Goal: Task Accomplishment & Management: Complete application form

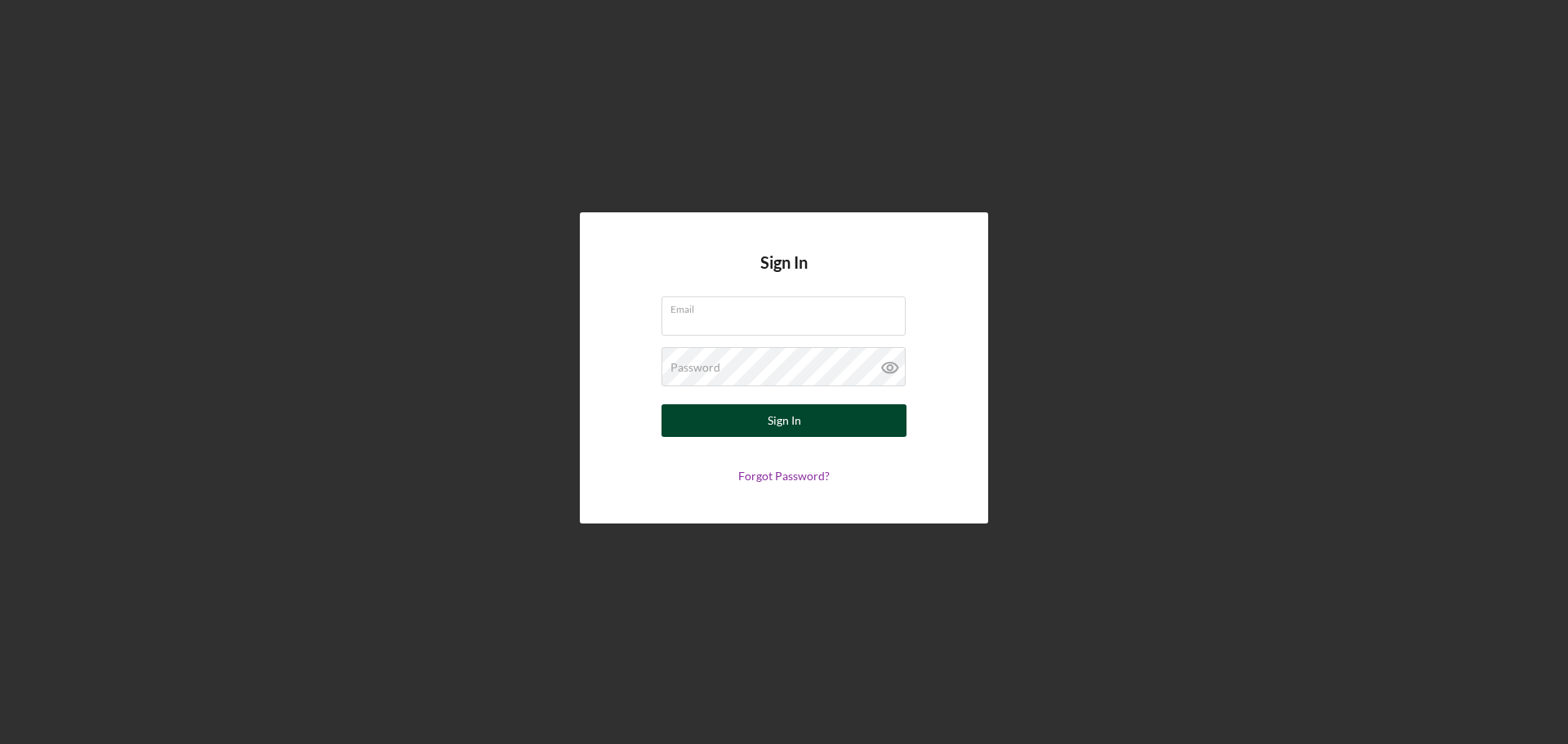
type input "[EMAIL_ADDRESS][DOMAIN_NAME]"
click at [713, 427] on button "Sign In" at bounding box center [784, 420] width 245 height 33
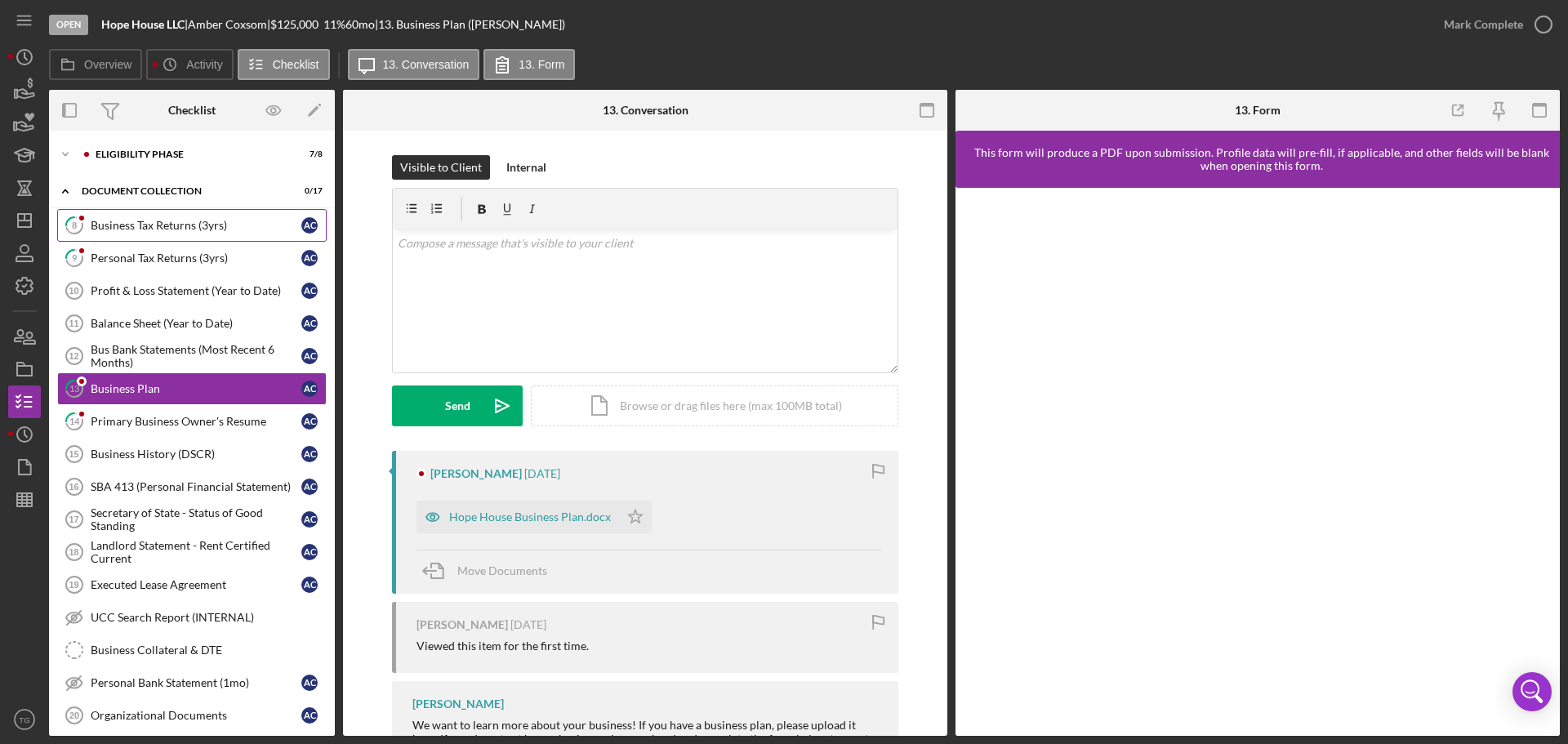
click at [158, 227] on div "Business Tax Returns (3yrs)" at bounding box center [195, 226] width 211 height 13
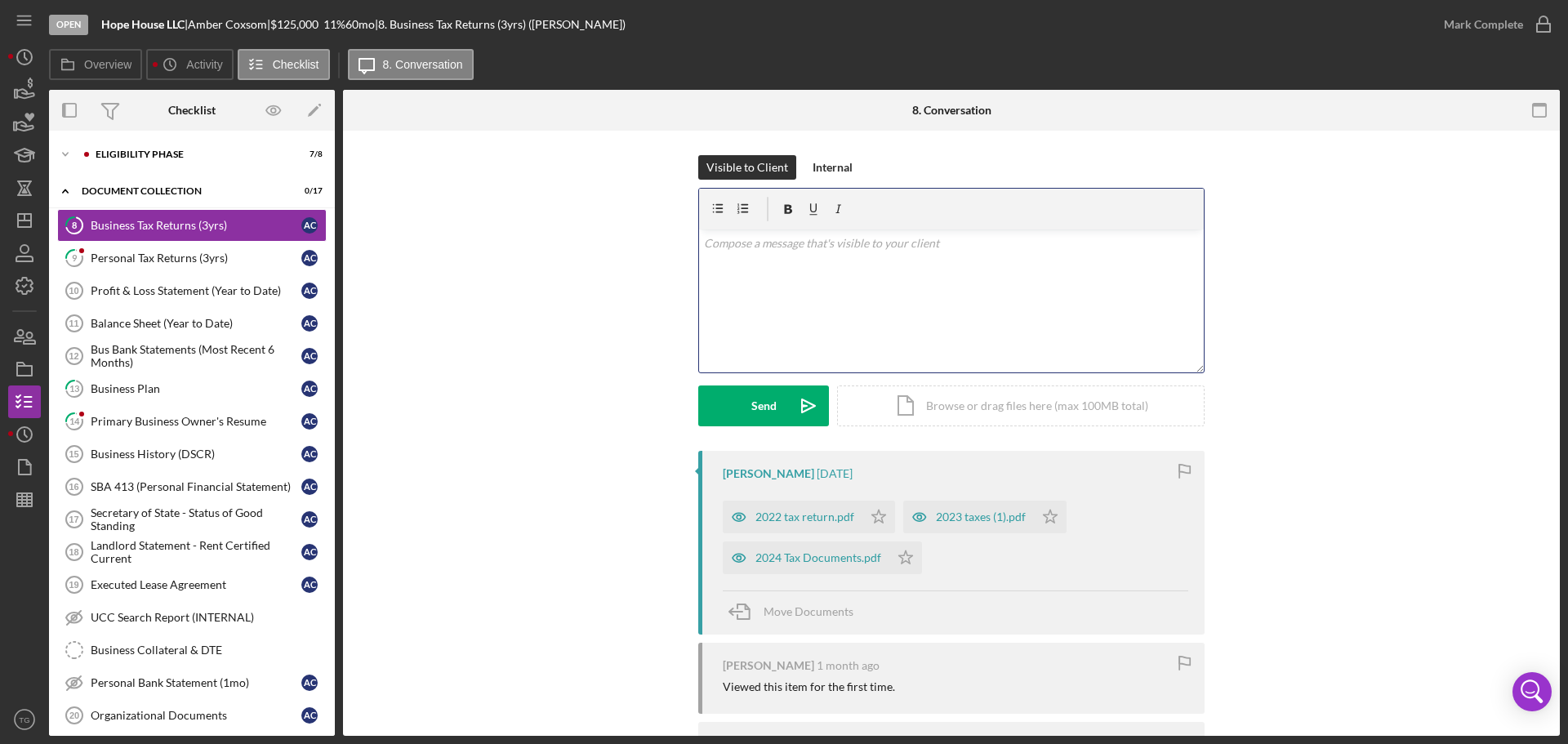
click at [751, 250] on p at bounding box center [951, 242] width 496 height 18
click at [879, 522] on polygon "button" at bounding box center [879, 517] width 14 height 13
drag, startPoint x: 1050, startPoint y: 518, endPoint x: 983, endPoint y: 533, distance: 68.7
click at [1049, 521] on polygon "button" at bounding box center [1050, 517] width 14 height 13
click at [894, 559] on icon "Icon/Star" at bounding box center [905, 557] width 33 height 33
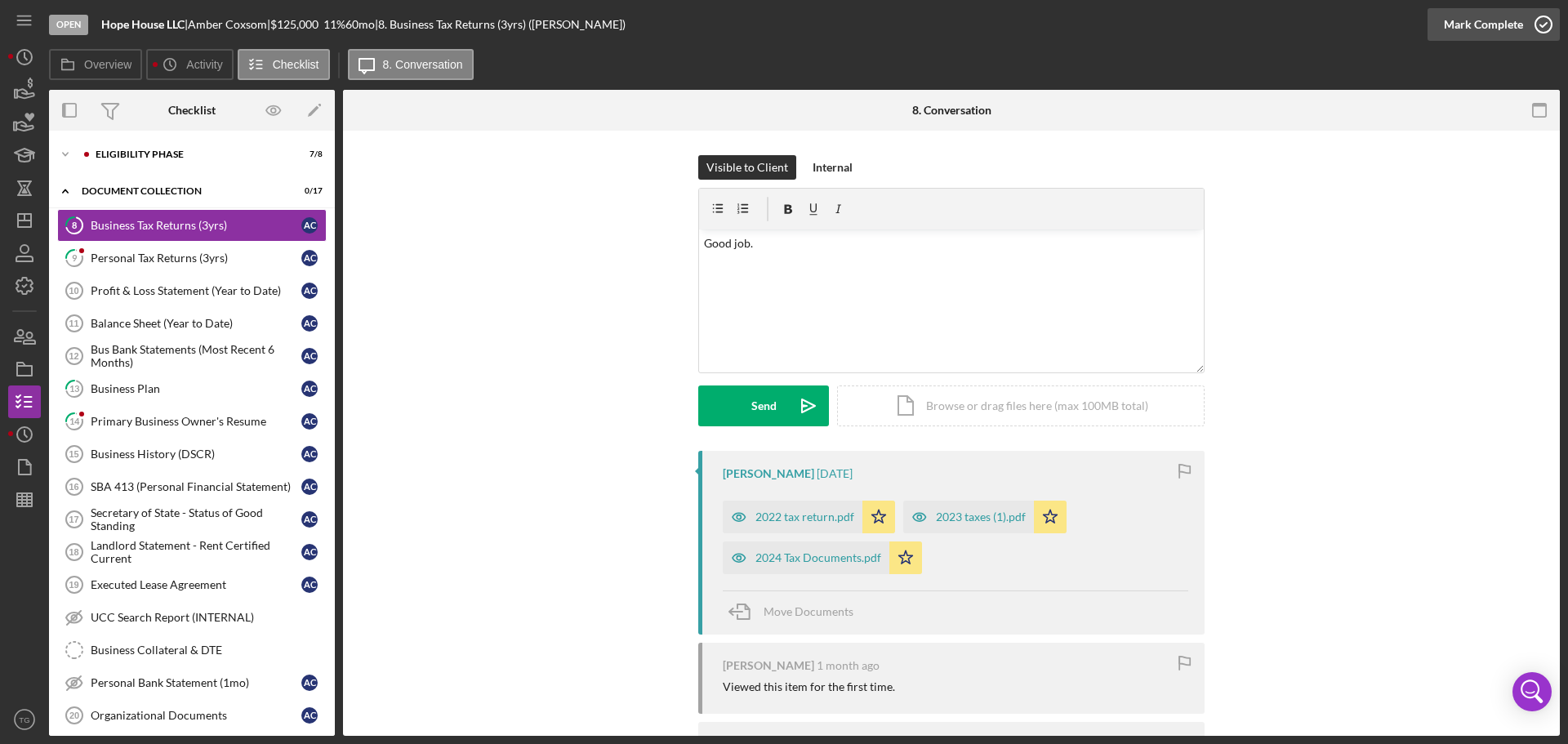
click at [1538, 17] on circle "button" at bounding box center [1543, 23] width 16 height 16
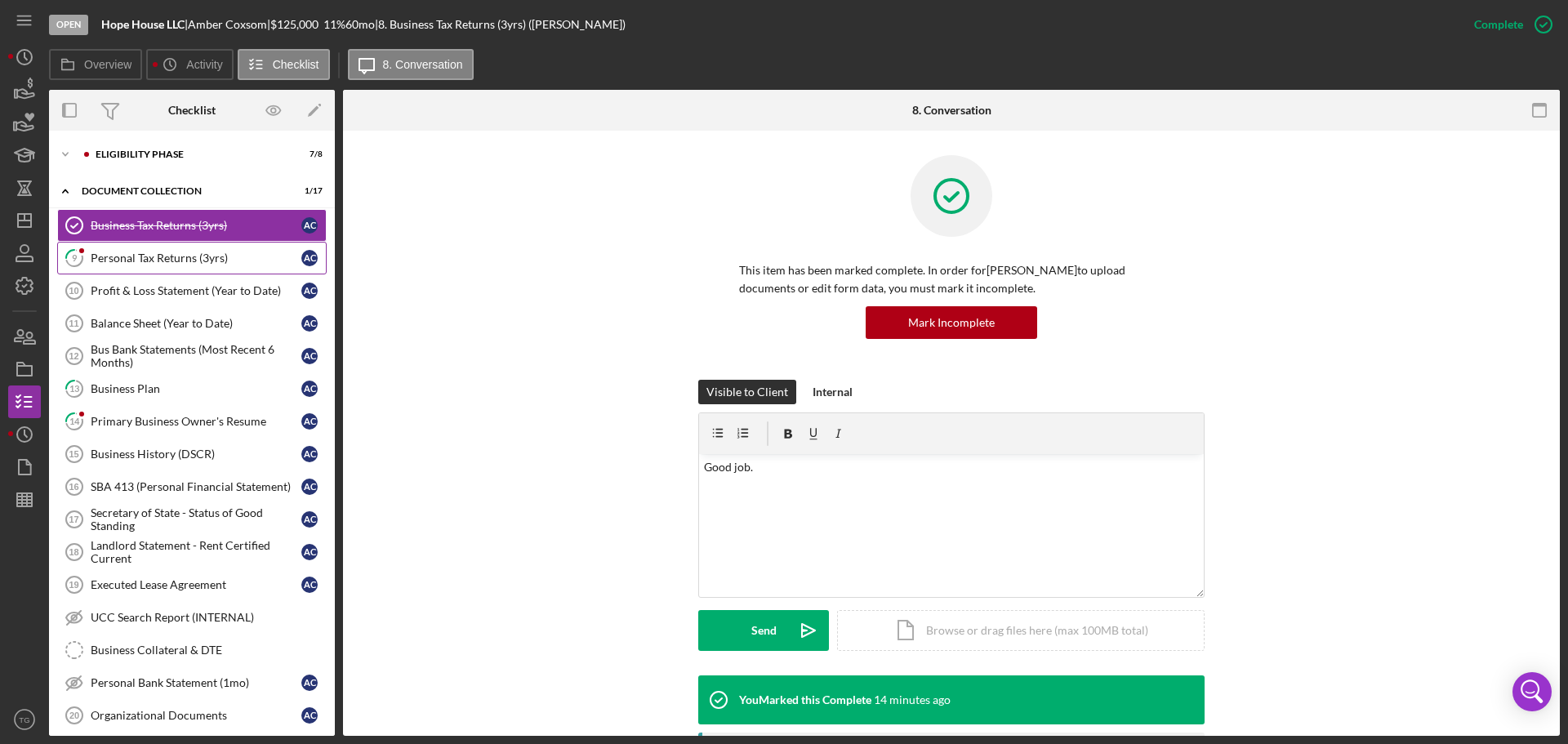
click at [172, 257] on div "Personal Tax Returns (3yrs)" at bounding box center [195, 258] width 211 height 13
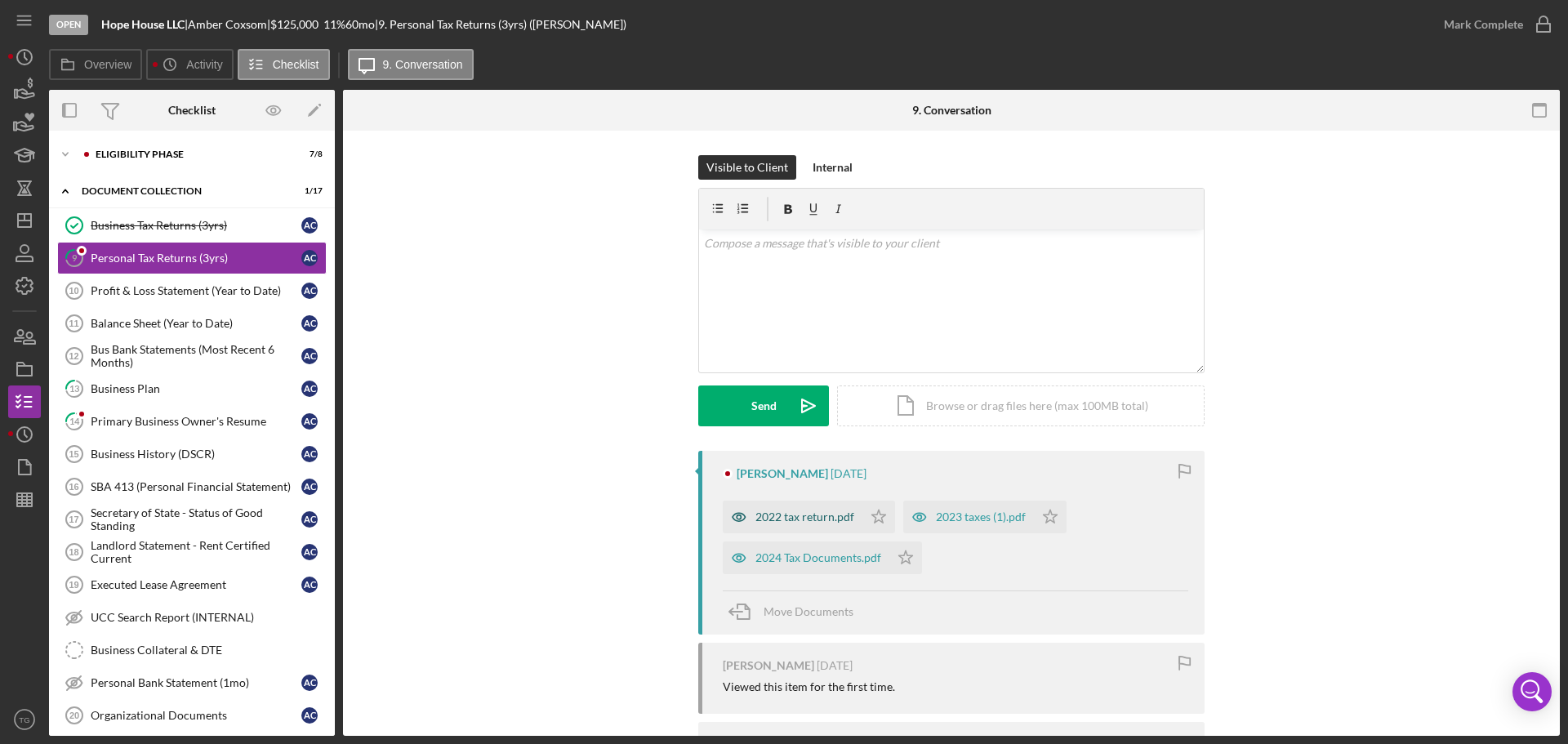
click at [824, 520] on div "2022 tax return.pdf" at bounding box center [805, 517] width 99 height 13
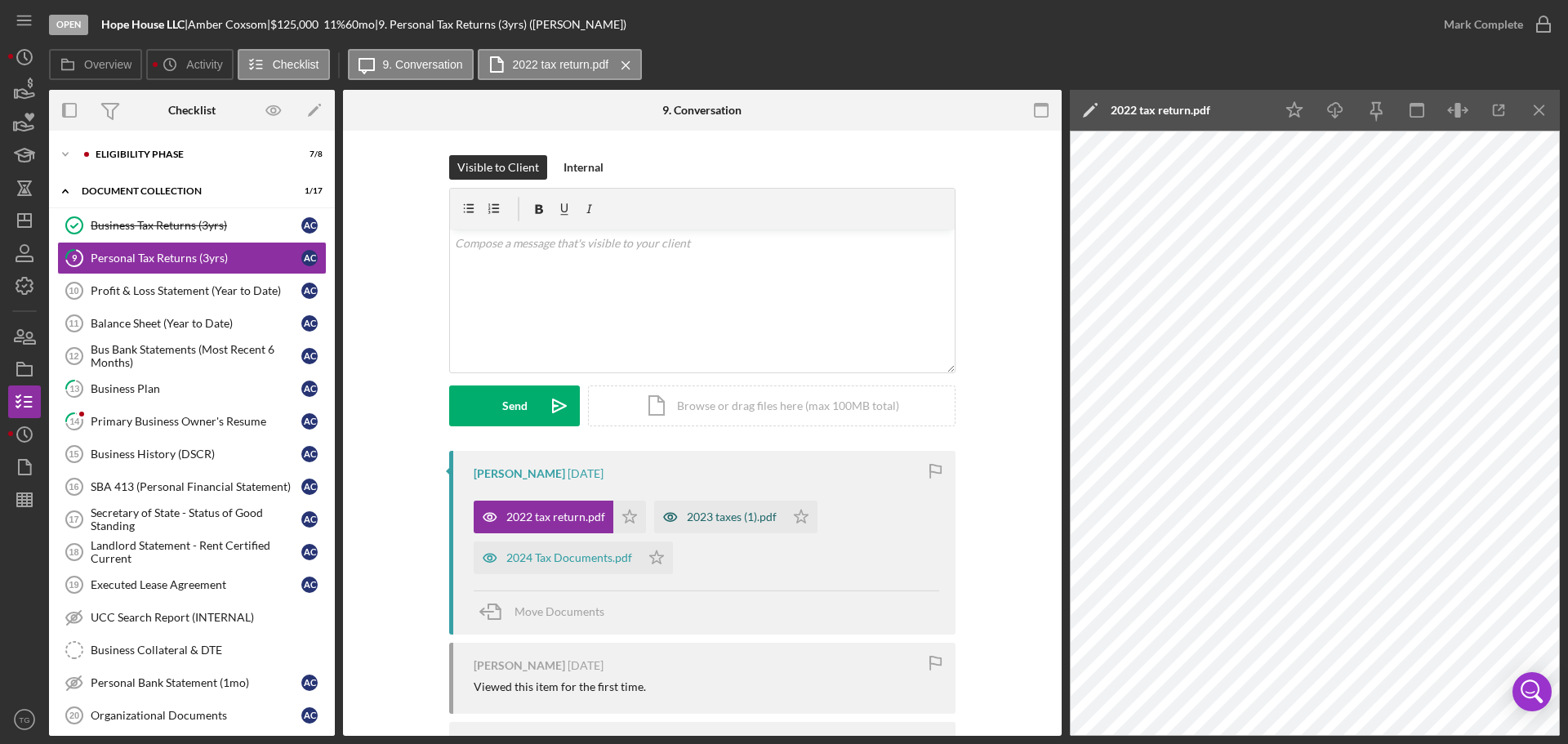
click at [716, 508] on div "2023 taxes (1).pdf" at bounding box center [720, 517] width 131 height 33
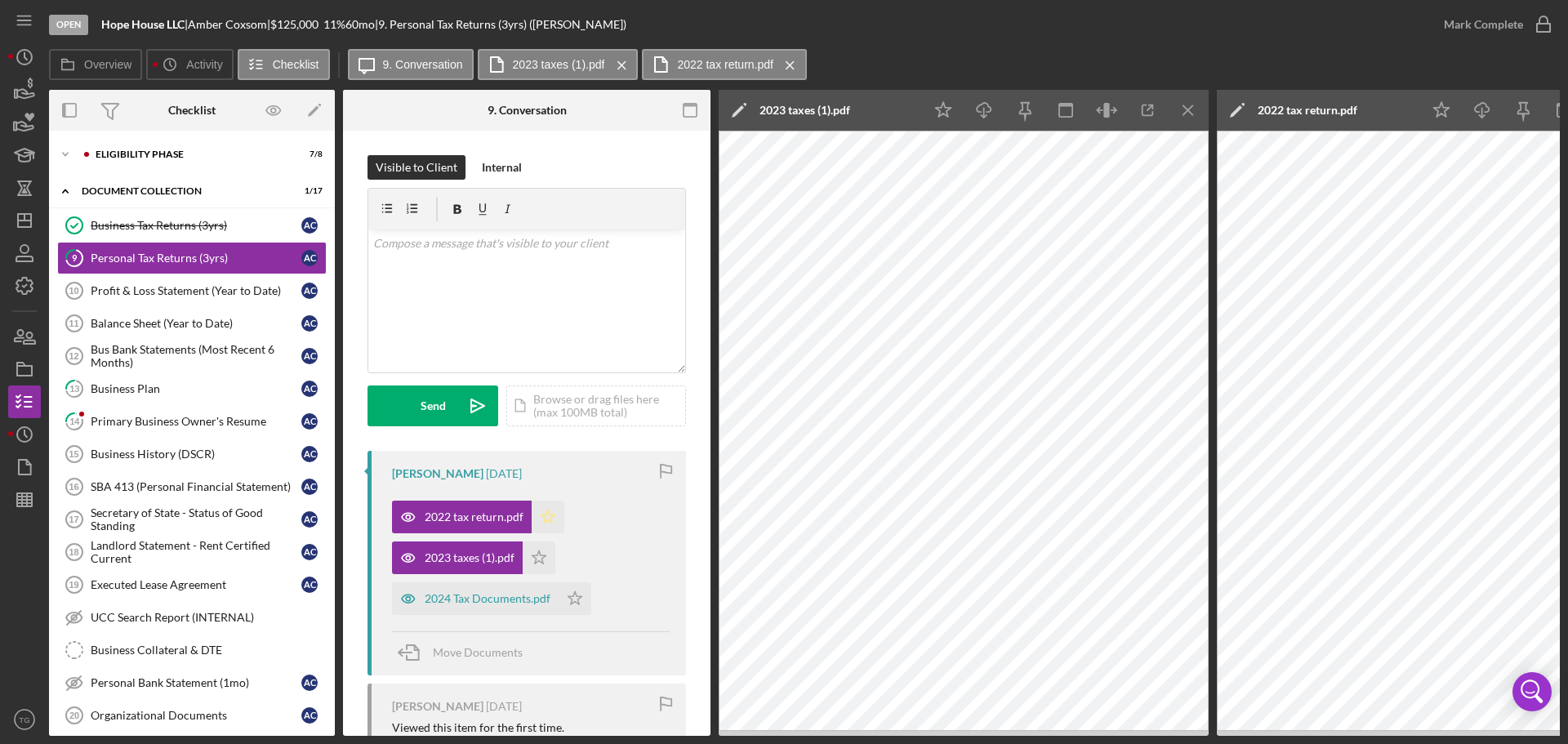
click at [551, 512] on icon "Icon/Star" at bounding box center [548, 517] width 33 height 33
click at [539, 556] on icon "Icon/Star" at bounding box center [539, 557] width 33 height 33
click at [578, 597] on polygon "button" at bounding box center [576, 598] width 14 height 13
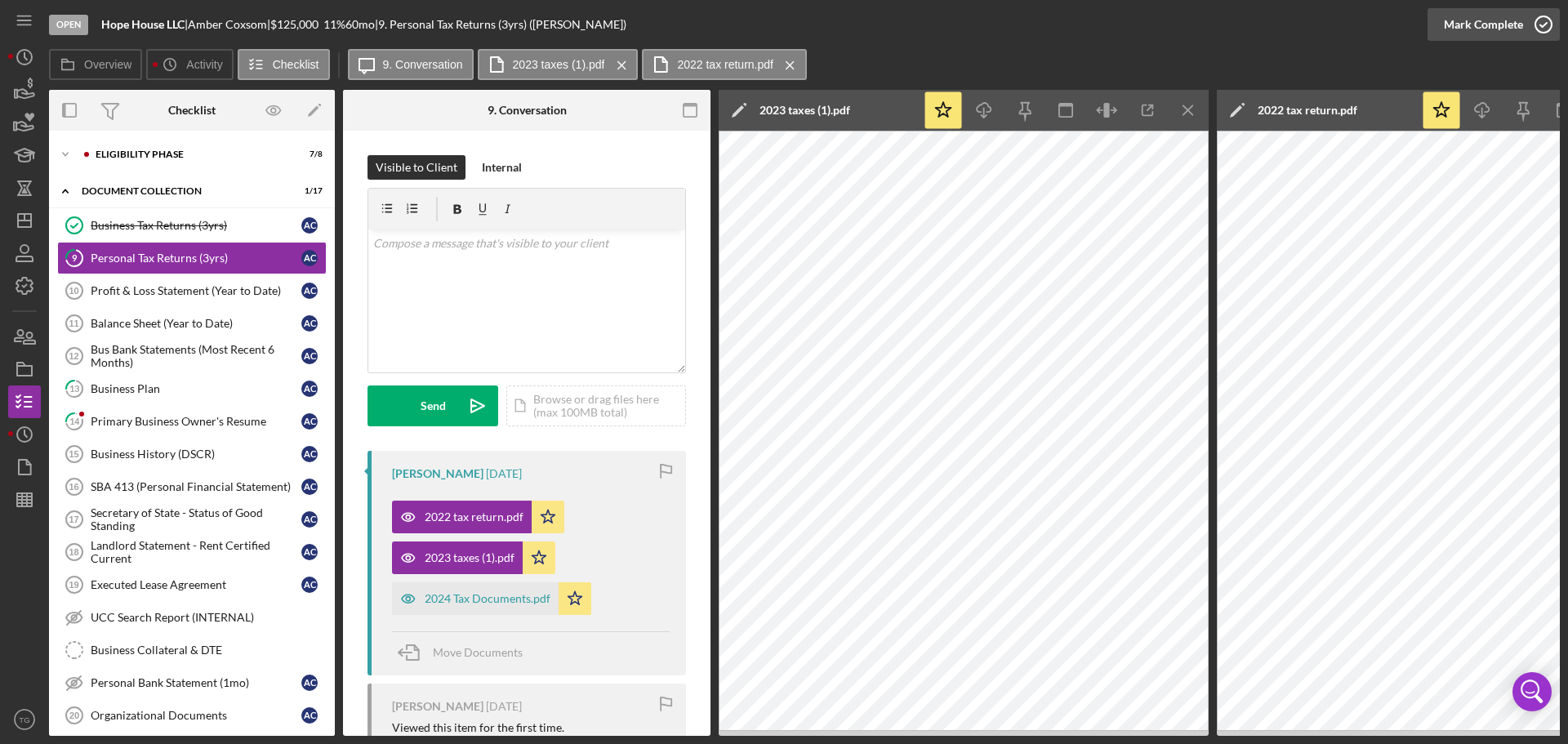
click at [1545, 21] on icon "button" at bounding box center [1544, 24] width 41 height 41
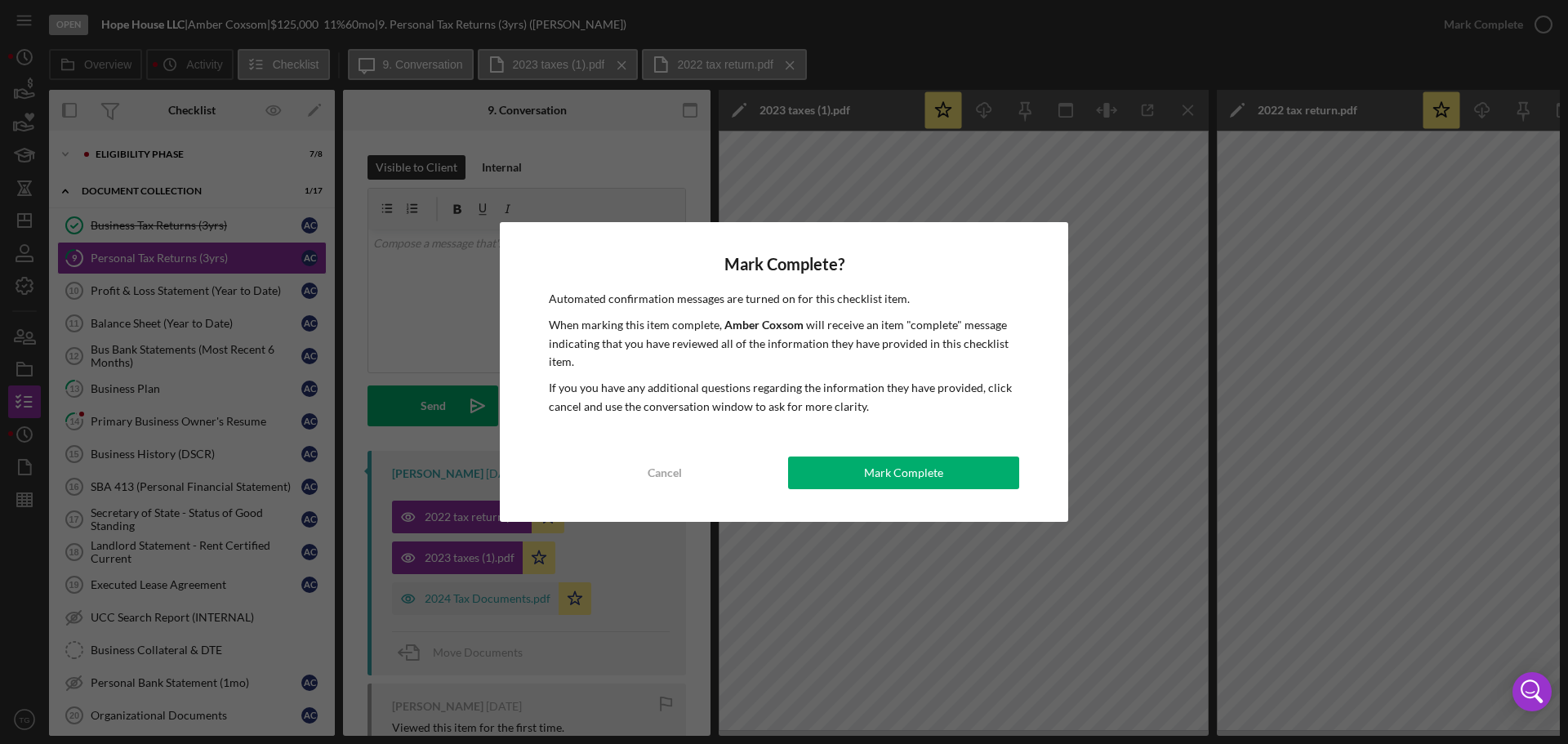
click at [1002, 490] on div "Mark Complete? Automated confirmation messages are turned on for this checklist…" at bounding box center [784, 372] width 569 height 299
click at [953, 468] on button "Mark Complete" at bounding box center [904, 472] width 232 height 33
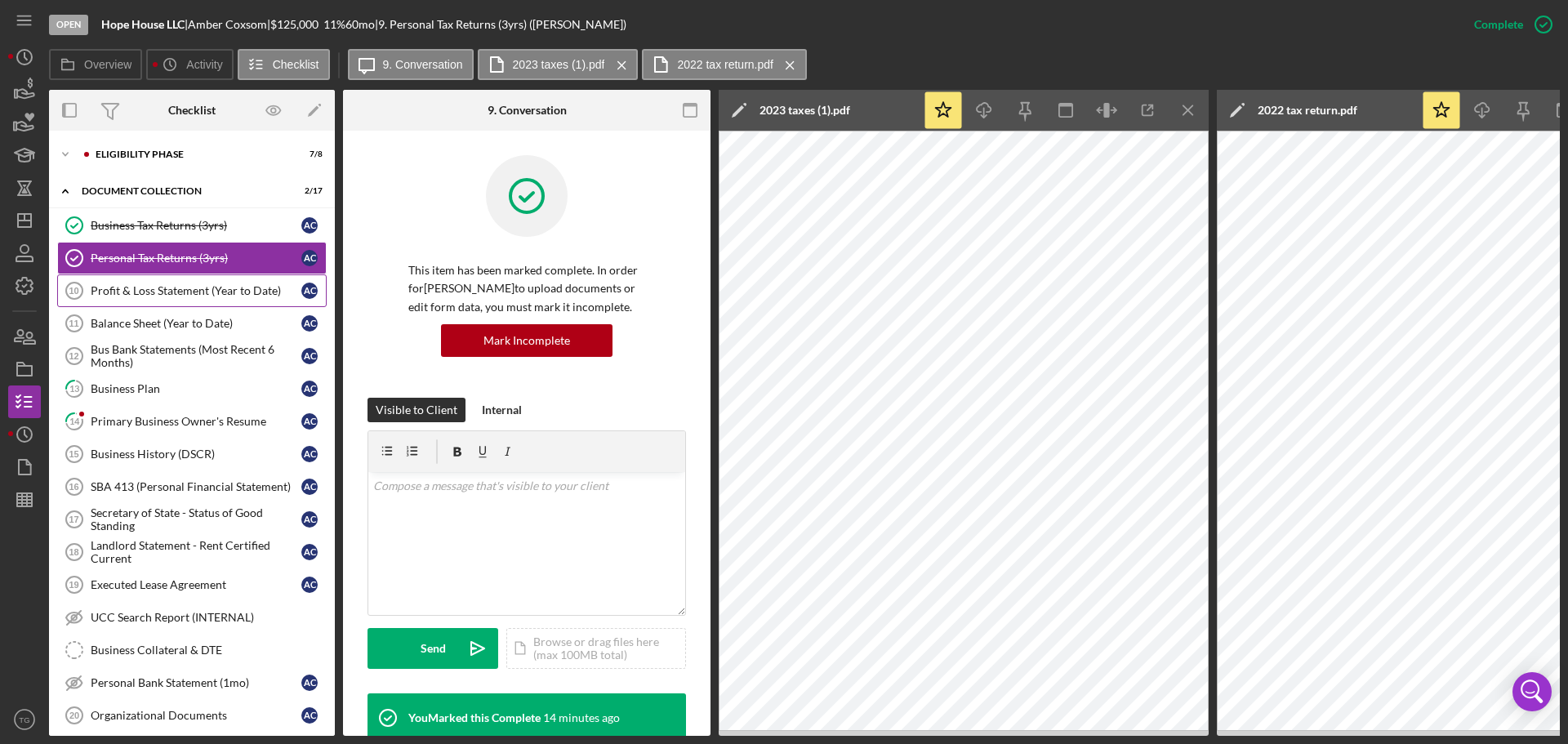
click at [240, 297] on div "Profit & Loss Statement (Year to Date)" at bounding box center [195, 291] width 211 height 13
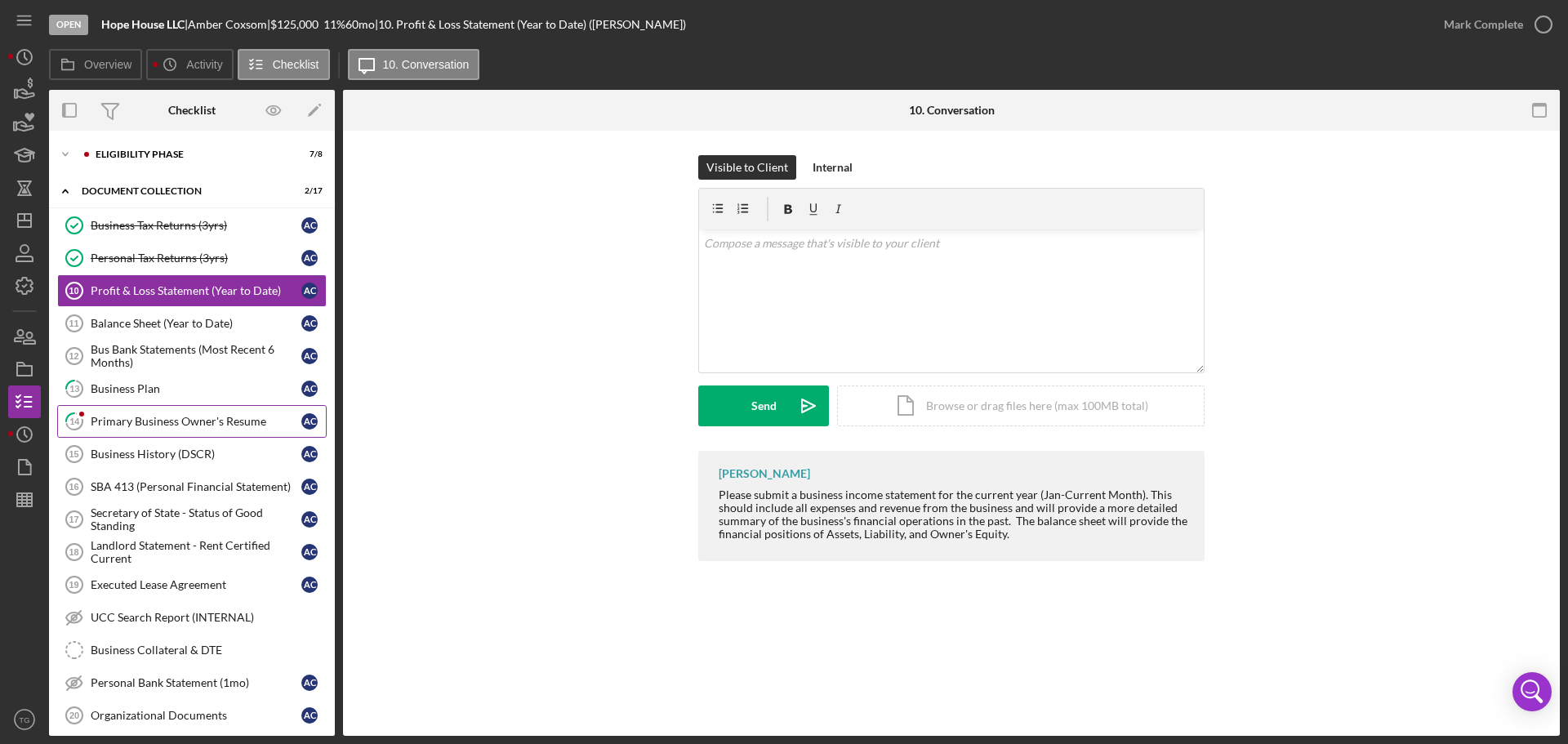
click at [227, 419] on div "Primary Business Owner's Resume" at bounding box center [195, 422] width 211 height 13
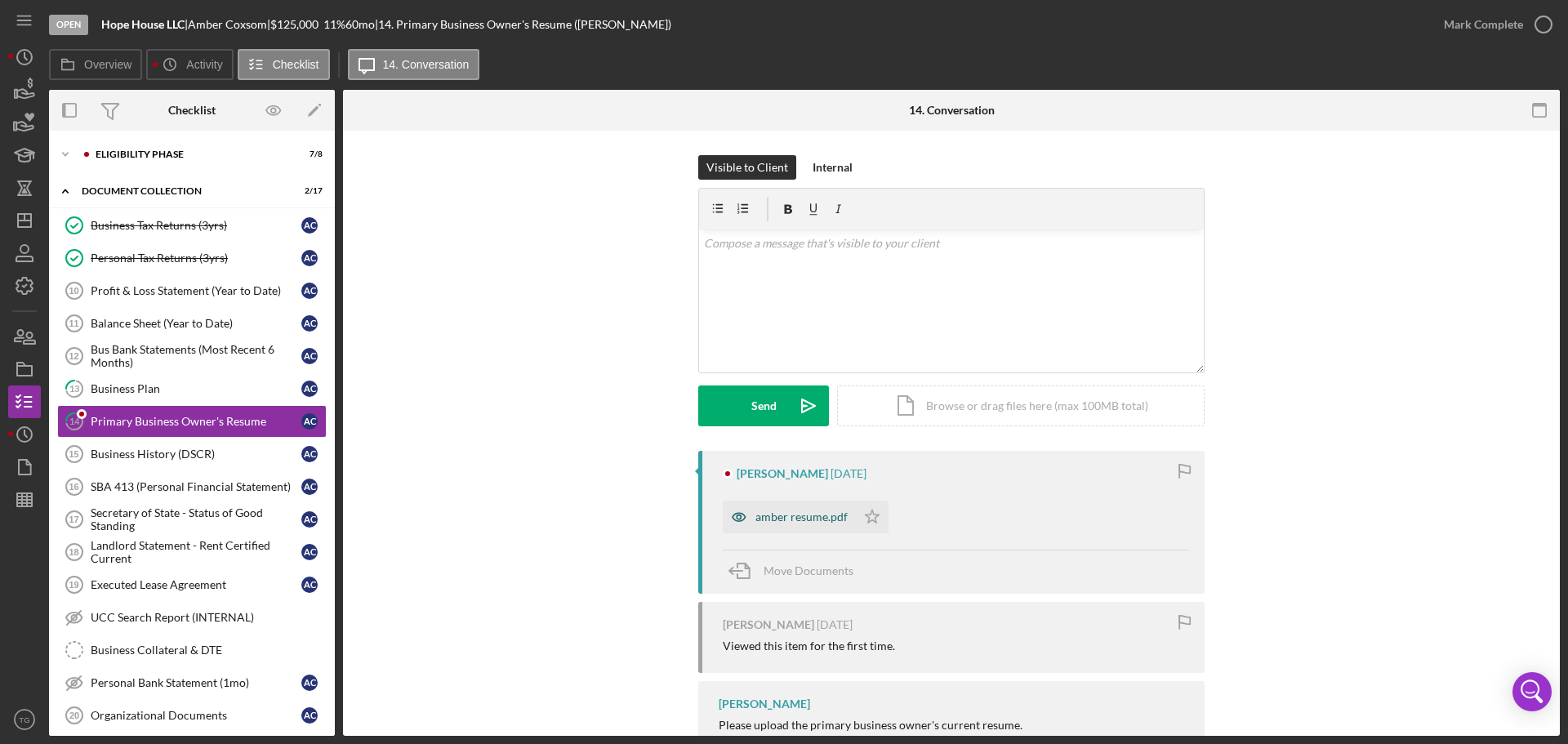
click at [801, 523] on div "amber resume.pdf" at bounding box center [802, 517] width 92 height 13
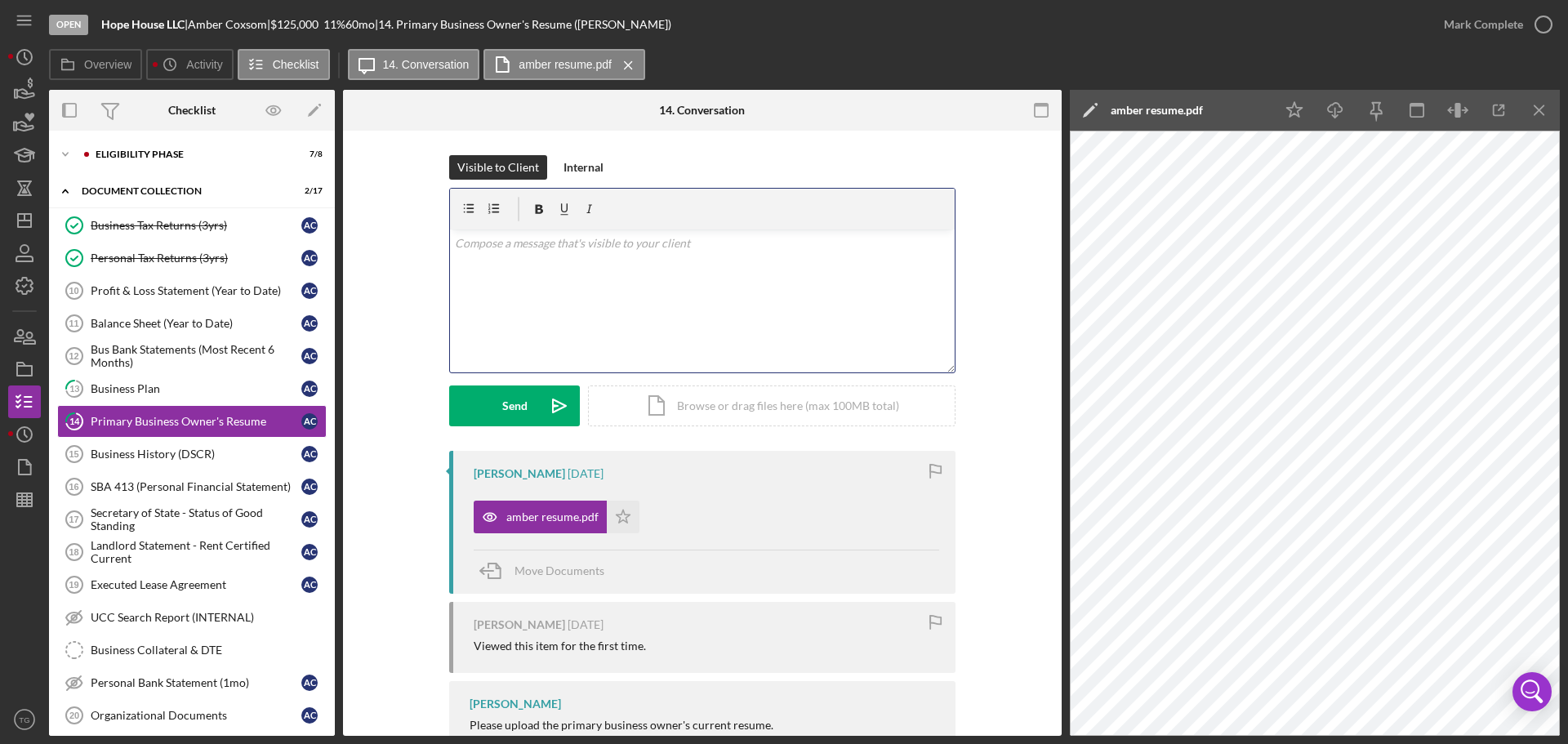
click at [512, 254] on div "v Color teal Color pink Remove color Add row above Add row below Add column bef…" at bounding box center [702, 301] width 505 height 143
drag, startPoint x: 512, startPoint y: 424, endPoint x: 515, endPoint y: 416, distance: 8.5
click at [515, 416] on div "Send" at bounding box center [515, 406] width 25 height 41
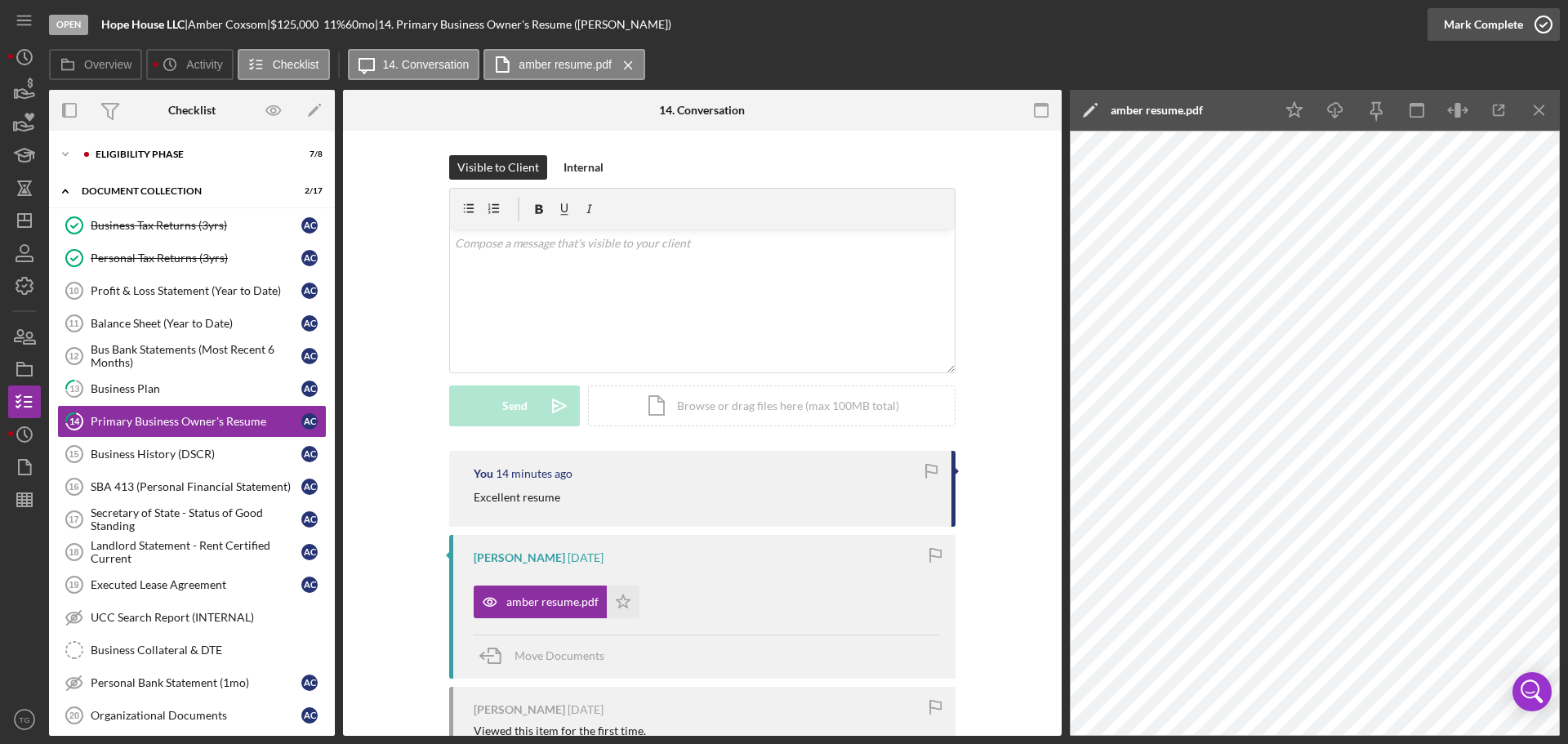
click at [1542, 28] on icon "button" at bounding box center [1544, 24] width 41 height 41
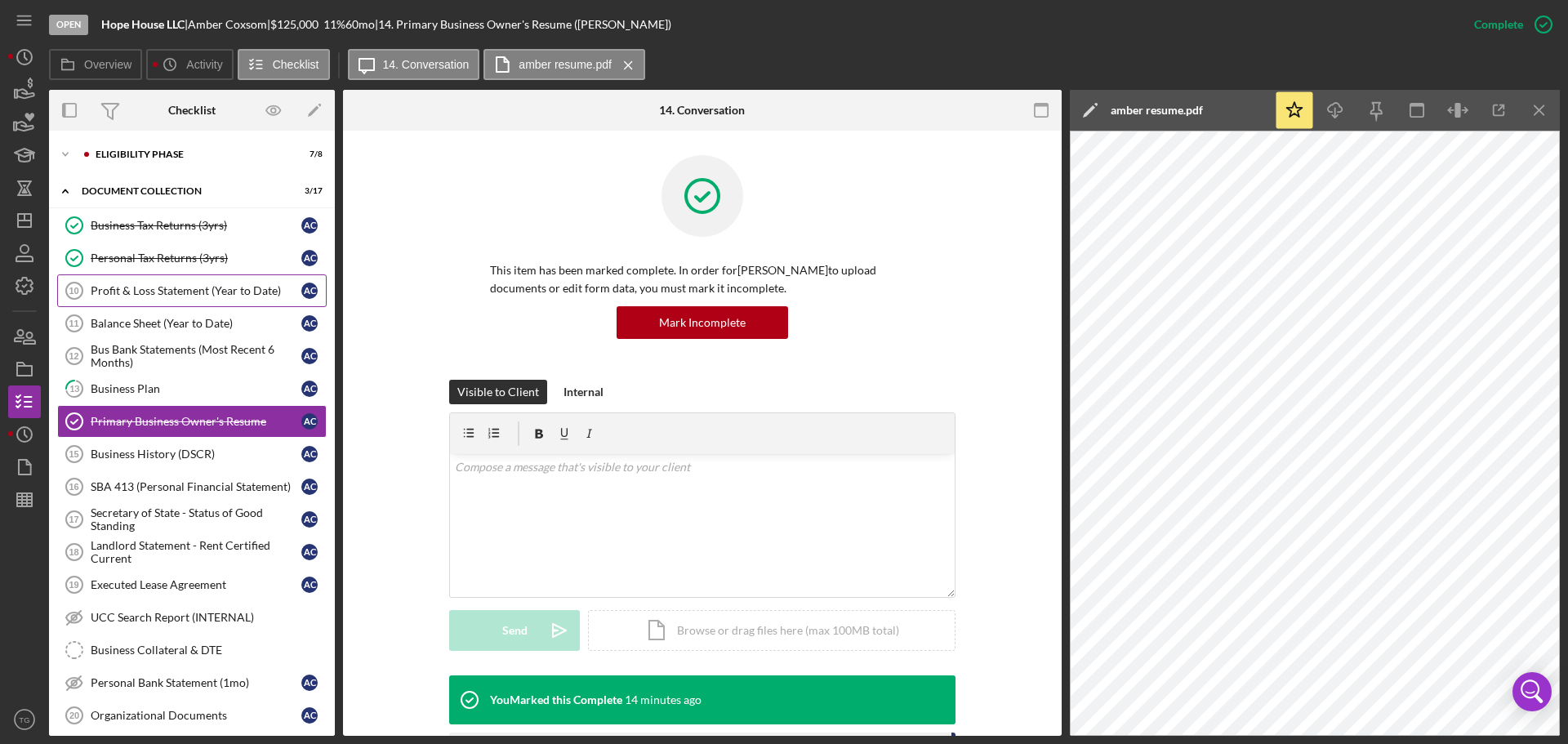
click at [197, 294] on div "Profit & Loss Statement (Year to Date)" at bounding box center [195, 291] width 211 height 13
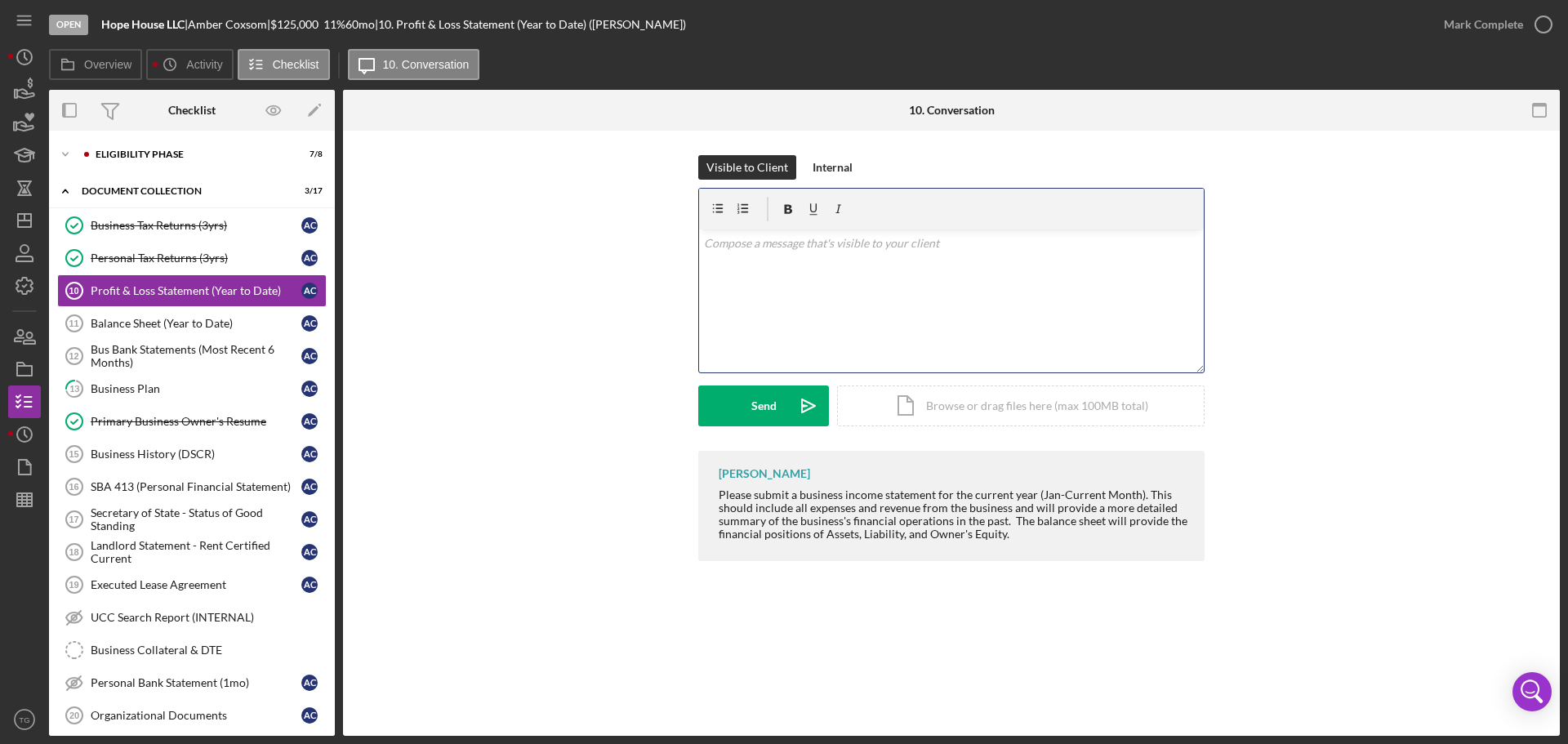
click at [735, 245] on p at bounding box center [951, 242] width 496 height 18
click at [742, 404] on button "Send Icon/icon-invite-send" at bounding box center [763, 406] width 131 height 41
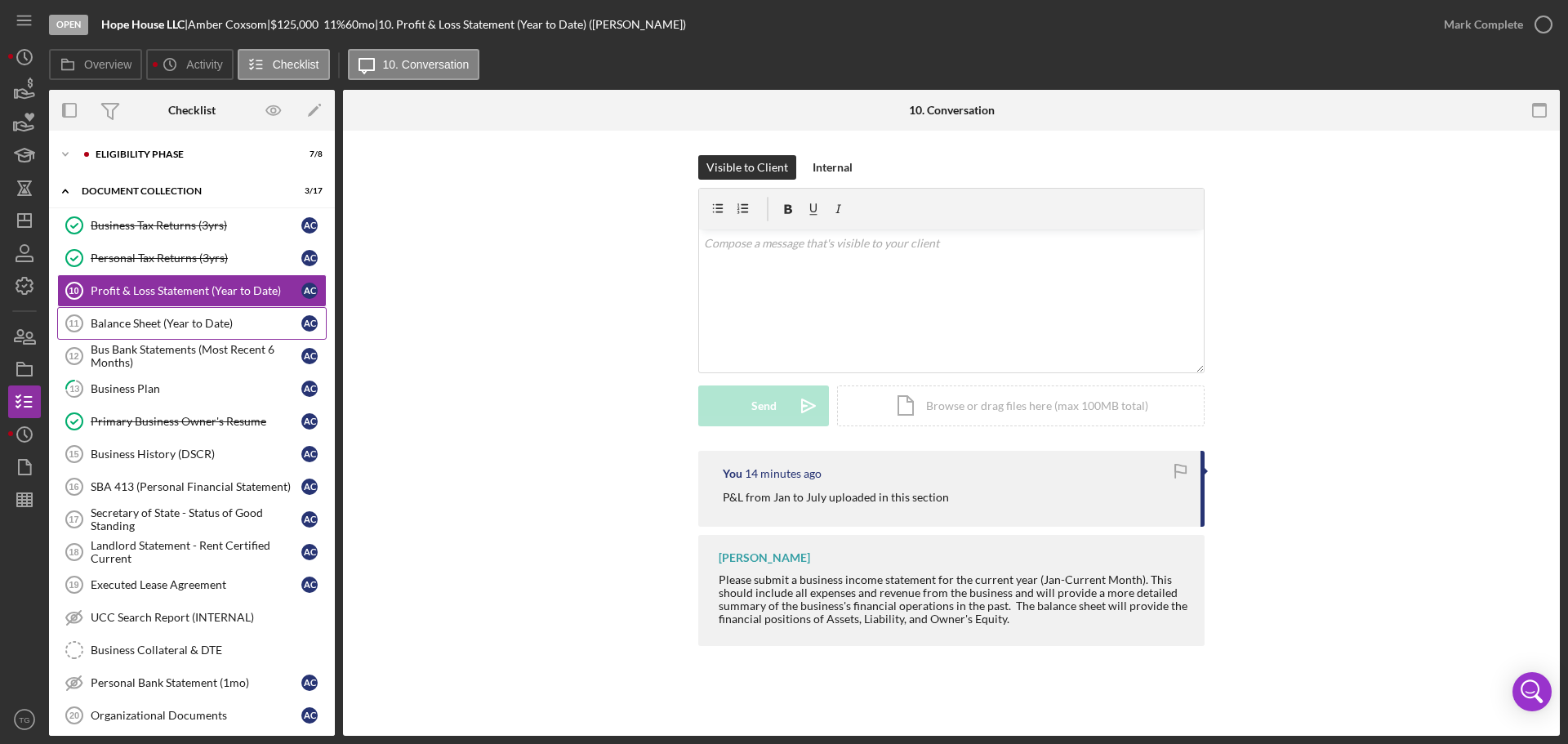
click at [153, 315] on link "Balance Sheet (Year to Date) 11 Balance Sheet (Year to Date) A C" at bounding box center [191, 323] width 269 height 33
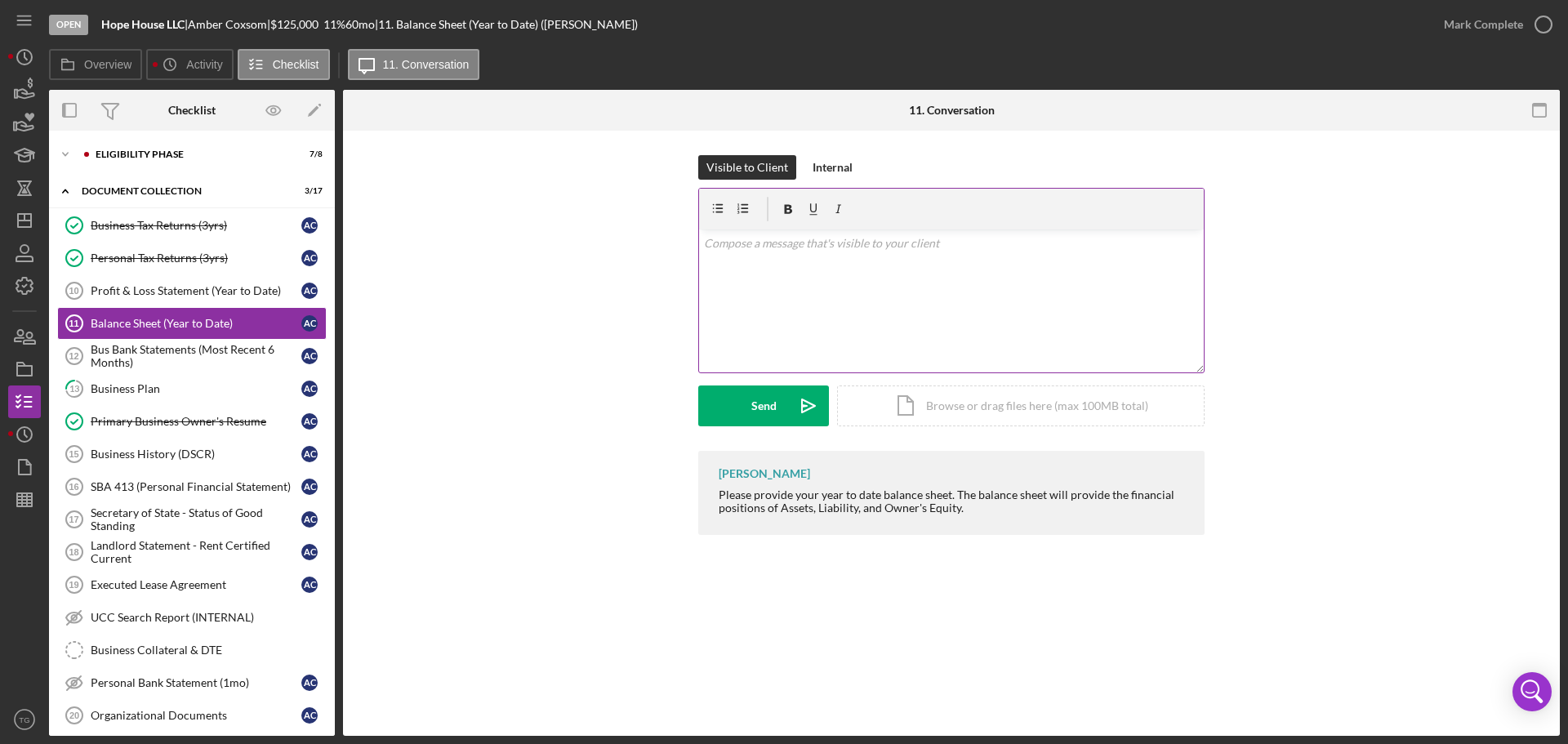
click at [750, 247] on p at bounding box center [951, 242] width 496 height 18
click at [771, 406] on div "Send" at bounding box center [764, 406] width 25 height 41
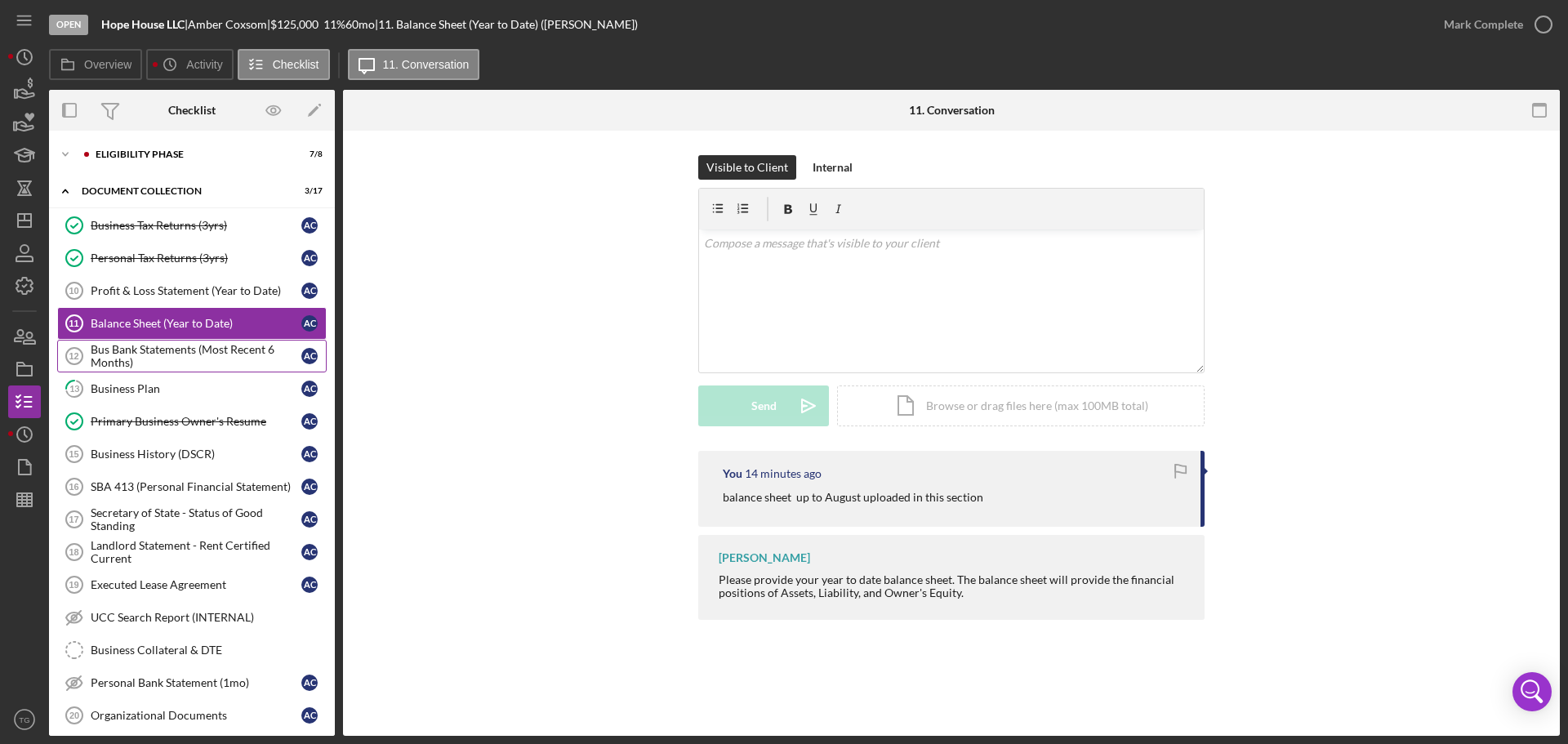
click at [224, 355] on div "Bus Bank Statements (Most Recent 6 Months)" at bounding box center [195, 356] width 211 height 26
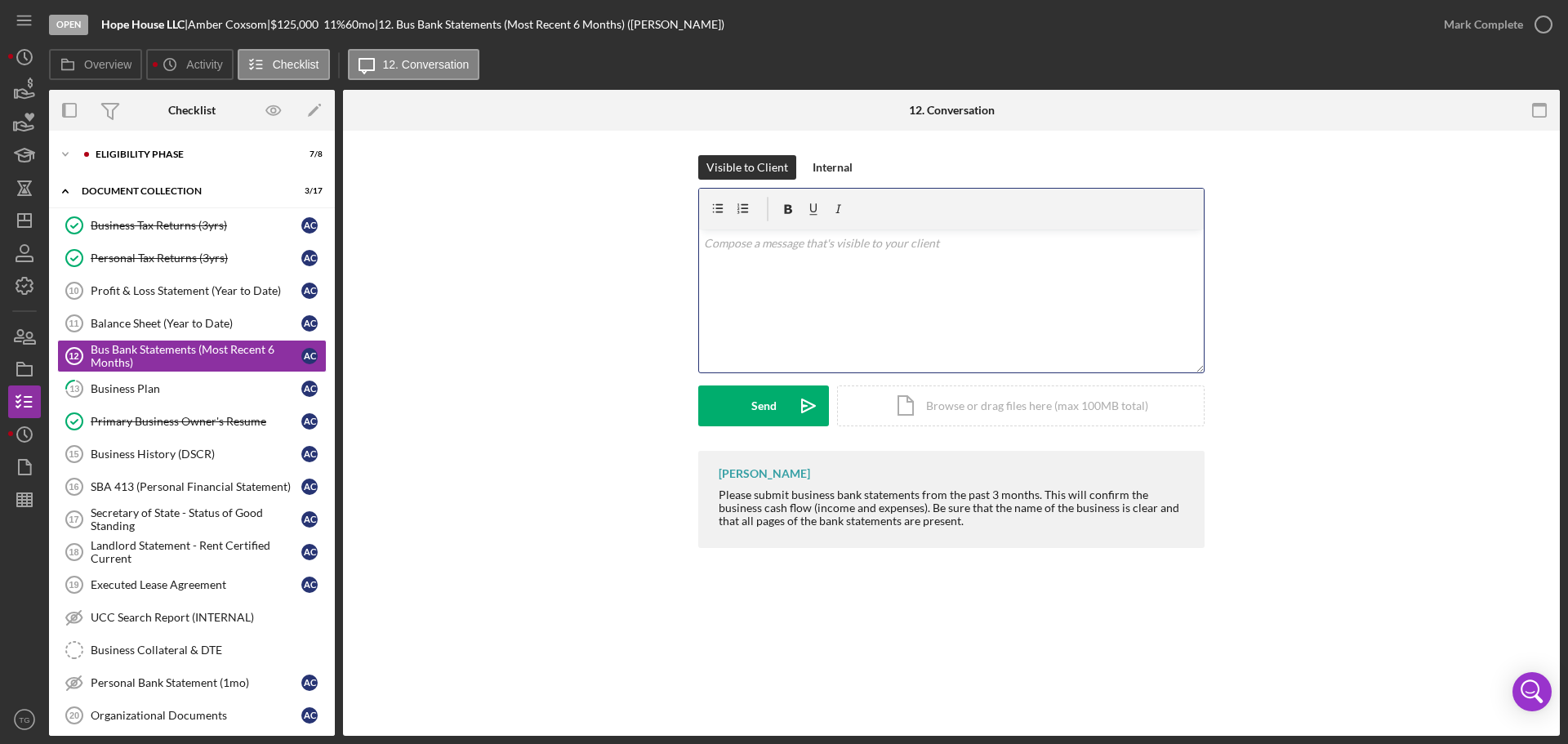
click at [734, 252] on p at bounding box center [951, 242] width 496 height 18
click at [789, 254] on div "v Color teal Color pink Remove color Add row above Add row below Add column bef…" at bounding box center [951, 301] width 505 height 143
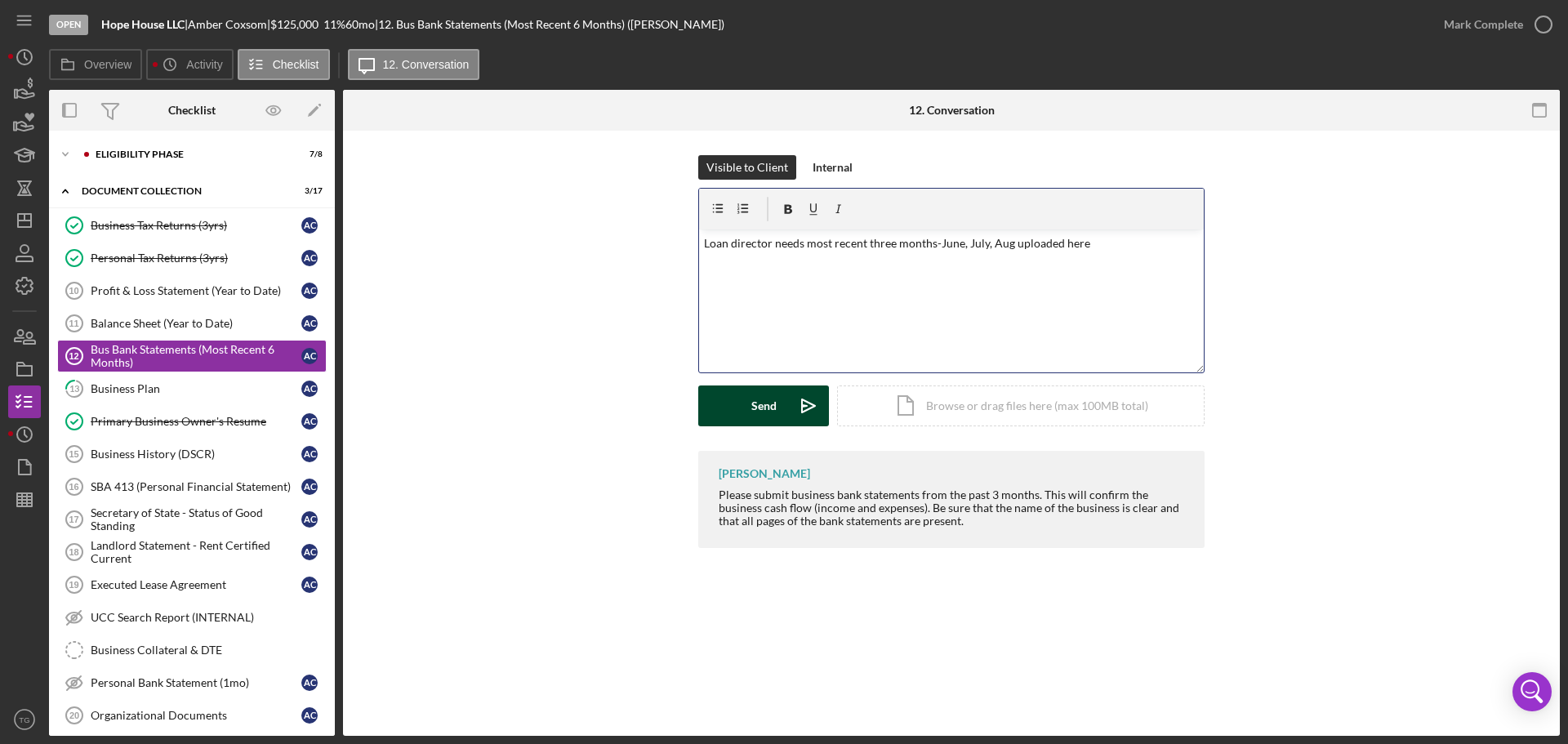
click at [756, 410] on div "Send" at bounding box center [764, 406] width 25 height 41
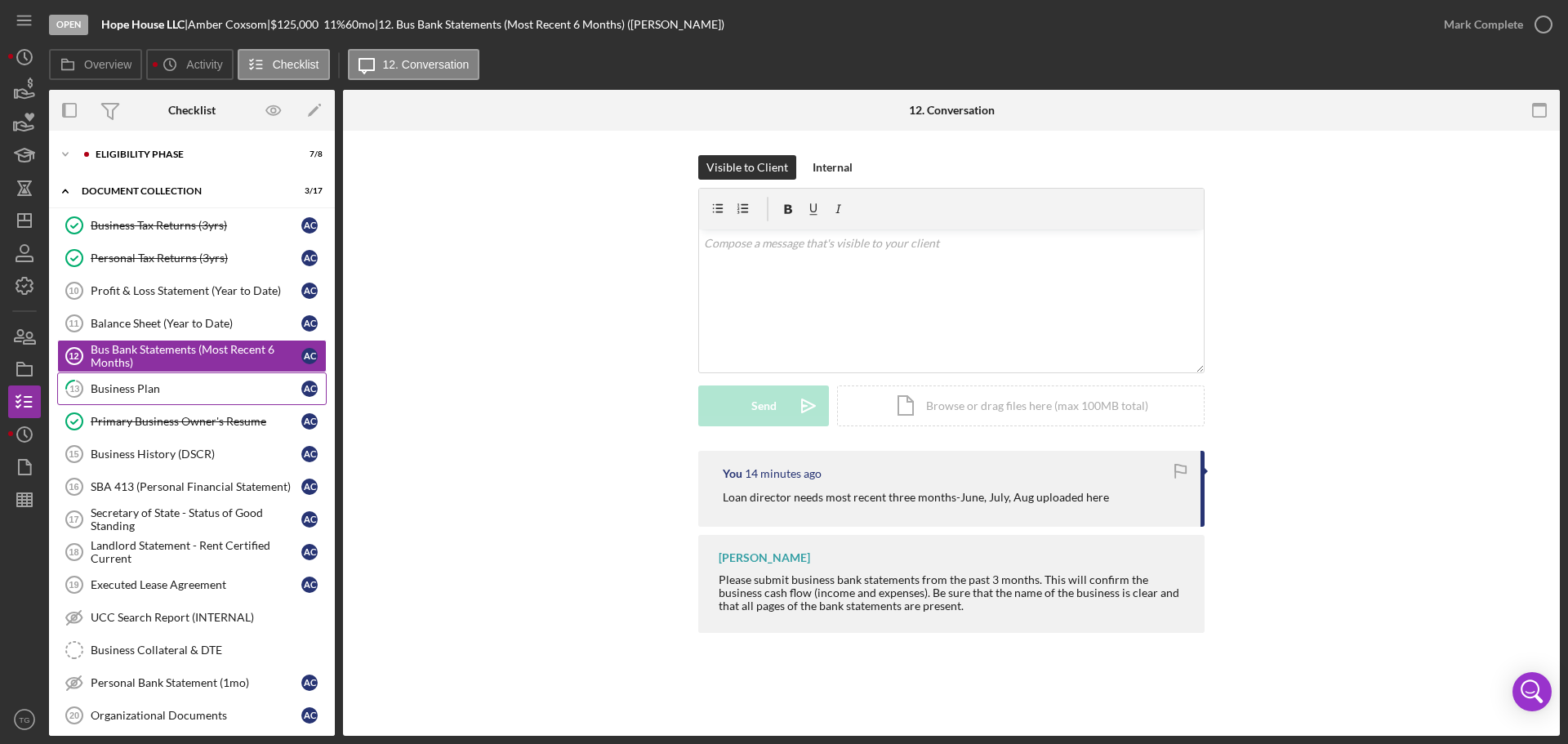
click at [170, 386] on div "Business Plan" at bounding box center [195, 389] width 211 height 13
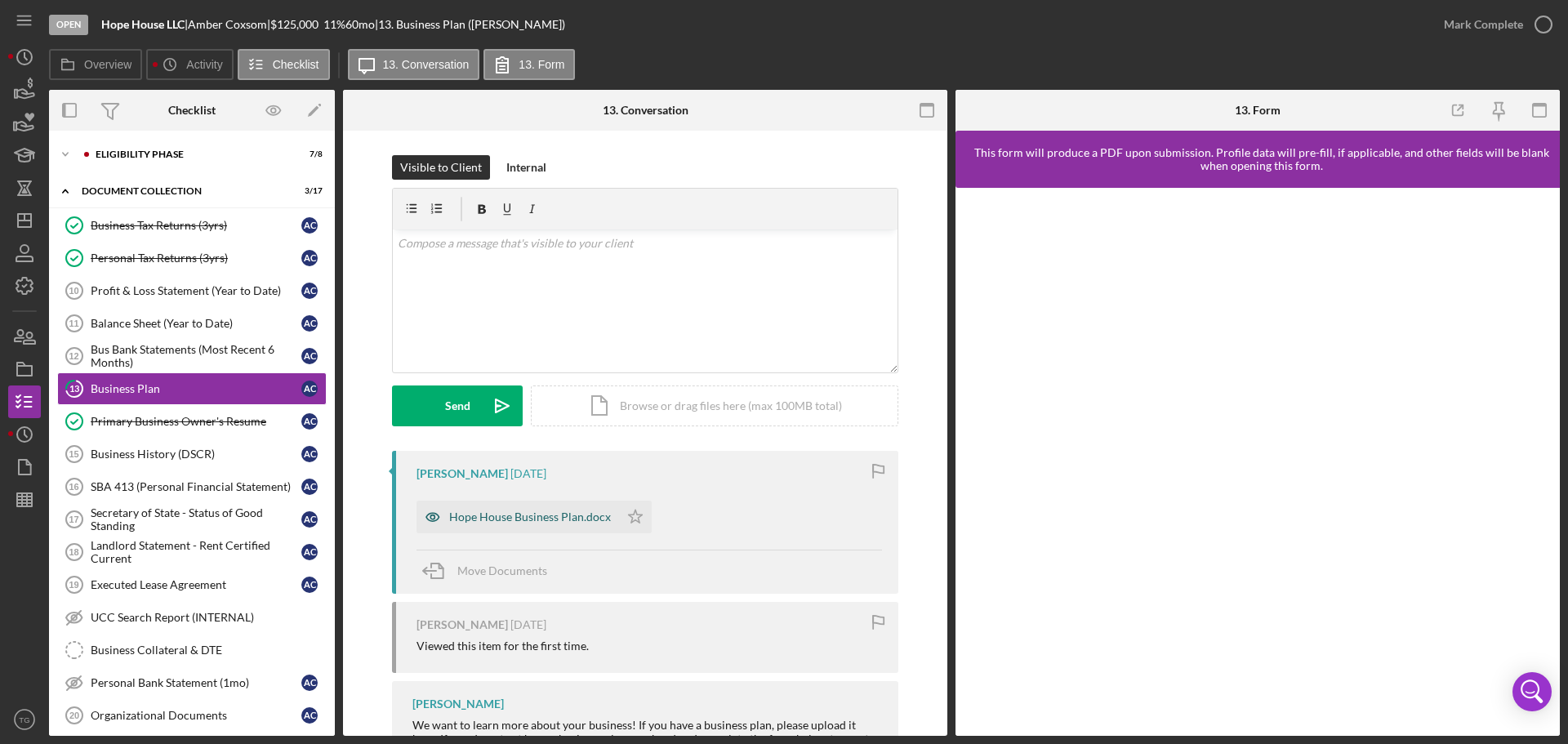
click at [504, 510] on div "Hope House Business Plan.docx" at bounding box center [518, 517] width 202 height 33
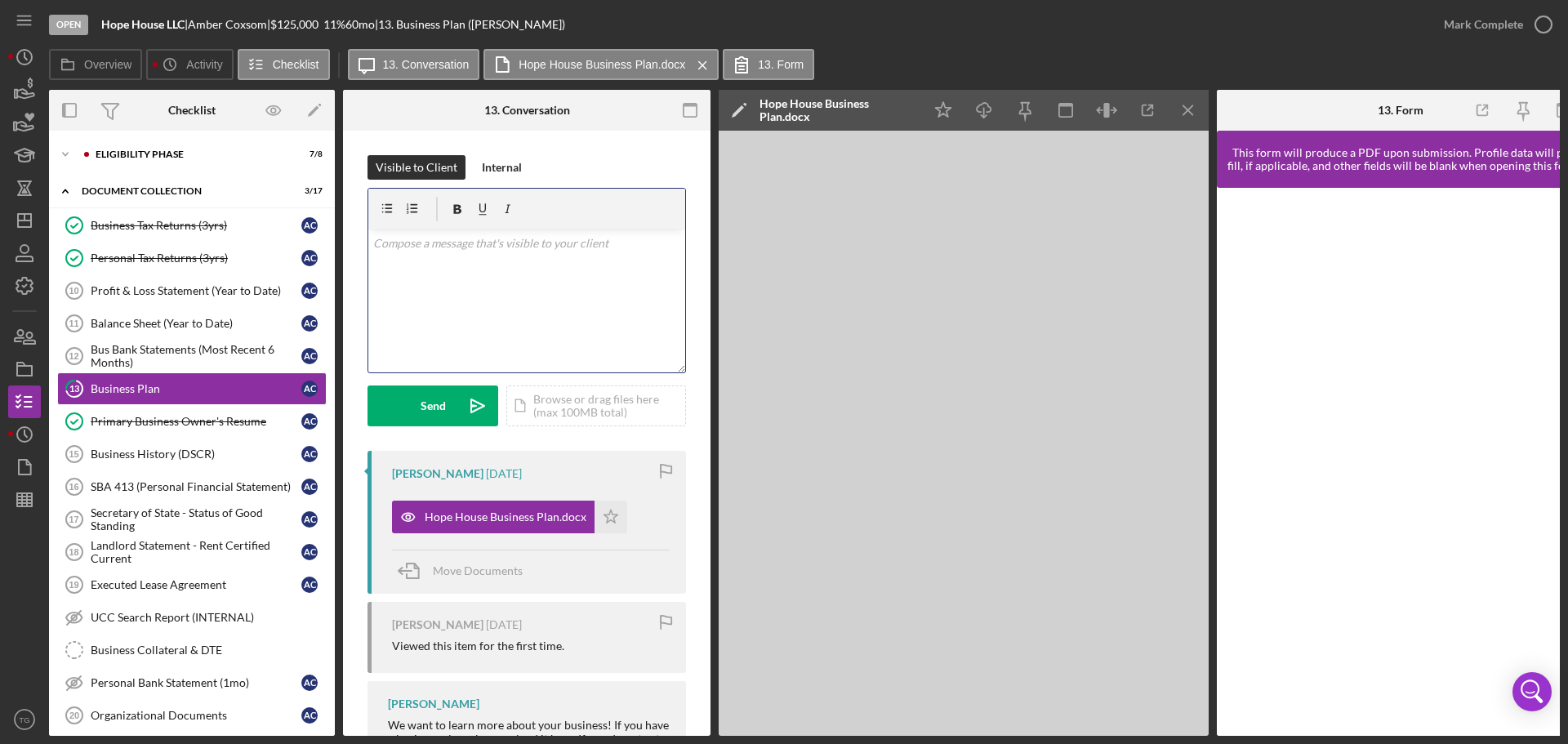
click at [448, 246] on p at bounding box center [527, 242] width 308 height 18
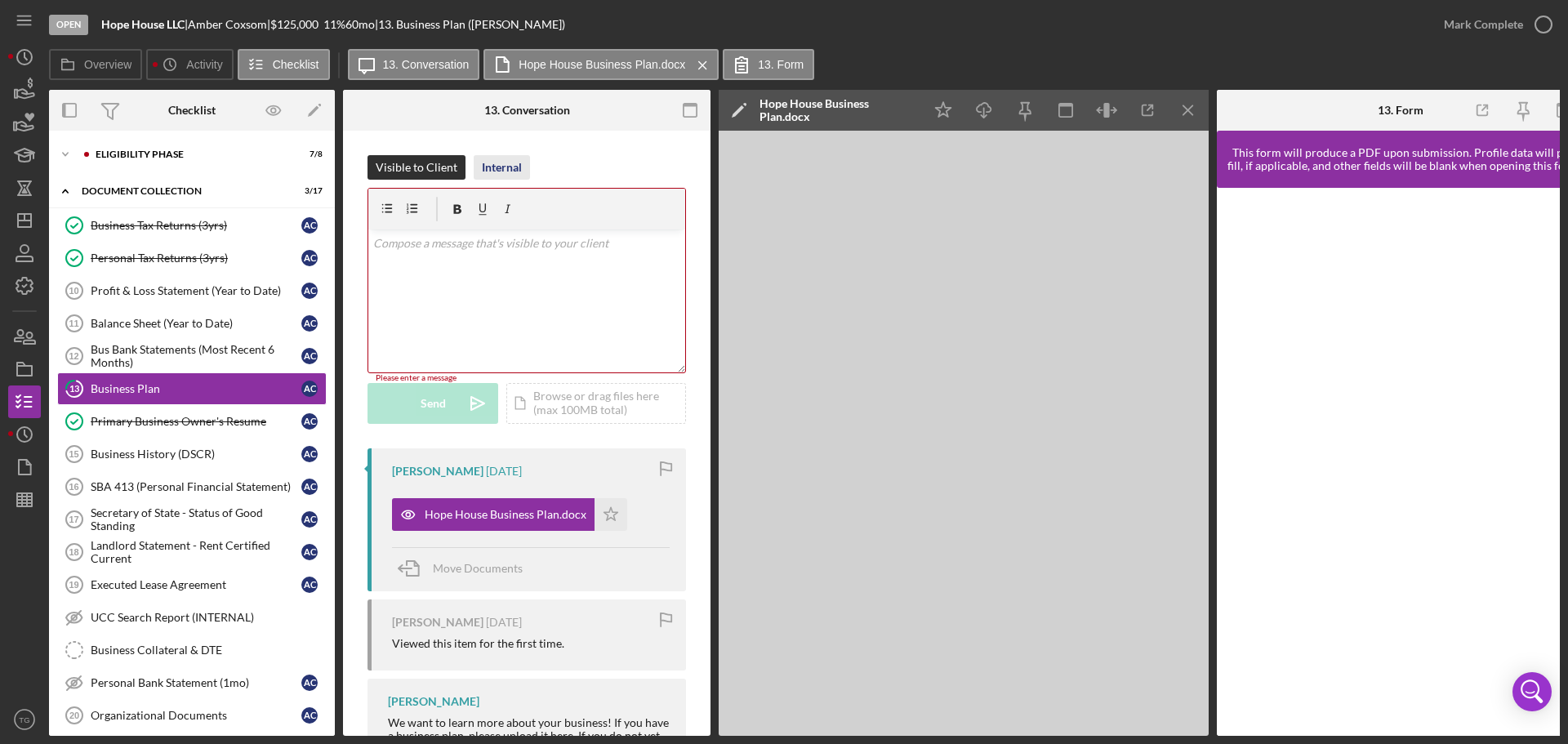
click at [503, 169] on div "Internal" at bounding box center [502, 167] width 40 height 24
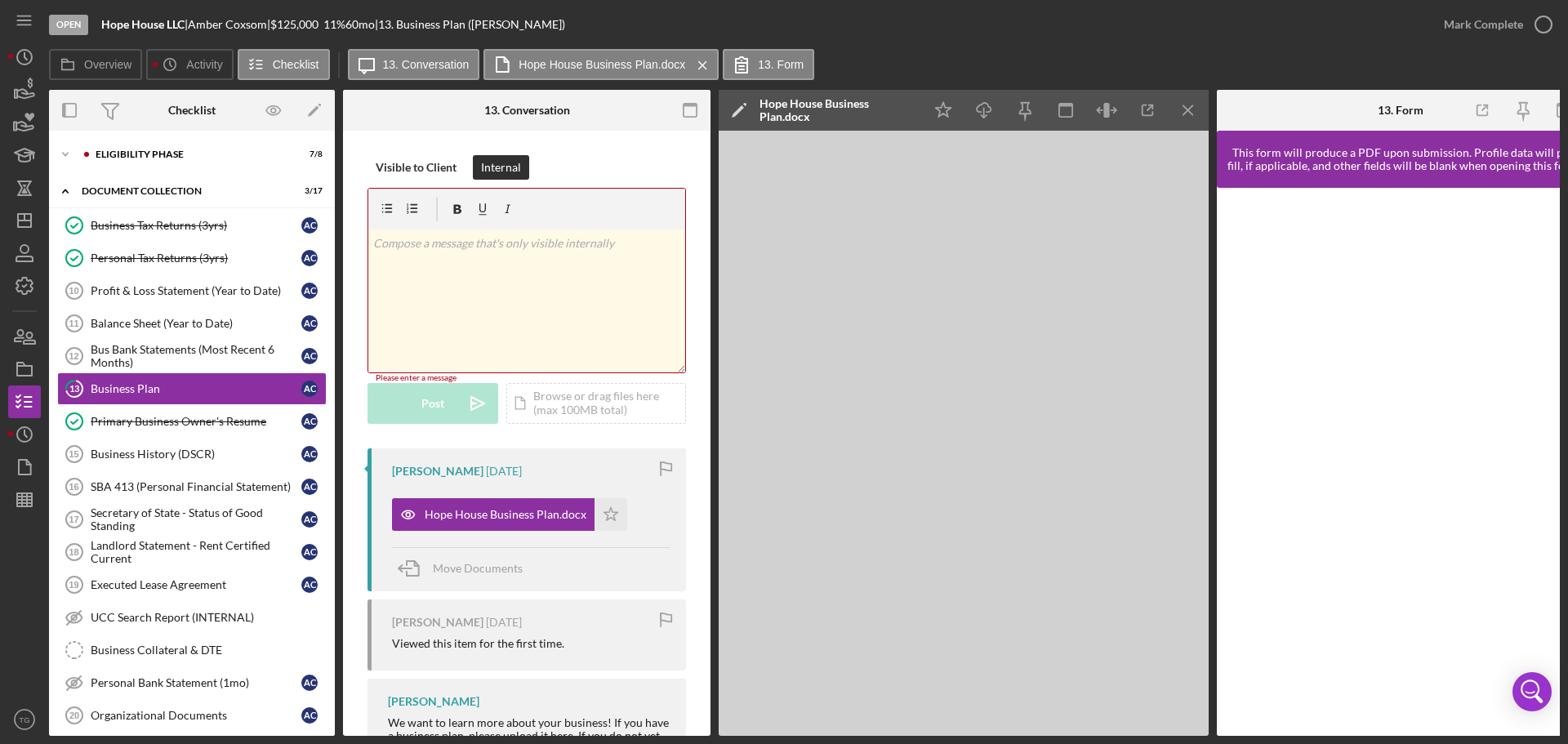
click at [445, 247] on p at bounding box center [527, 242] width 308 height 18
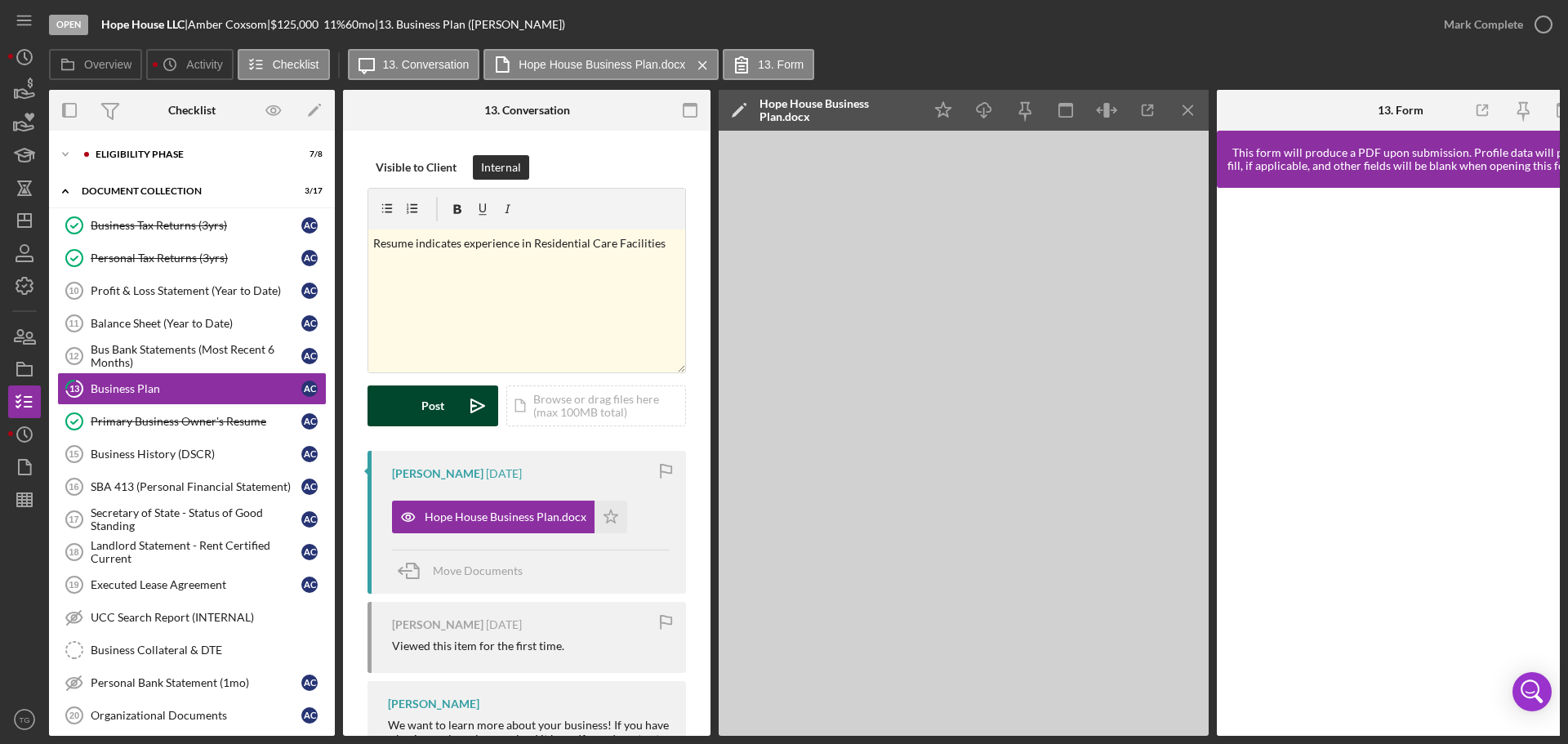
click at [424, 404] on div "Post" at bounding box center [432, 406] width 23 height 41
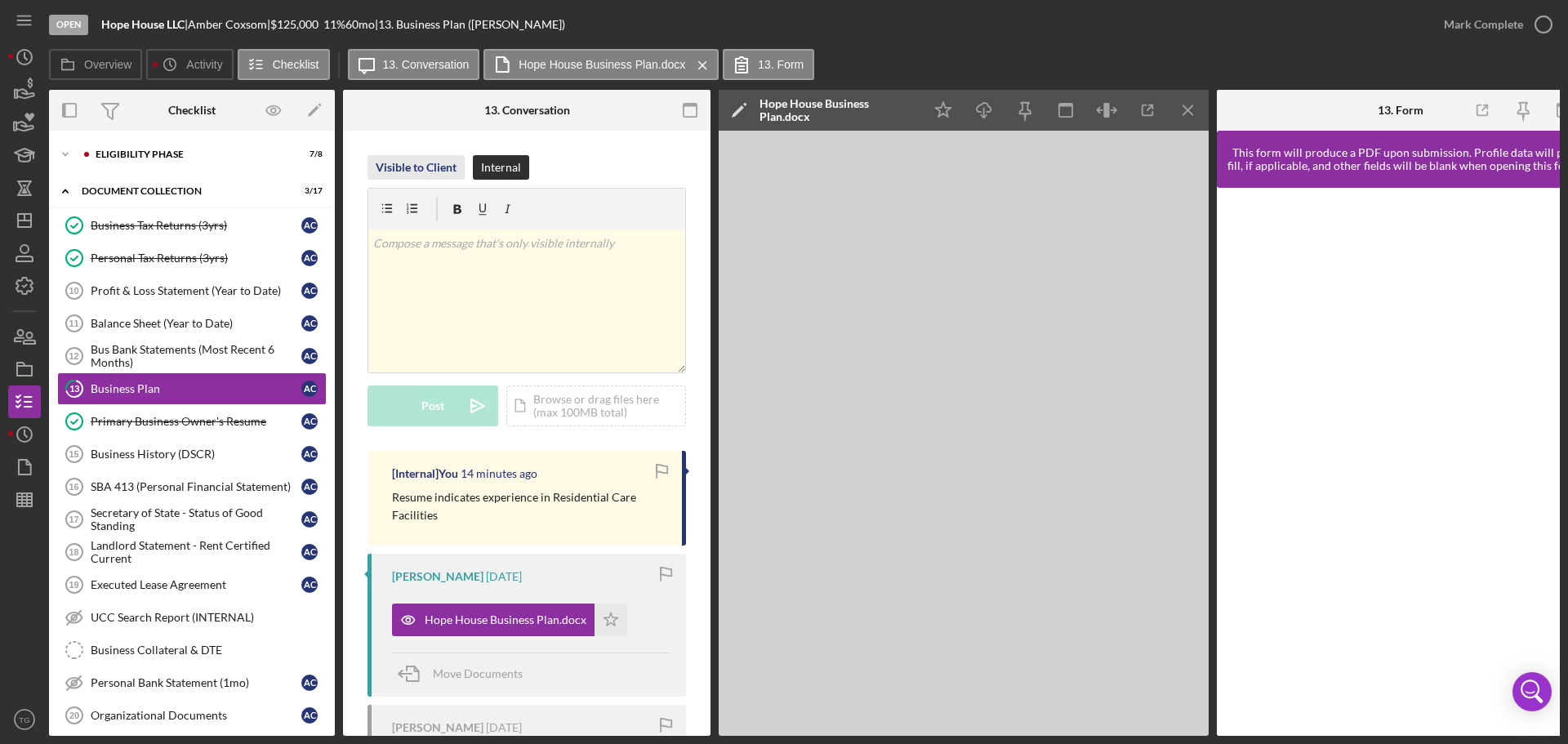
click at [419, 170] on div "Visible to Client" at bounding box center [416, 167] width 81 height 24
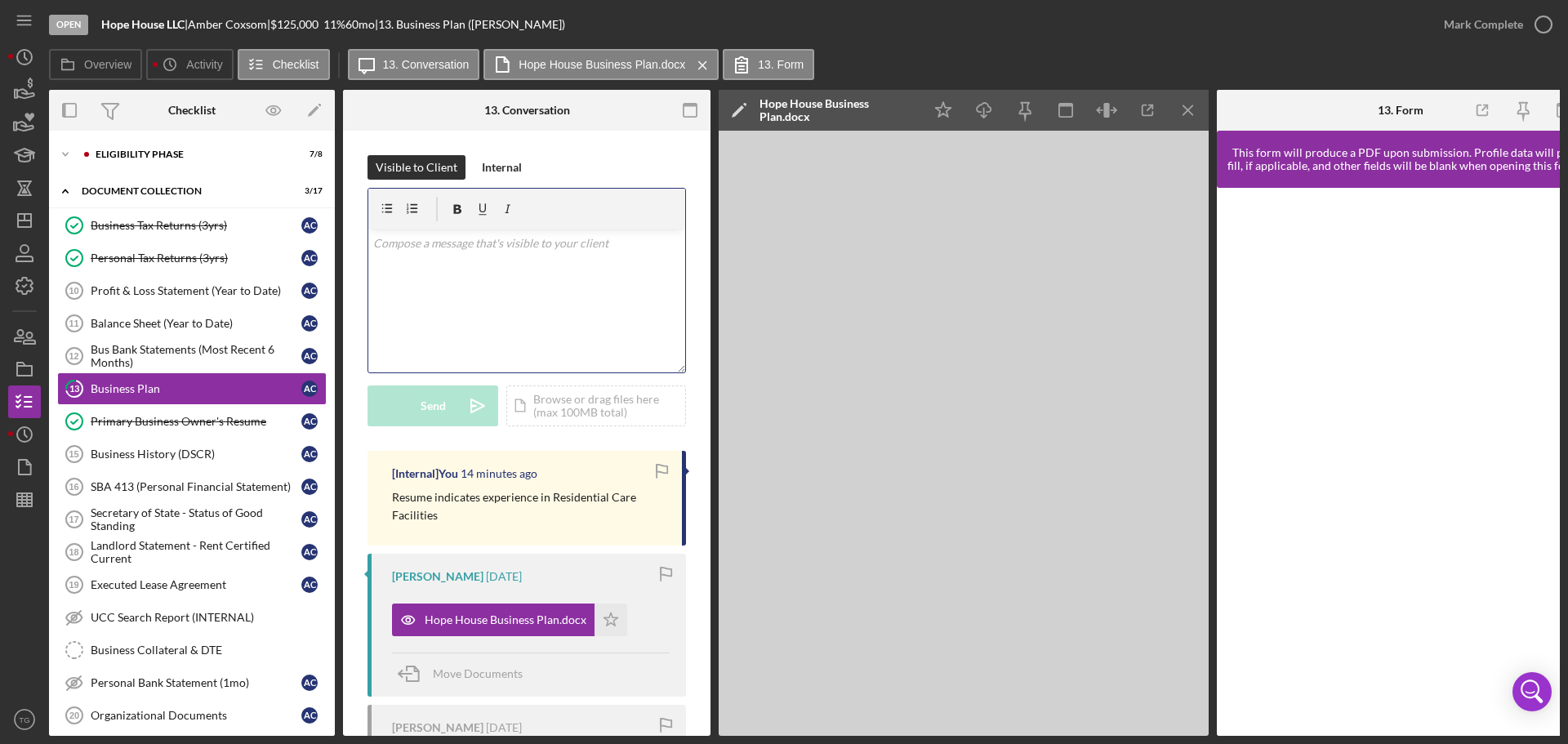
click at [439, 247] on p at bounding box center [527, 242] width 308 height 18
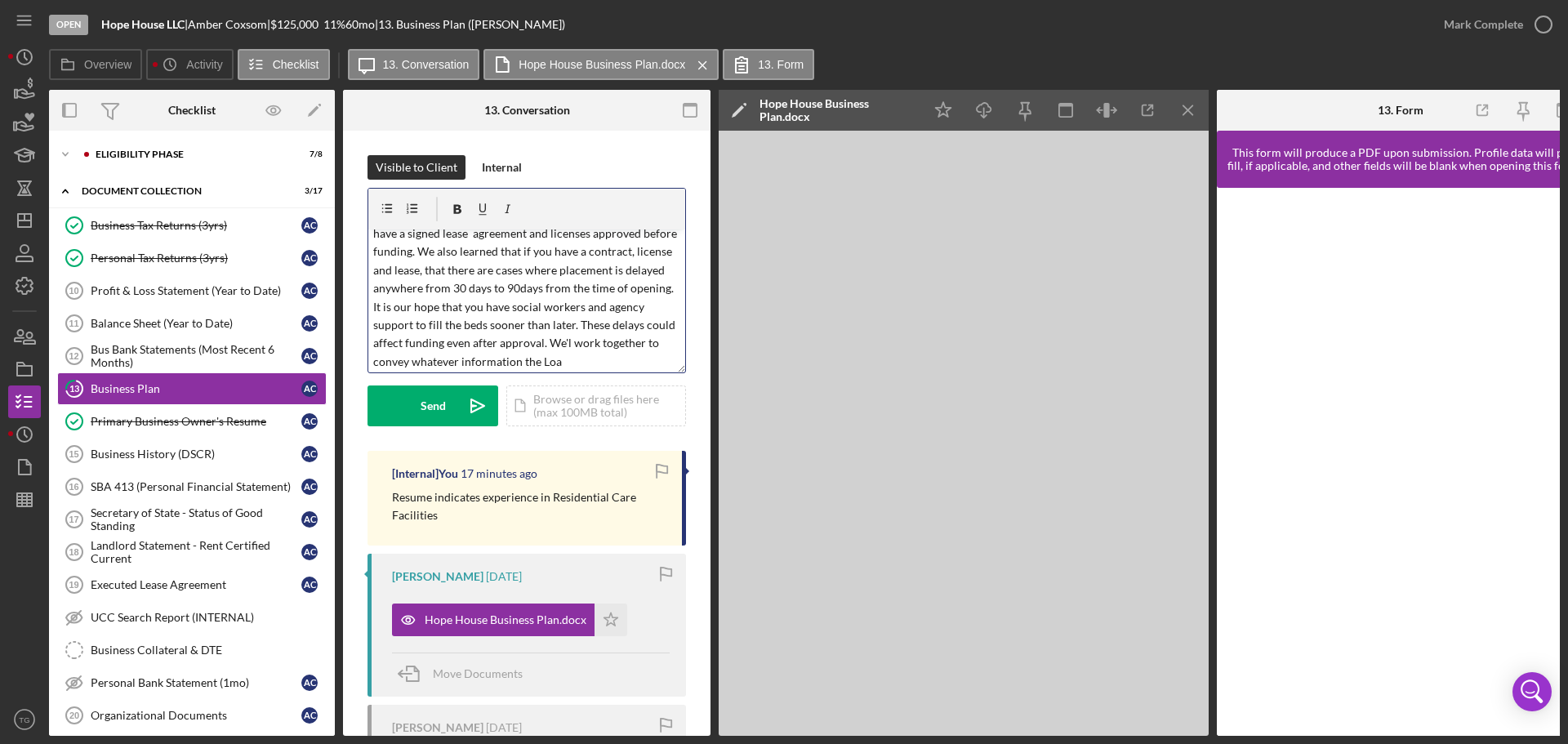
scroll to position [46, 0]
click at [396, 343] on p "We have funded RCFE and we learned that the client should have a signed lease a…" at bounding box center [527, 285] width 308 height 165
click at [395, 342] on p "We have funded RCFE and we learned that the client should have a signed lease a…" at bounding box center [527, 285] width 308 height 165
click at [497, 368] on p "We have funded RCFE and we learned that the client should have a signed lease a…" at bounding box center [527, 285] width 308 height 165
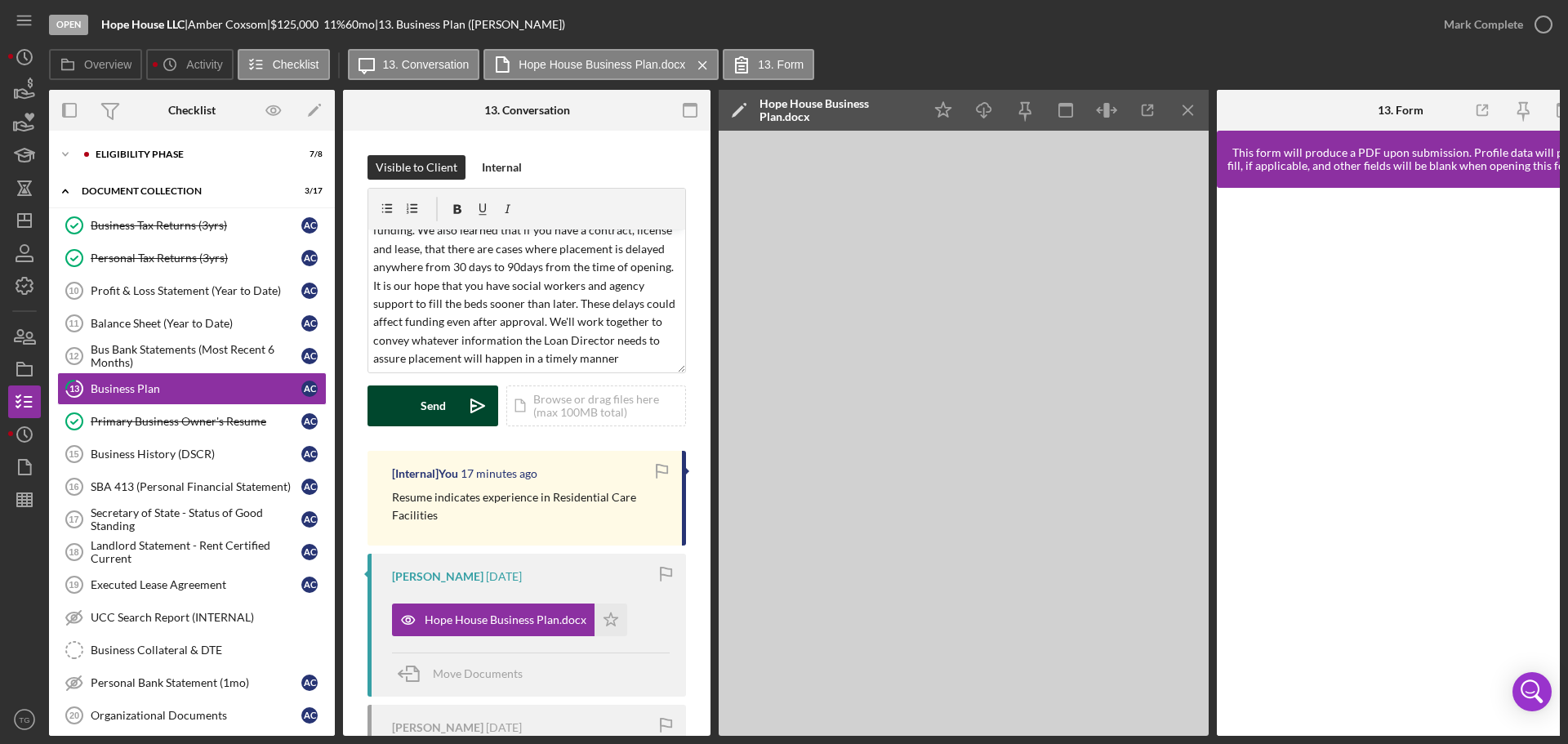
click at [419, 396] on button "Send Icon/icon-invite-send" at bounding box center [433, 406] width 131 height 41
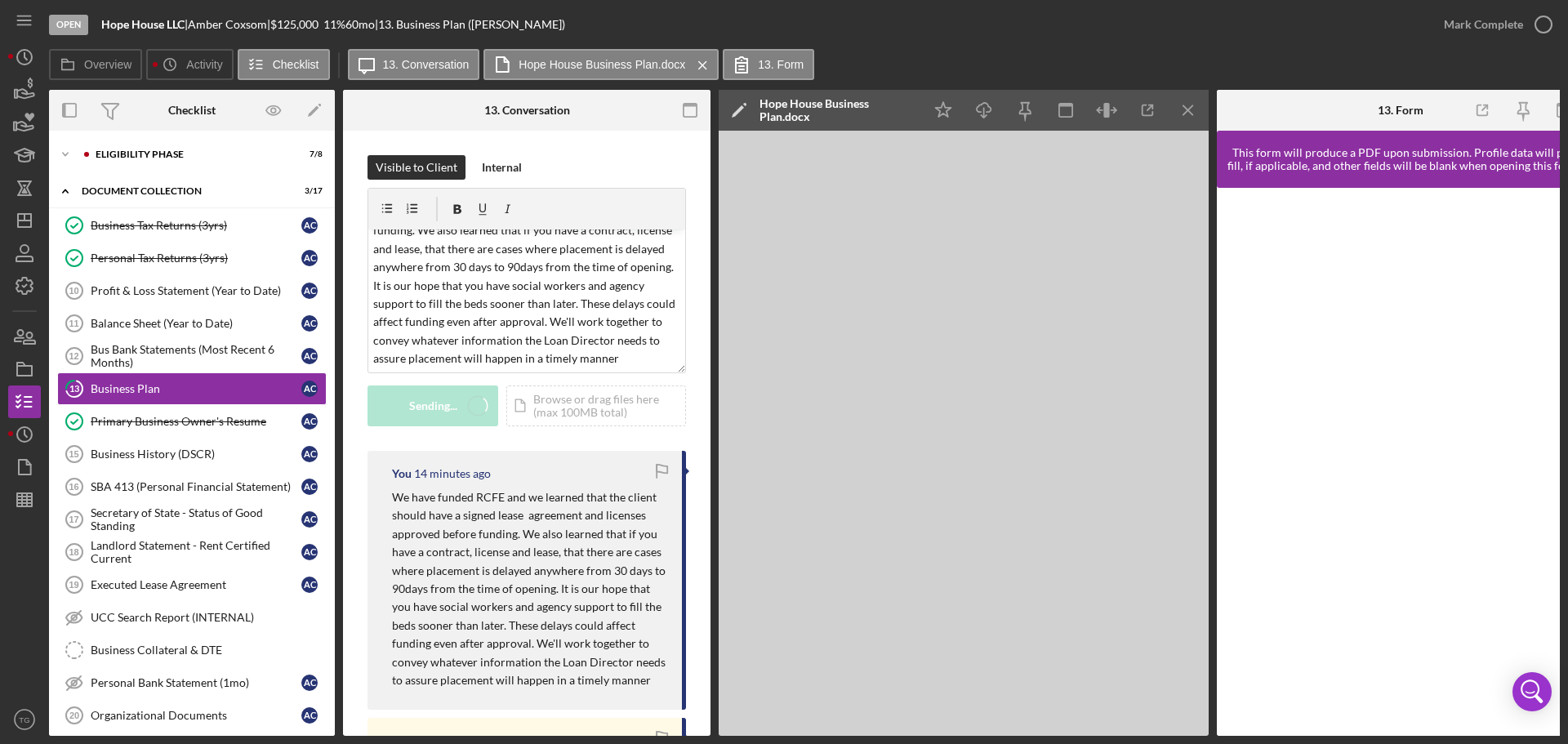
scroll to position [0, 0]
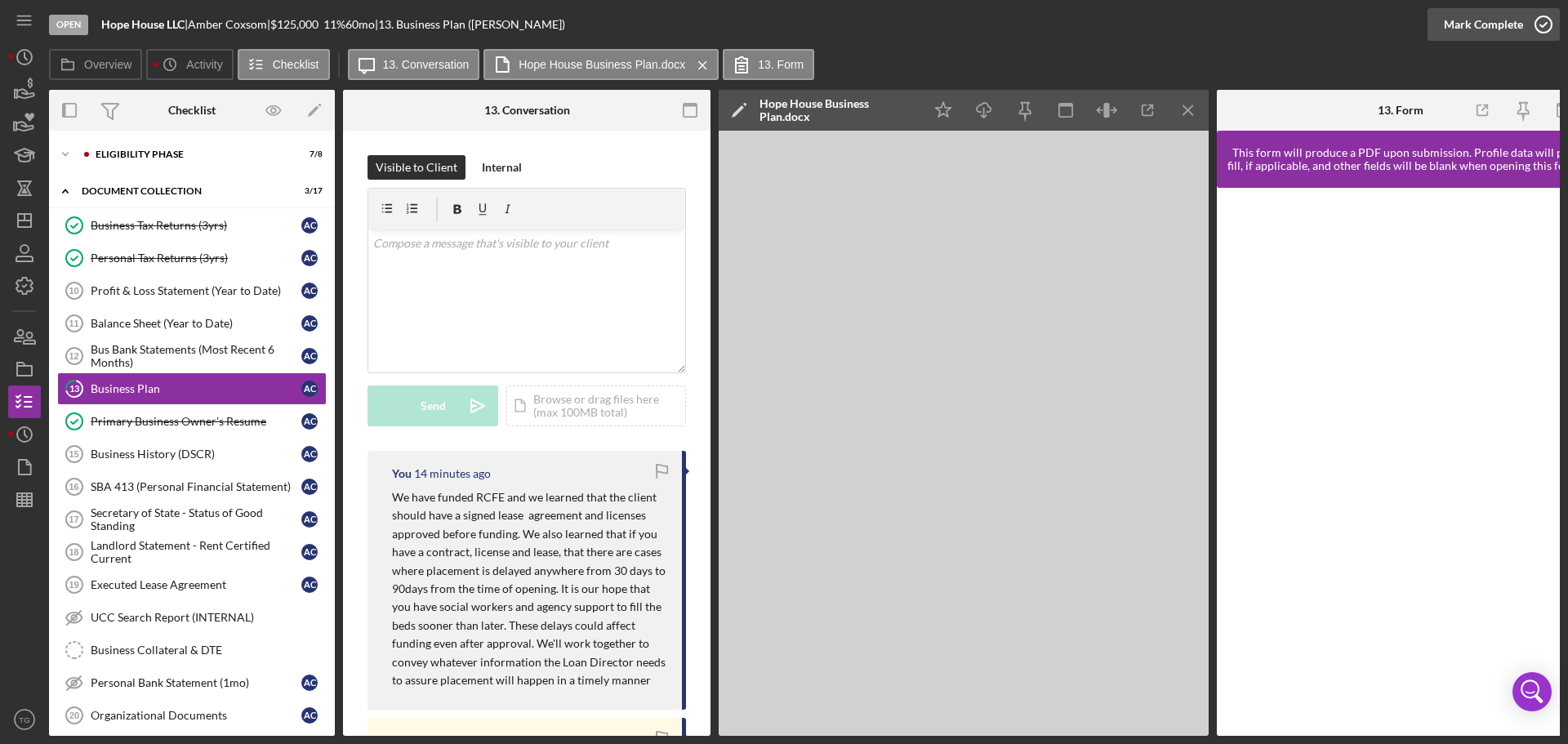
click at [1545, 23] on icon "button" at bounding box center [1544, 24] width 41 height 41
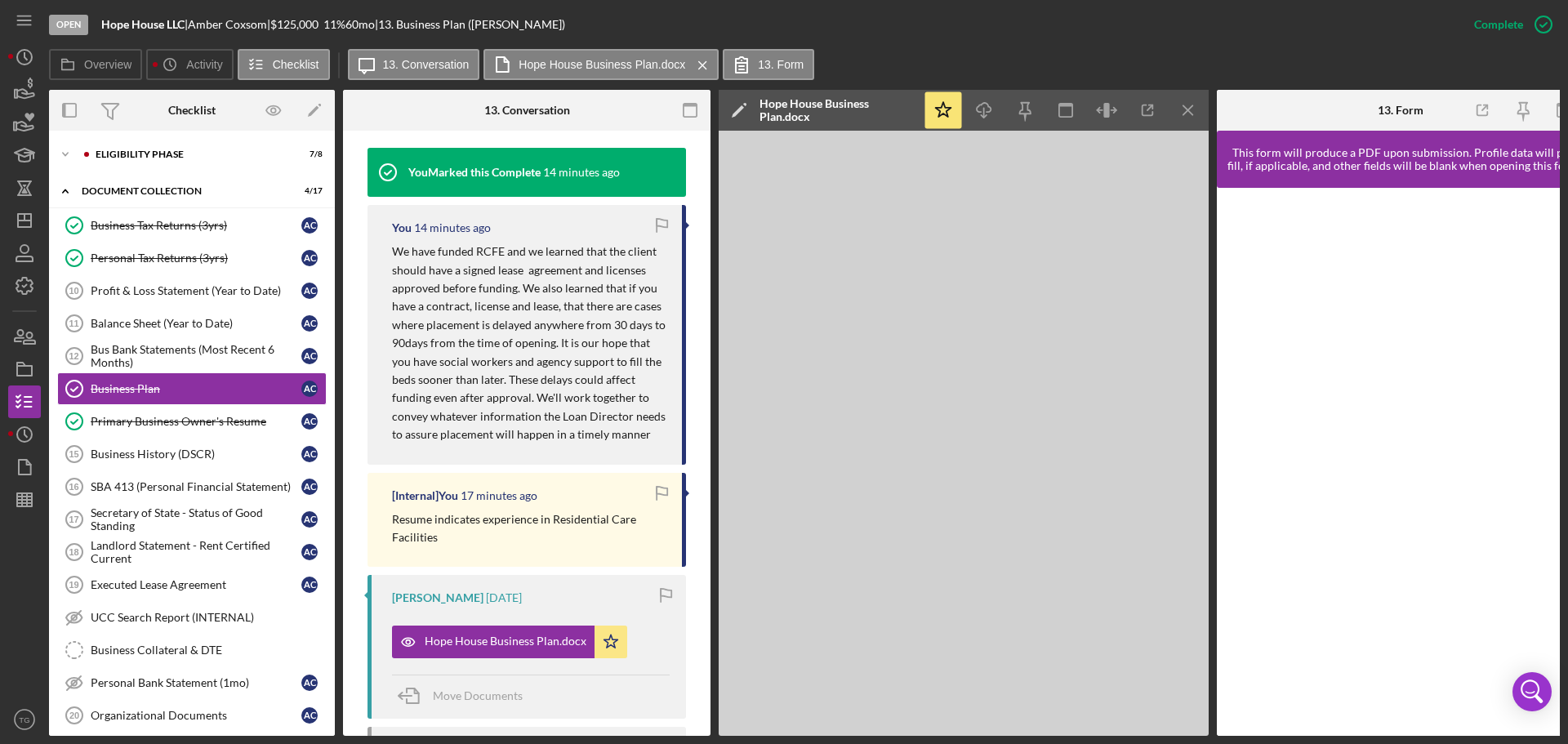
scroll to position [572, 0]
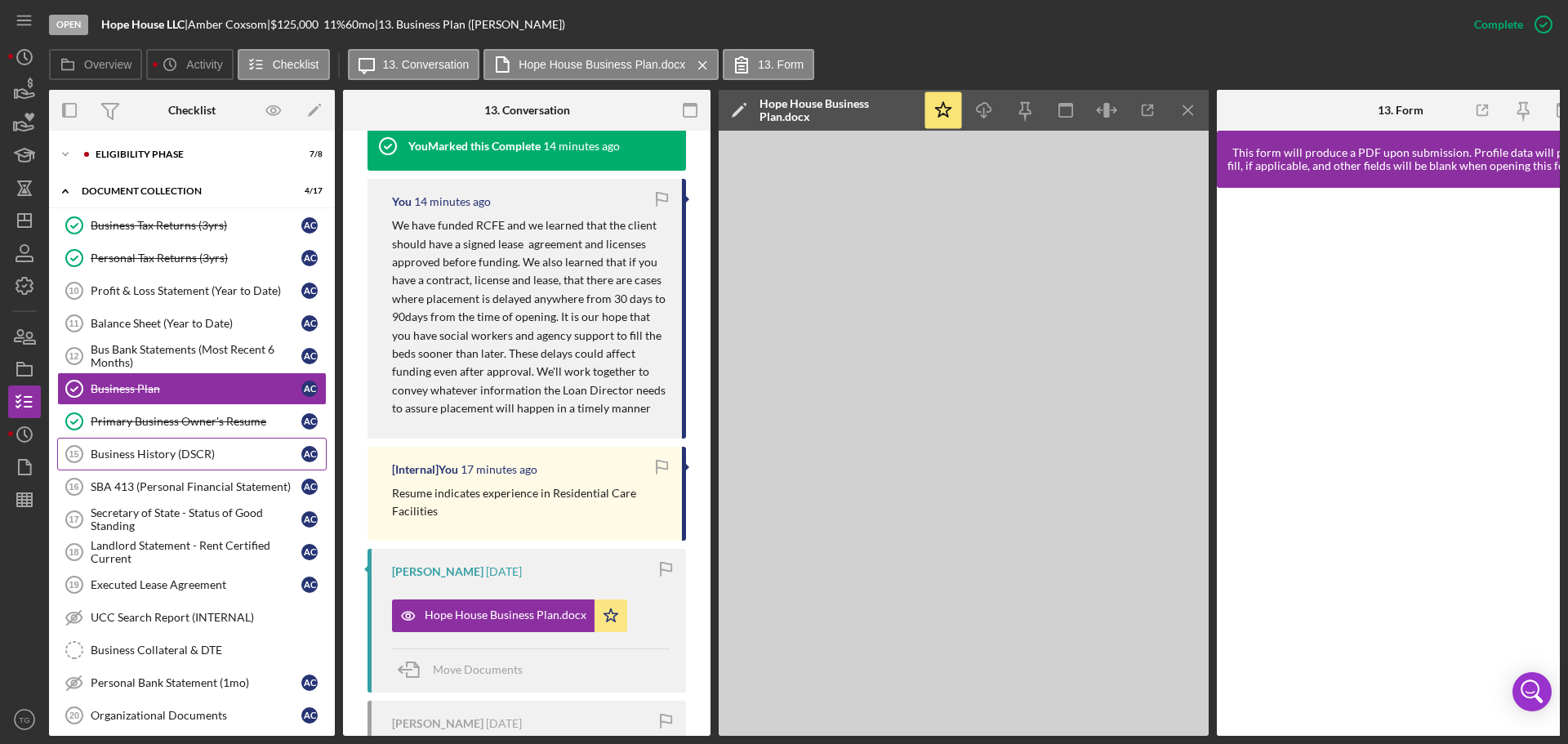
click at [200, 455] on div "Business History (DSCR)" at bounding box center [195, 455] width 211 height 13
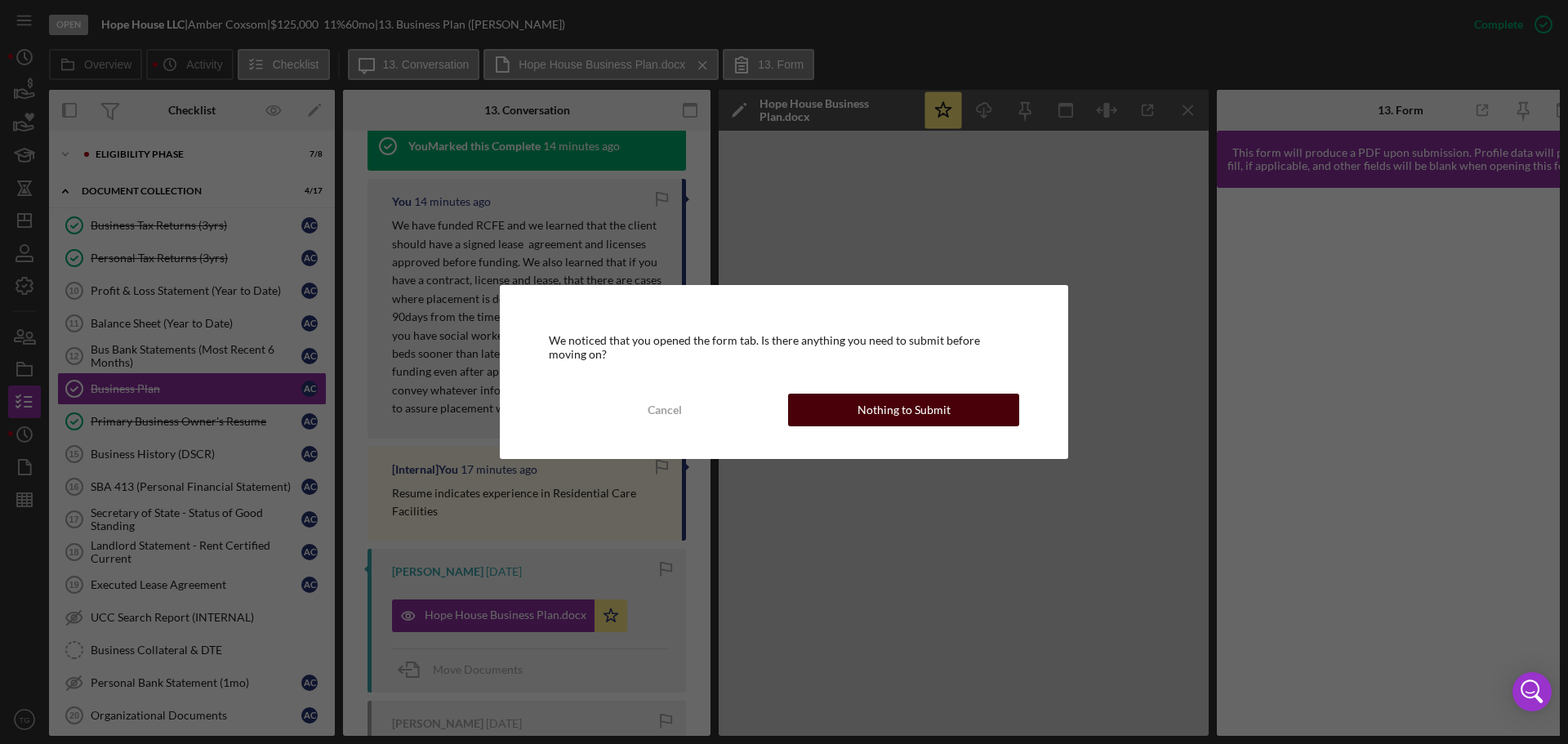
click at [934, 405] on div "Nothing to Submit" at bounding box center [904, 409] width 93 height 33
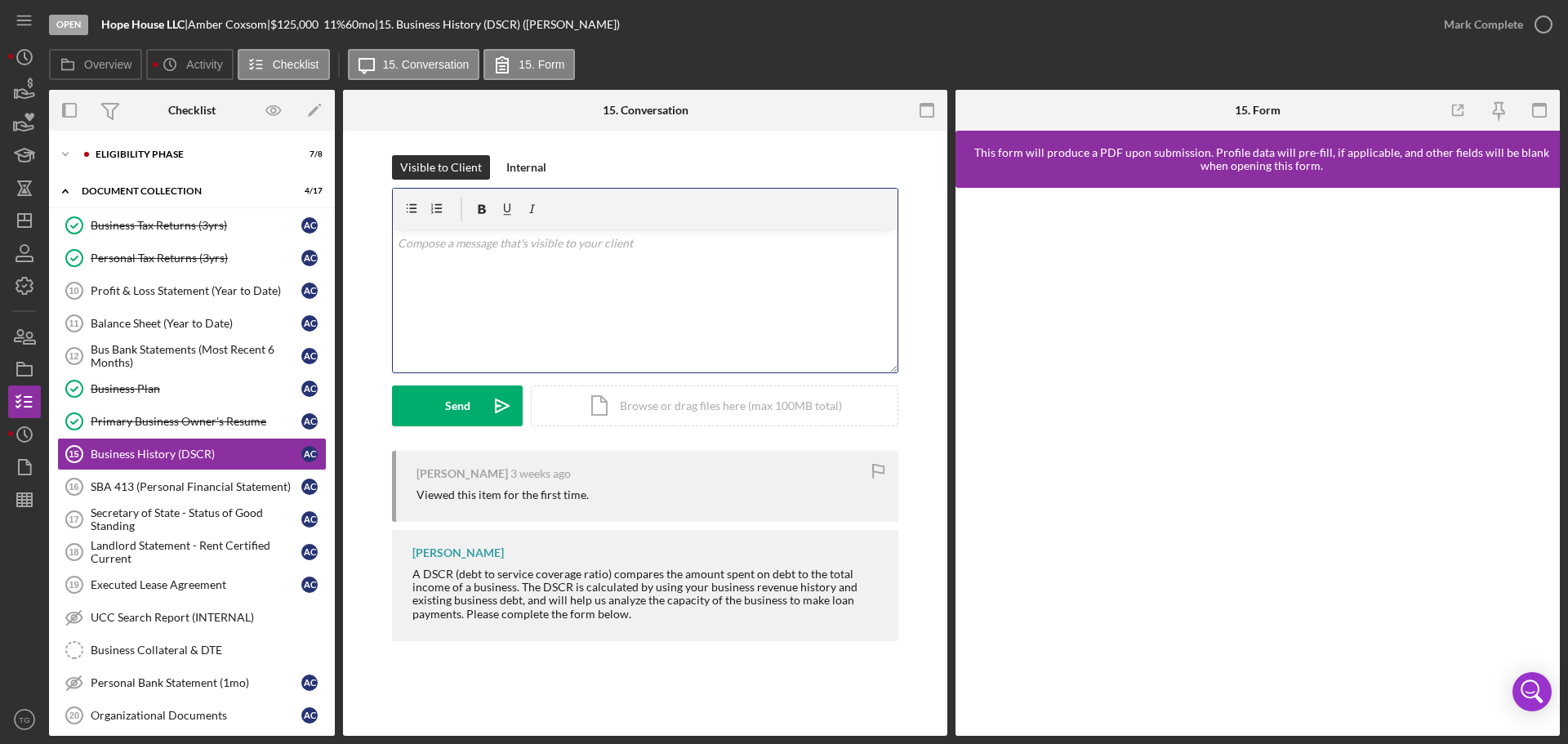
click at [581, 243] on p at bounding box center [645, 242] width 496 height 18
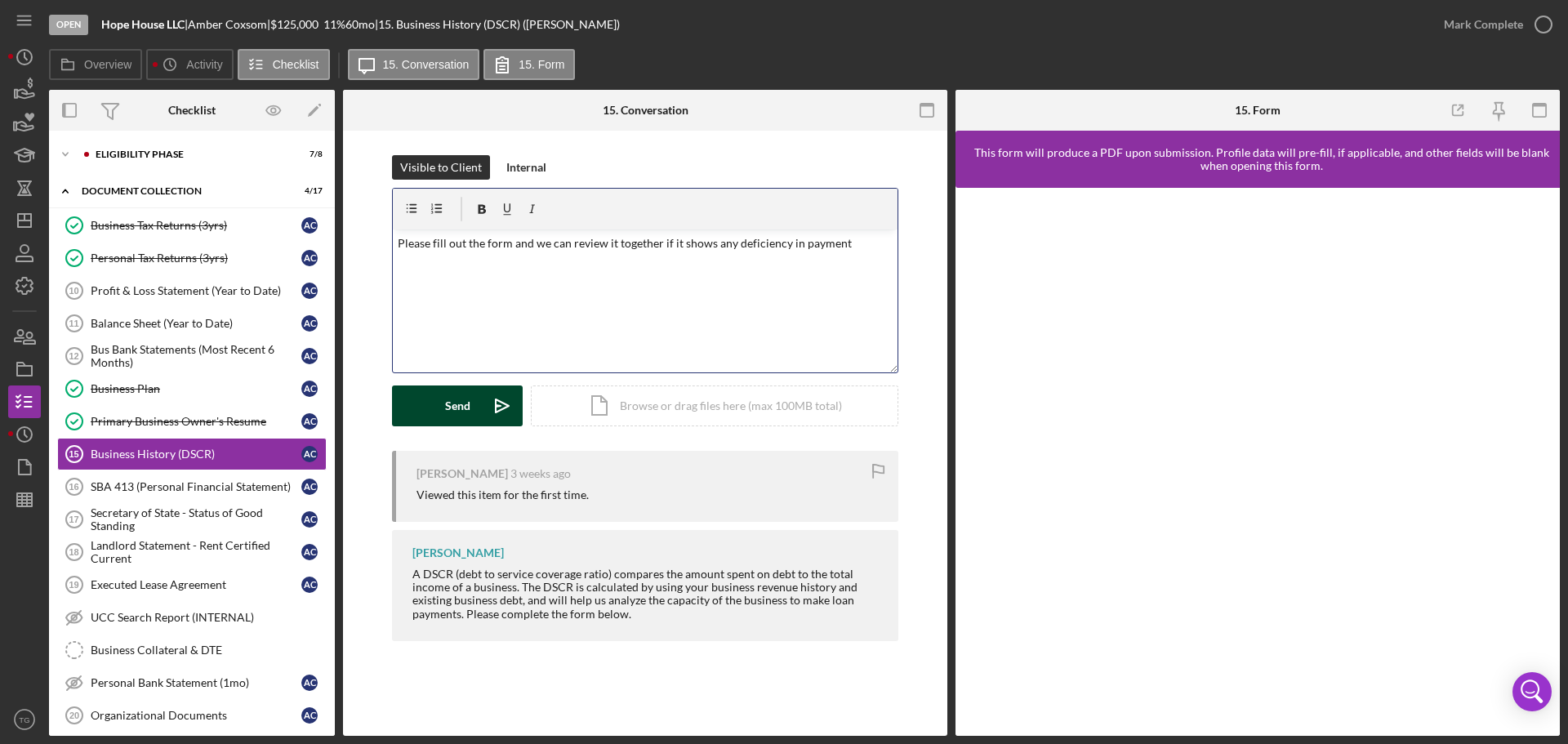
click at [461, 401] on div "Send" at bounding box center [458, 406] width 25 height 41
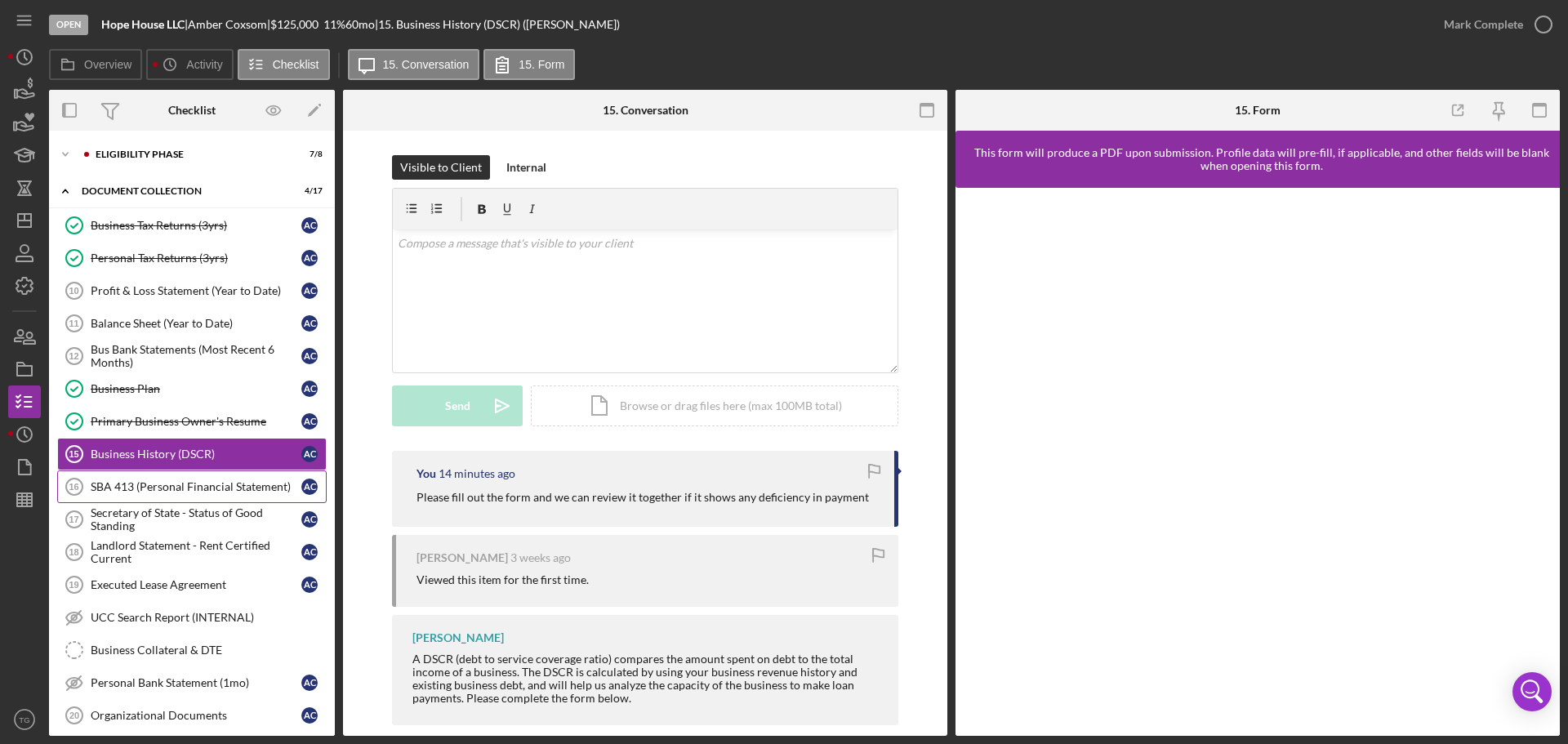
click at [215, 485] on div "SBA 413 (Personal Financial Statement)" at bounding box center [195, 486] width 211 height 13
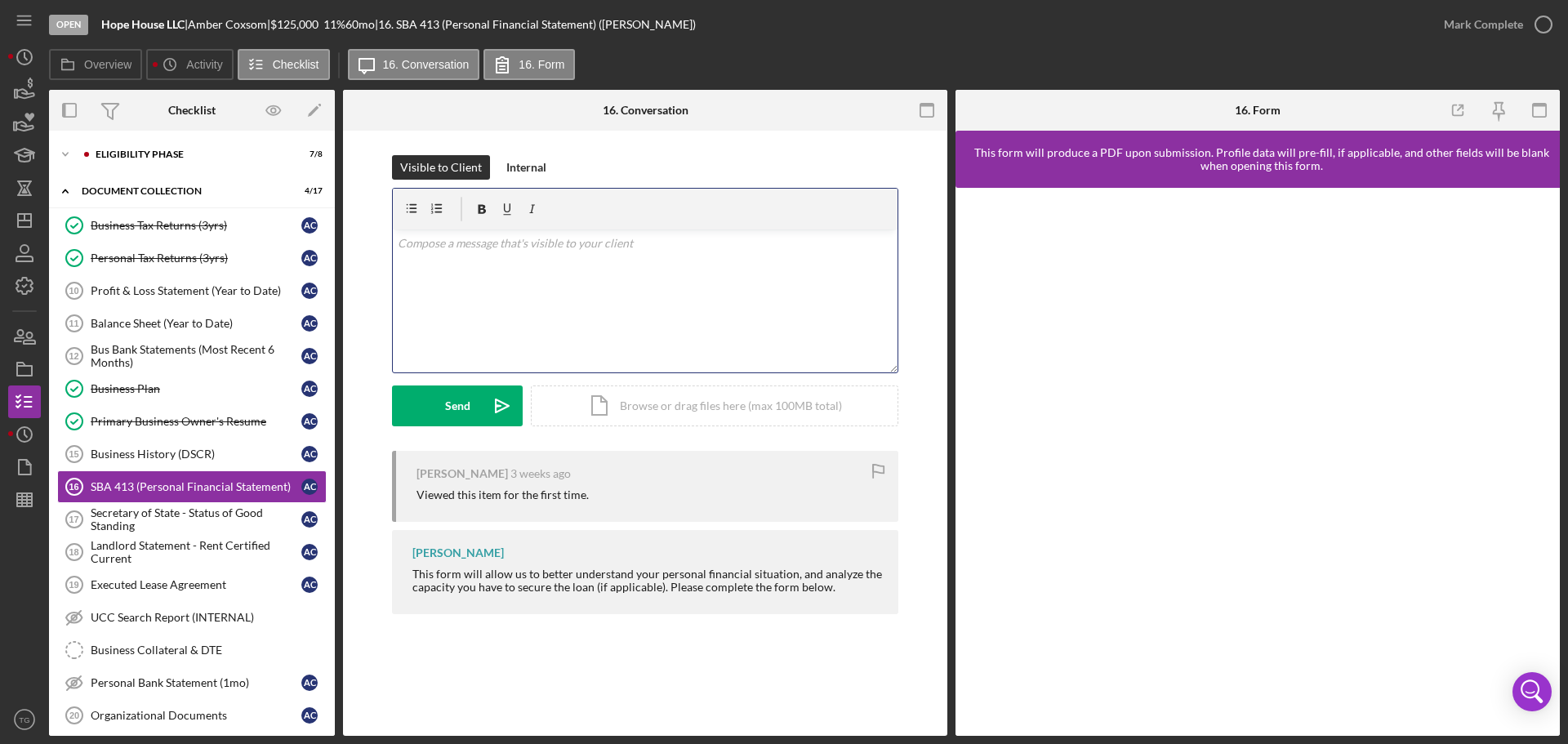
click at [505, 247] on p at bounding box center [645, 242] width 496 height 18
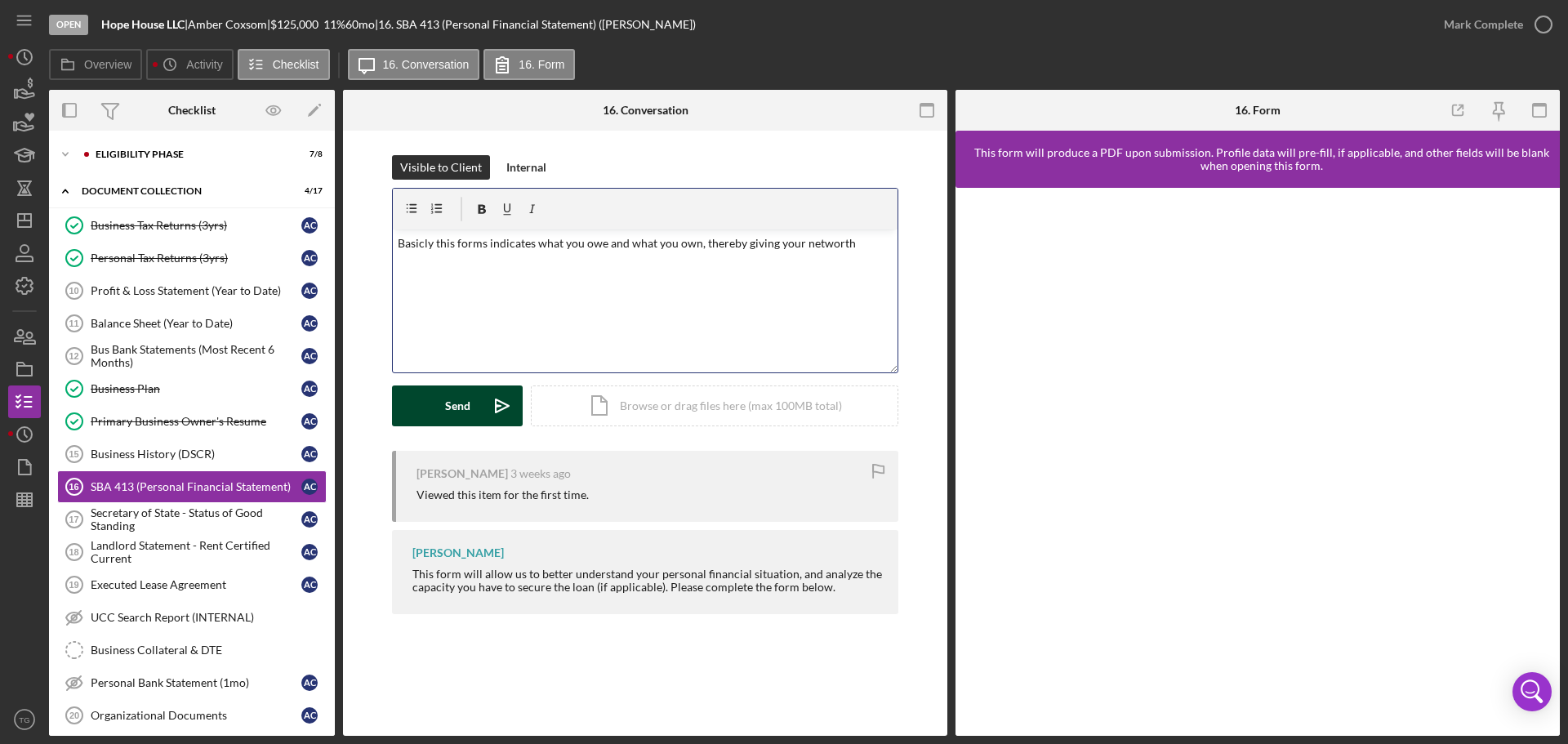
click at [435, 402] on button "Send Icon/icon-invite-send" at bounding box center [457, 406] width 131 height 41
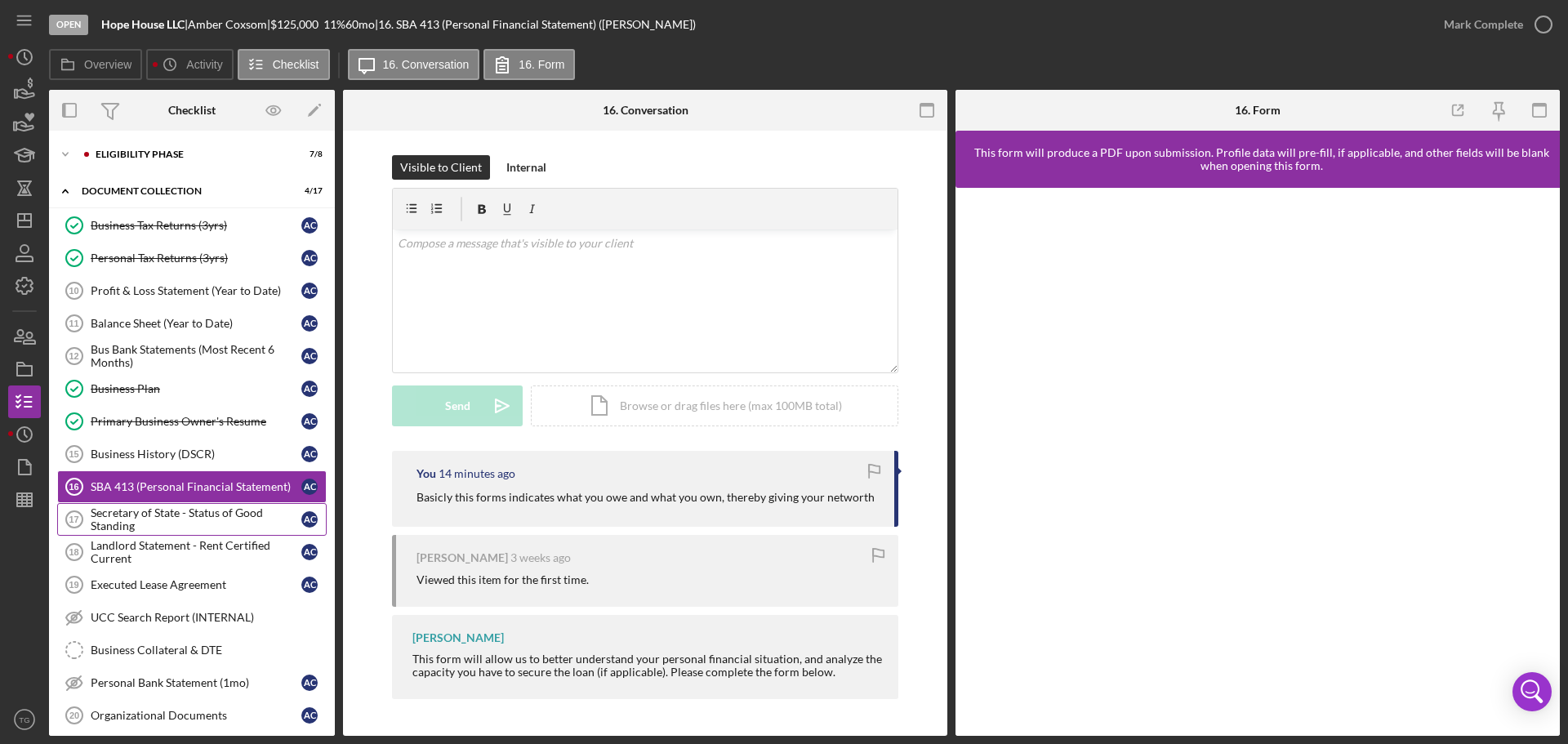
click at [185, 517] on div "Secretary of State - Status of Good Standing" at bounding box center [195, 519] width 211 height 26
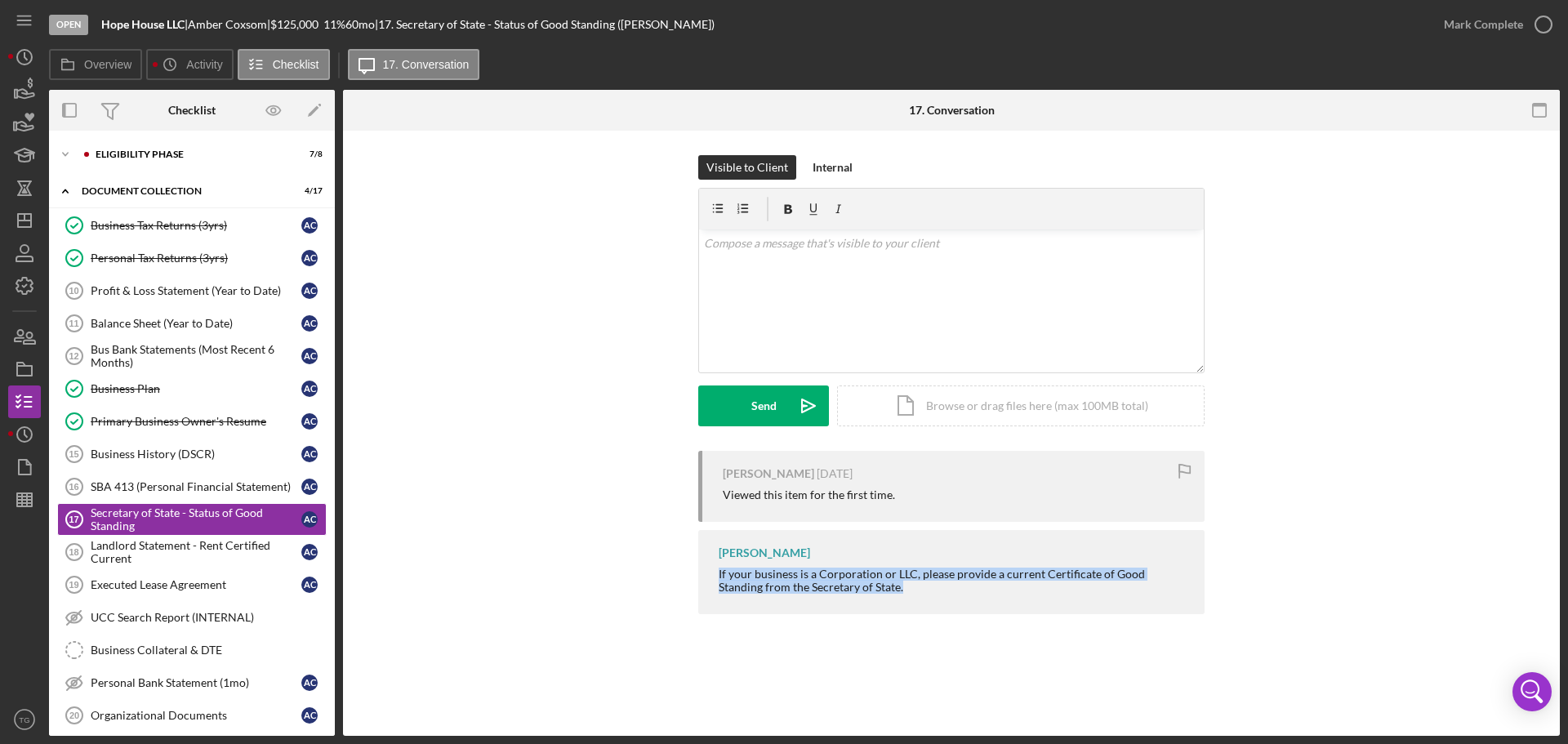
drag, startPoint x: 859, startPoint y: 586, endPoint x: 708, endPoint y: 579, distance: 151.2
click at [708, 579] on div "[PERSON_NAME] If your business is a Corporation or LLC, please provide a curren…" at bounding box center [951, 572] width 507 height 84
copy div "If your business is a Corporation or LLC, please provide a current Certificate …"
click at [721, 249] on p at bounding box center [951, 242] width 496 height 18
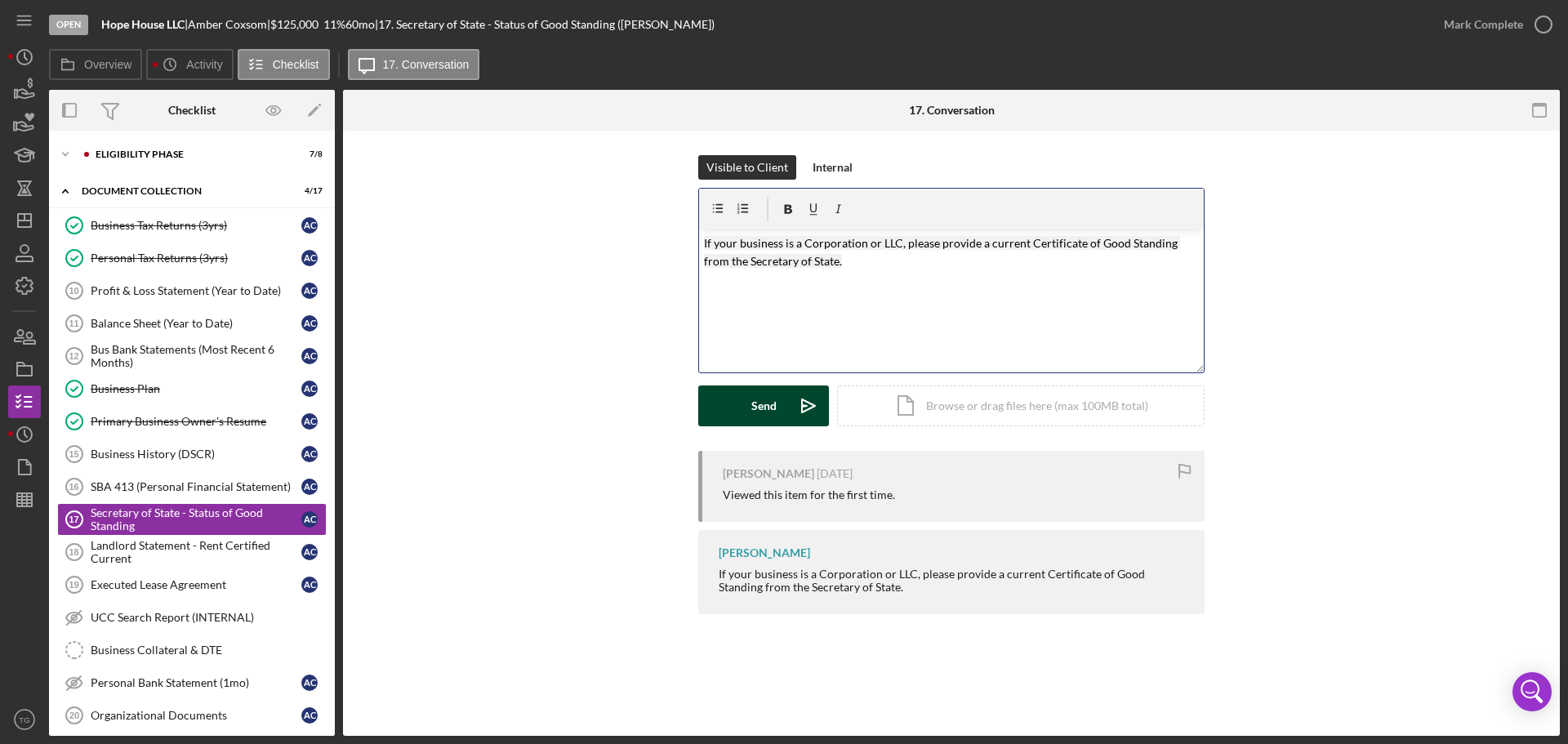
click at [764, 399] on div "Send" at bounding box center [764, 406] width 25 height 41
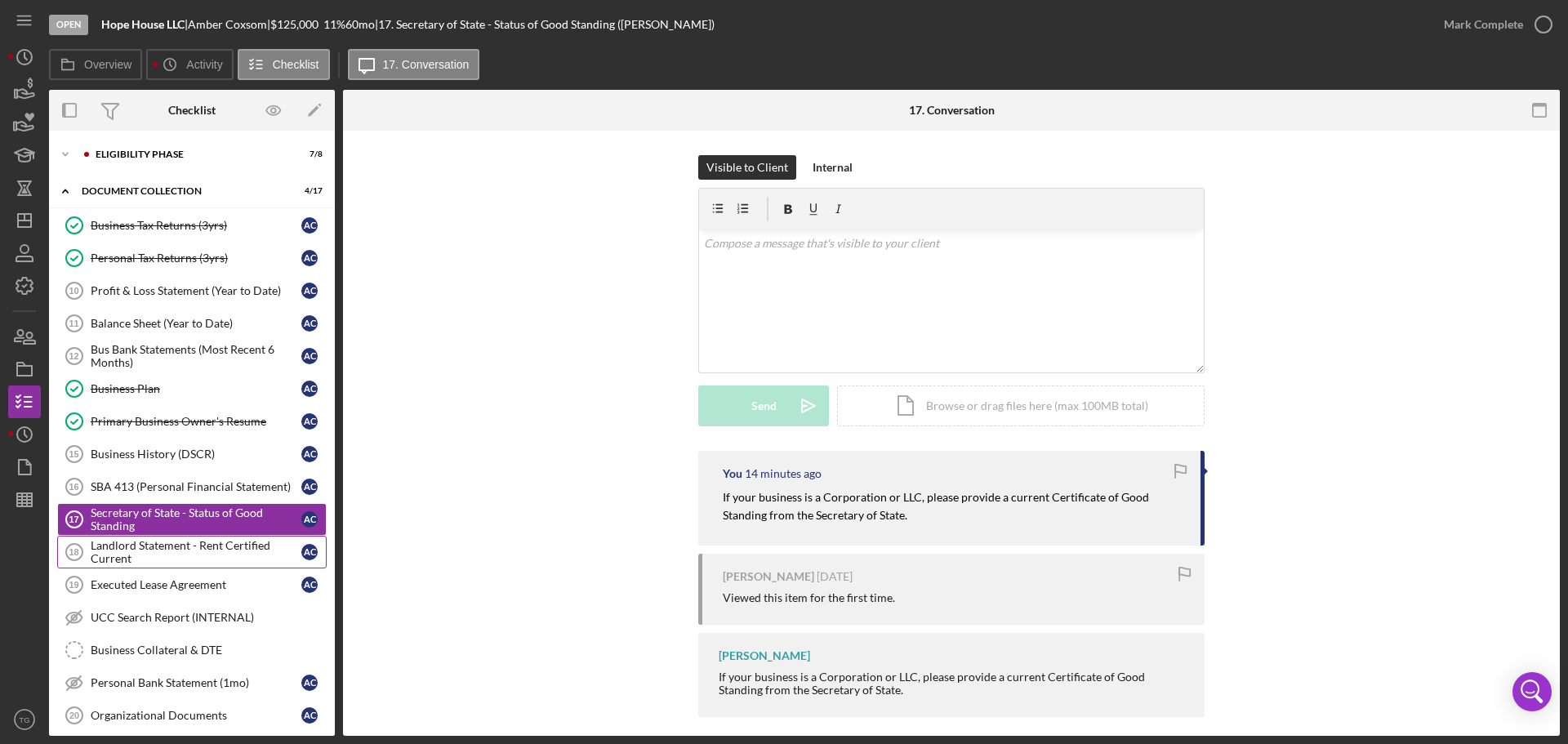
click at [179, 540] on div "Landlord Statement - Rent Certified Current" at bounding box center [195, 552] width 211 height 26
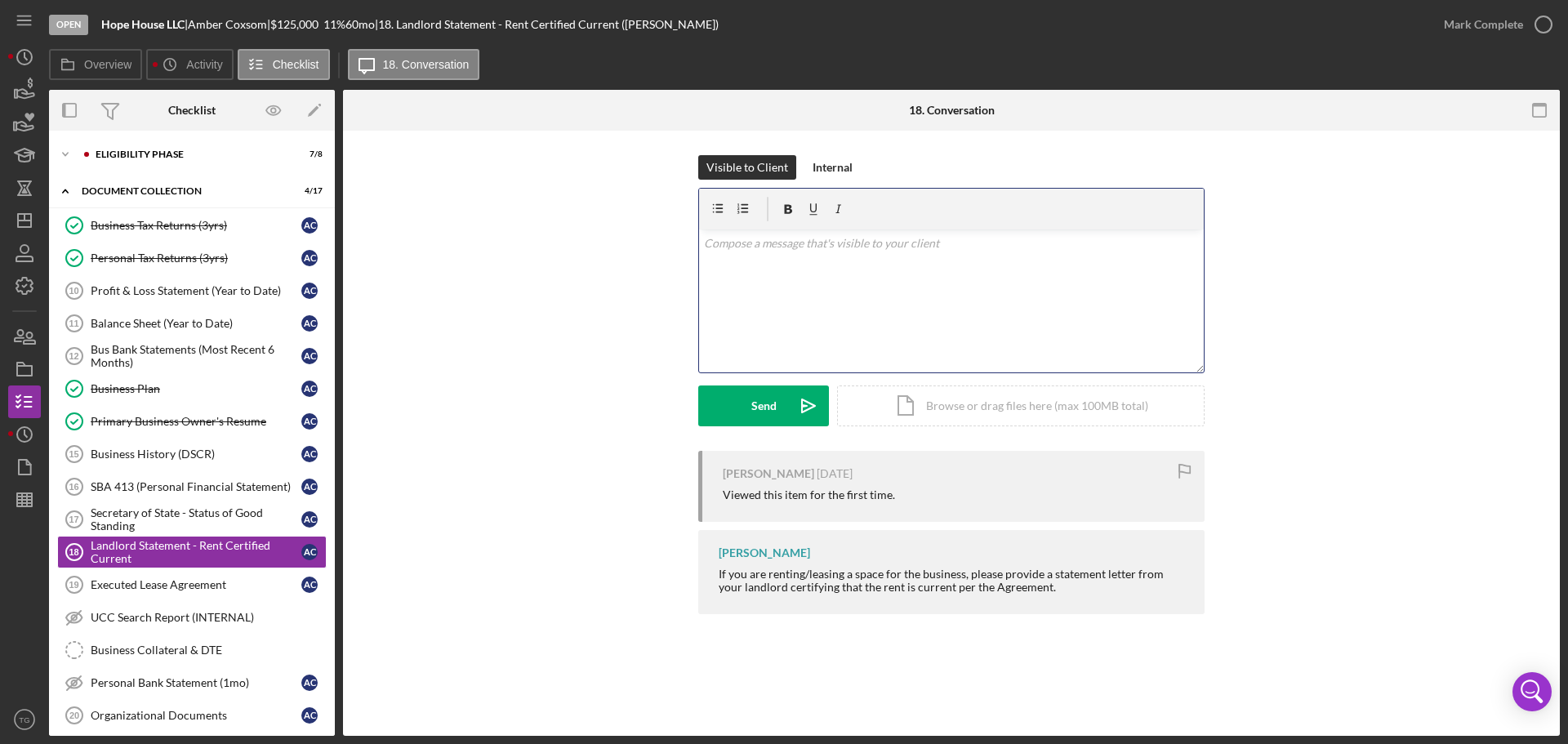
click at [812, 245] on p at bounding box center [951, 242] width 496 height 18
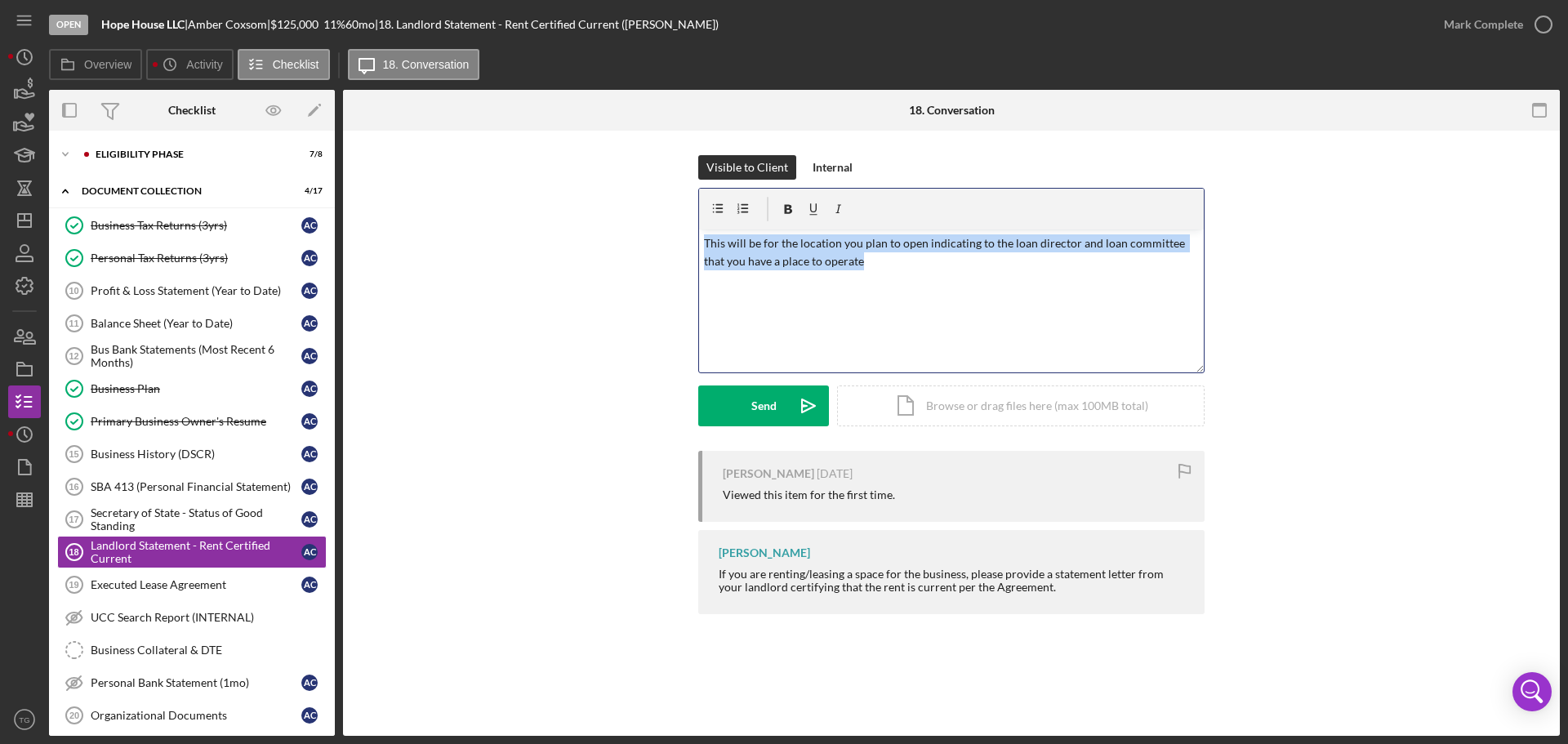
drag, startPoint x: 876, startPoint y: 262, endPoint x: 701, endPoint y: 243, distance: 176.0
click at [700, 243] on div "v Color teal Color pink Remove color Add row above Add row below Add column bef…" at bounding box center [951, 301] width 505 height 143
copy p "This will be for the location you plan to open indicating to the loan director …"
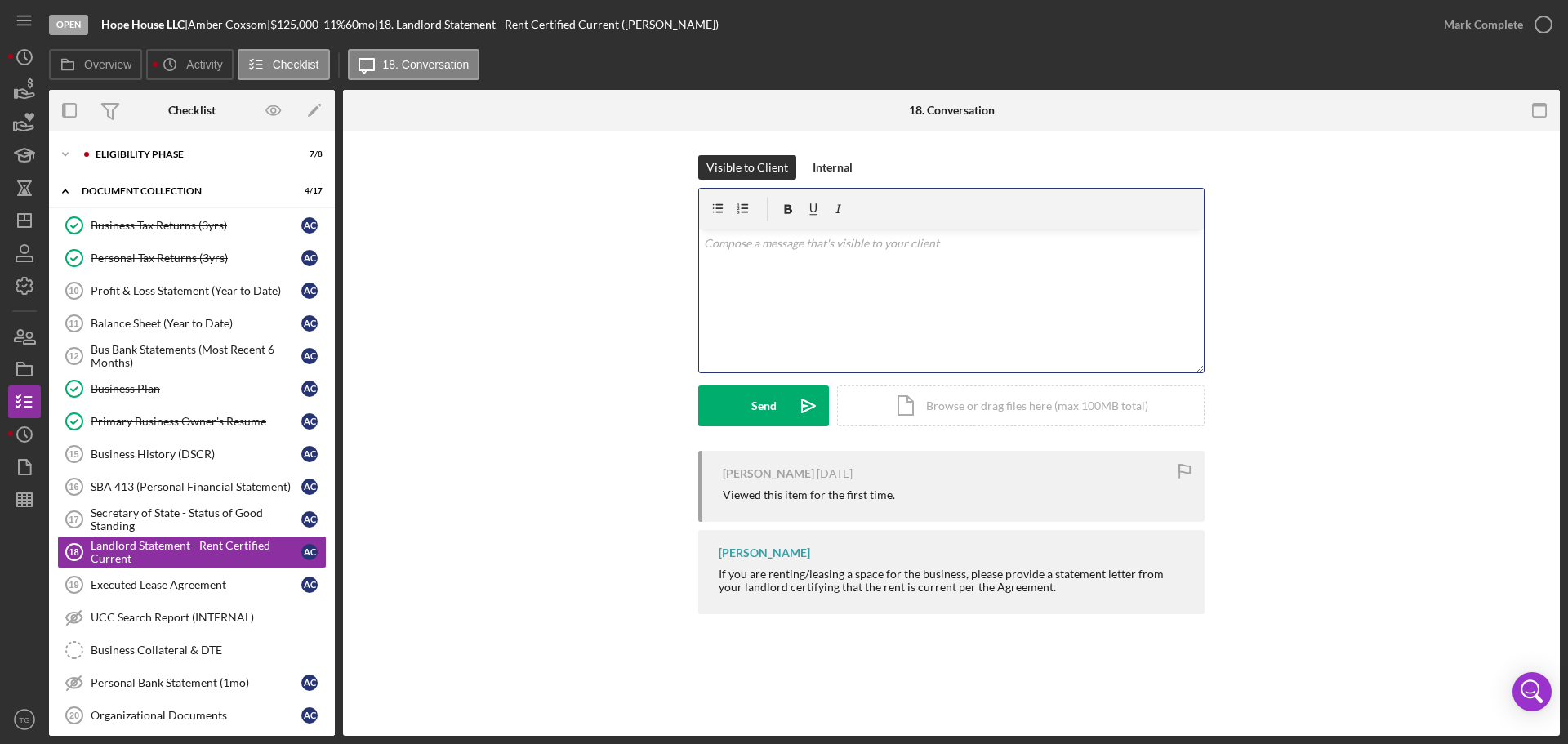
click at [764, 242] on p at bounding box center [951, 242] width 496 height 18
click at [738, 405] on button "Send Icon/icon-invite-send" at bounding box center [763, 406] width 131 height 41
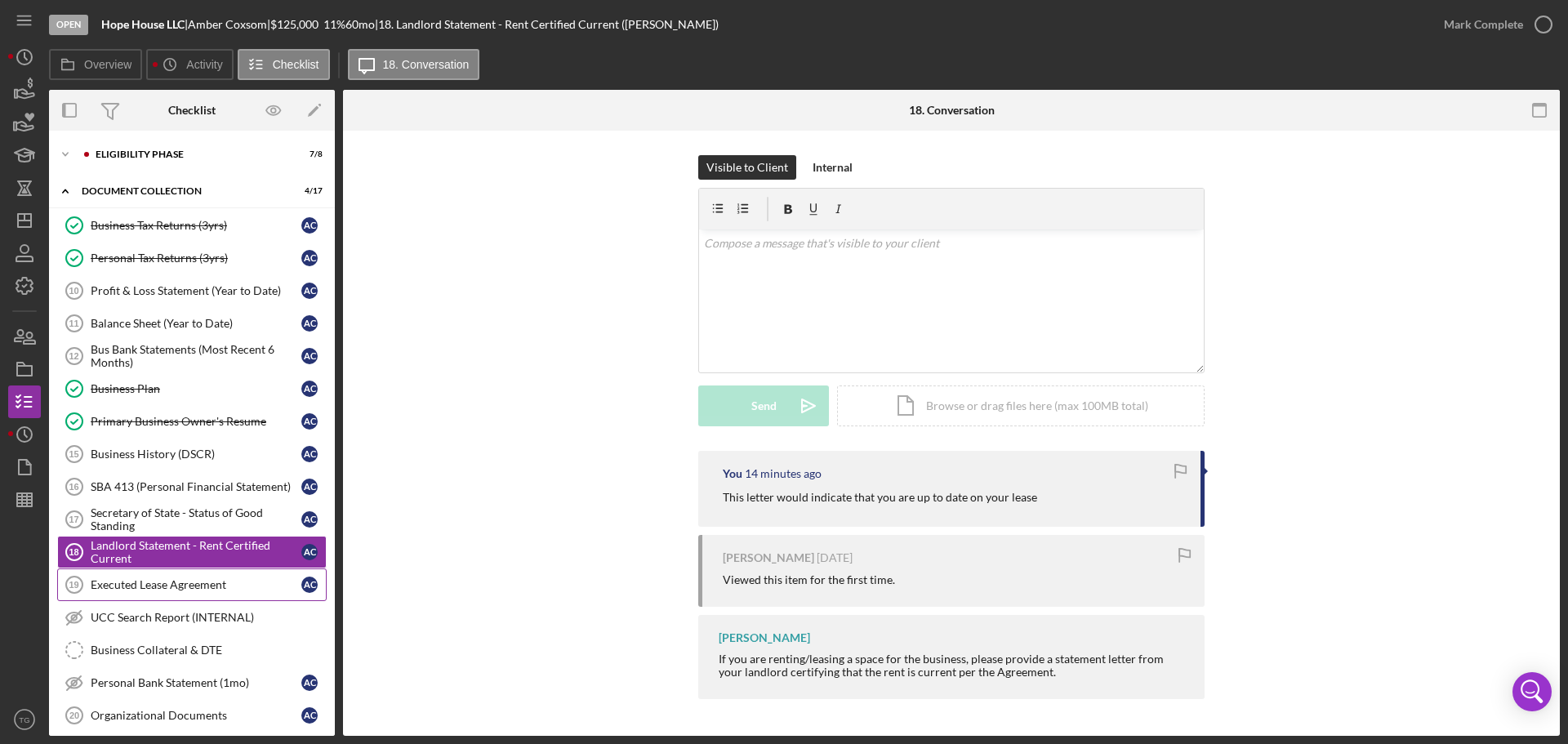
click at [201, 573] on link "Executed Lease Agreement 19 Executed Lease Agreement A C" at bounding box center [191, 585] width 269 height 33
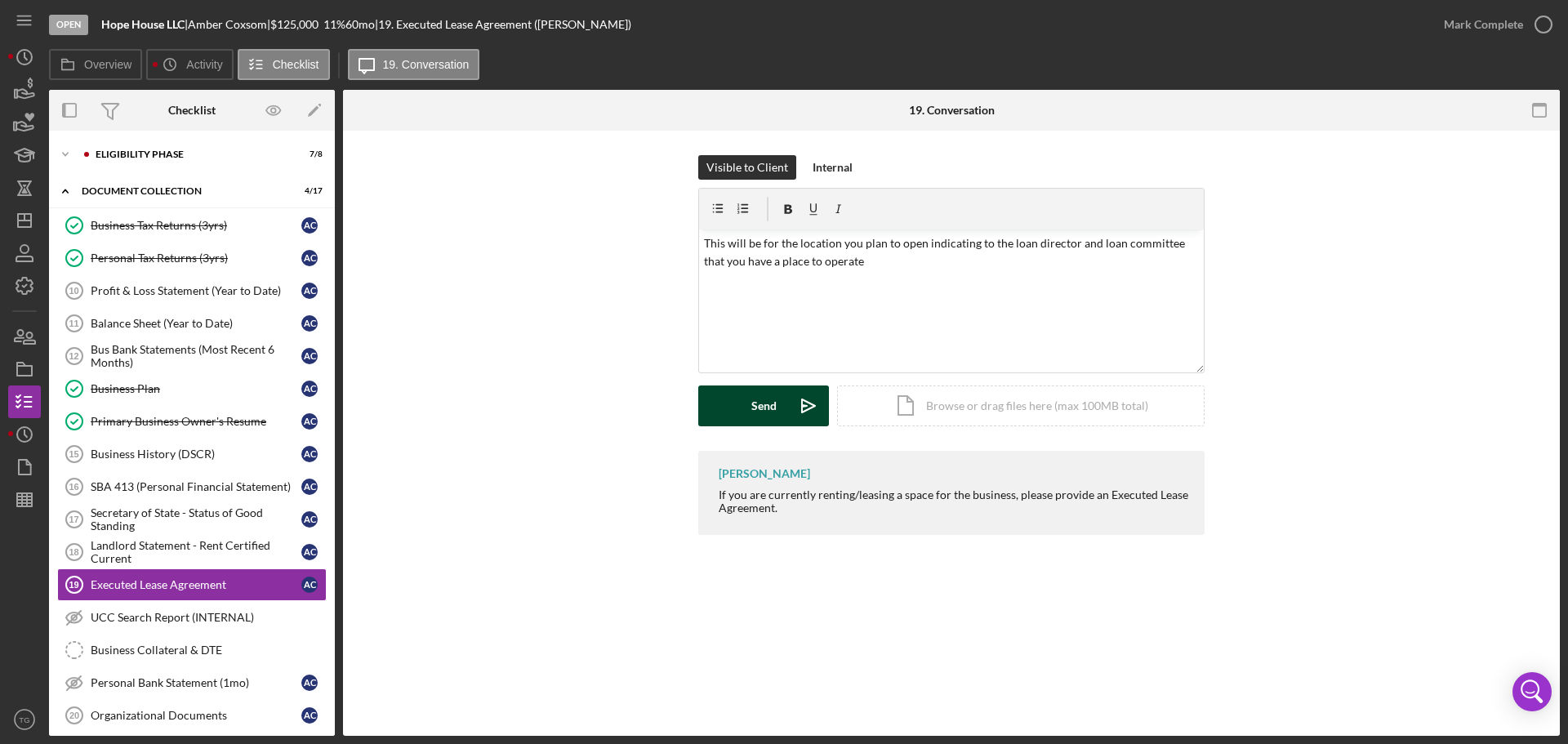
click at [770, 413] on div "Send" at bounding box center [764, 406] width 25 height 41
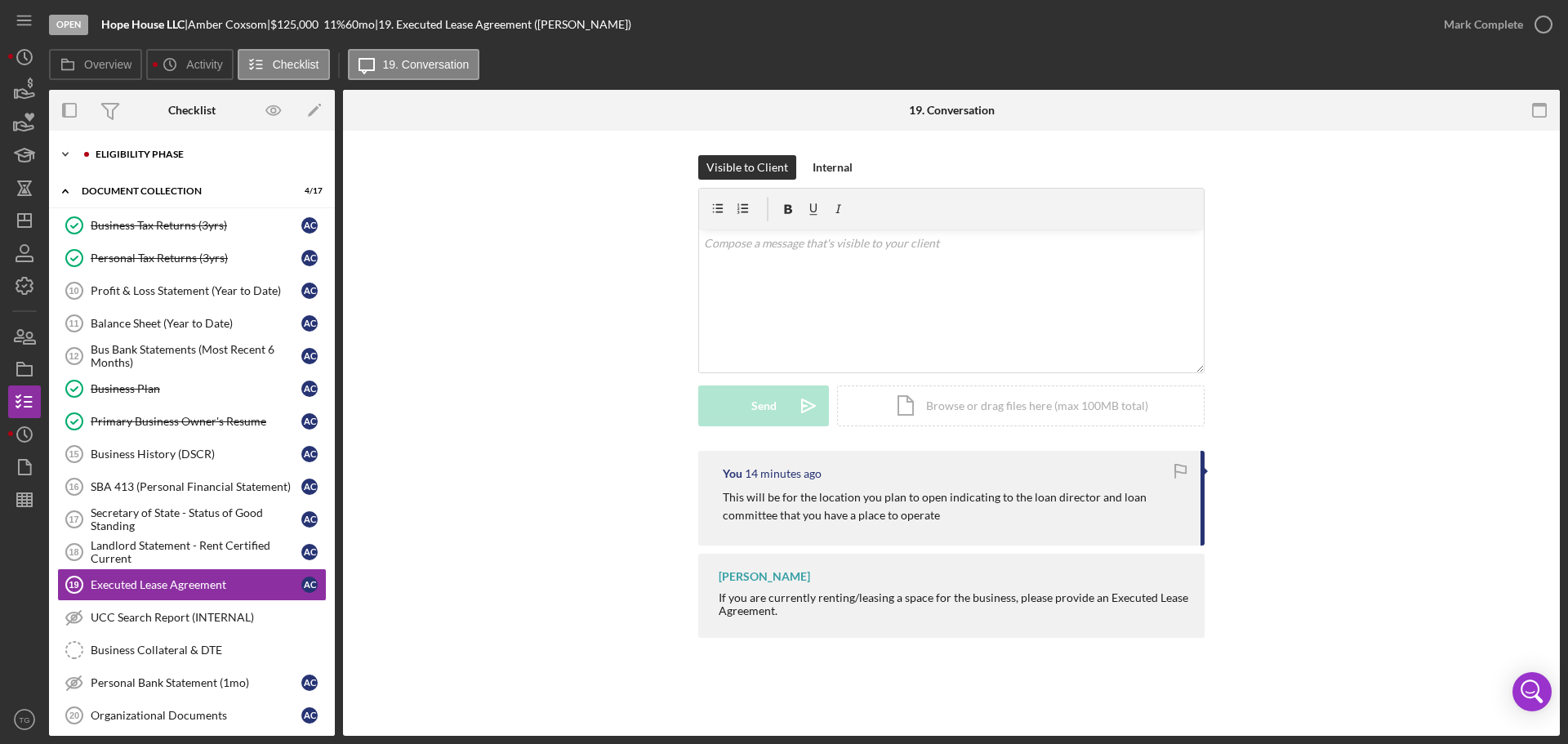
click at [141, 157] on div "Eligibility Phase" at bounding box center [205, 154] width 219 height 10
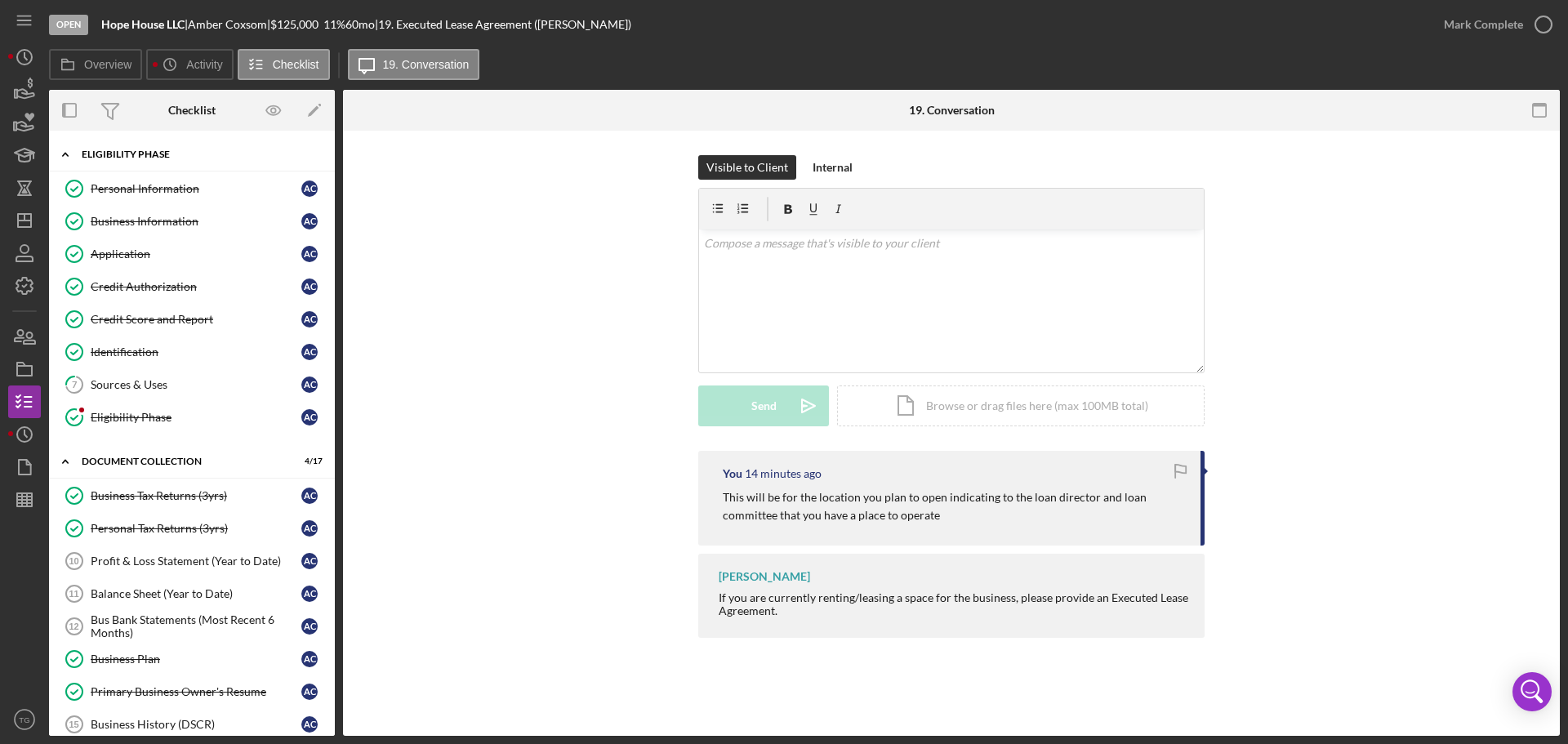
click at [141, 157] on div "Eligibility Phase" at bounding box center [197, 154] width 232 height 10
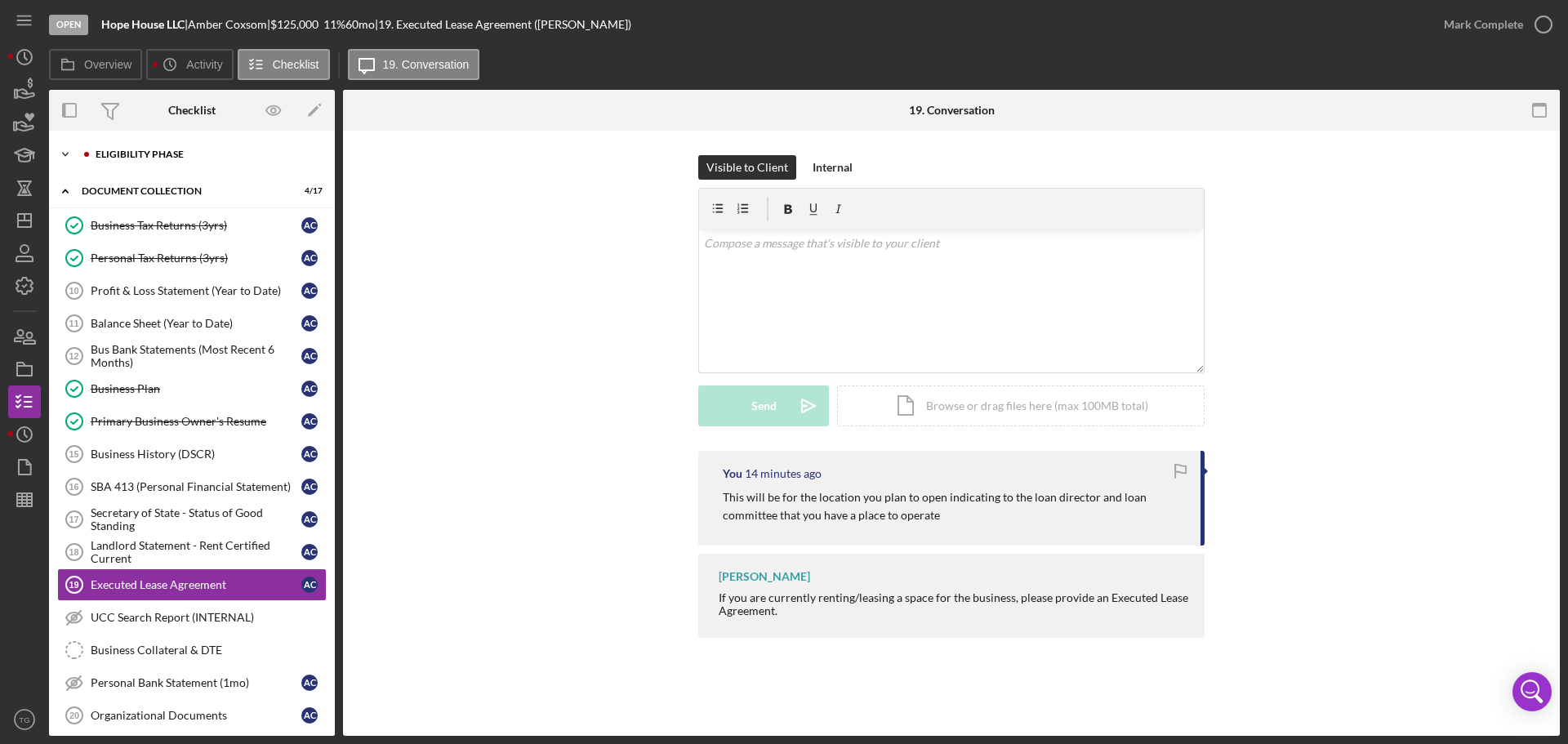
click at [141, 157] on div "Eligibility Phase" at bounding box center [205, 154] width 219 height 10
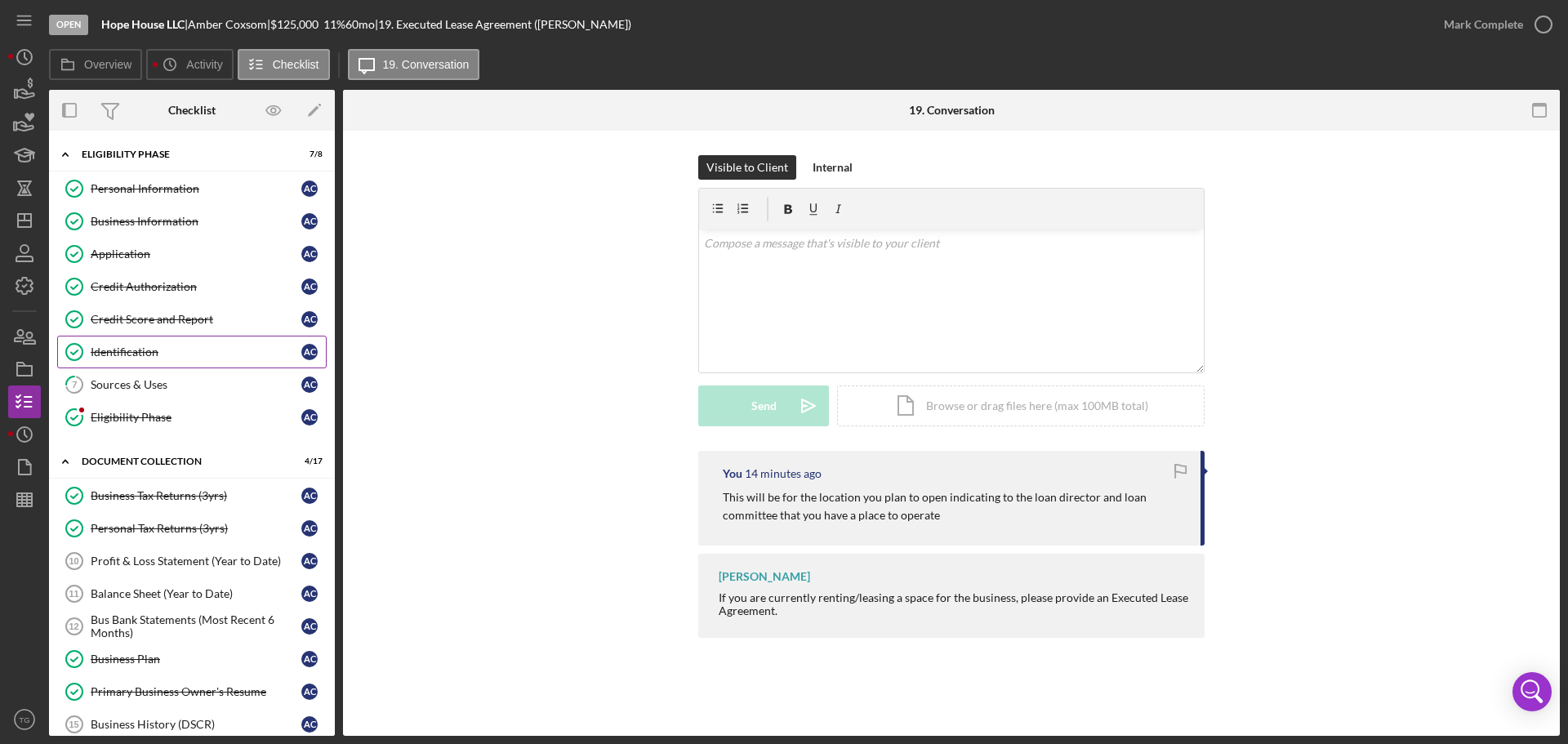
click at [164, 353] on div "Identification" at bounding box center [195, 352] width 211 height 13
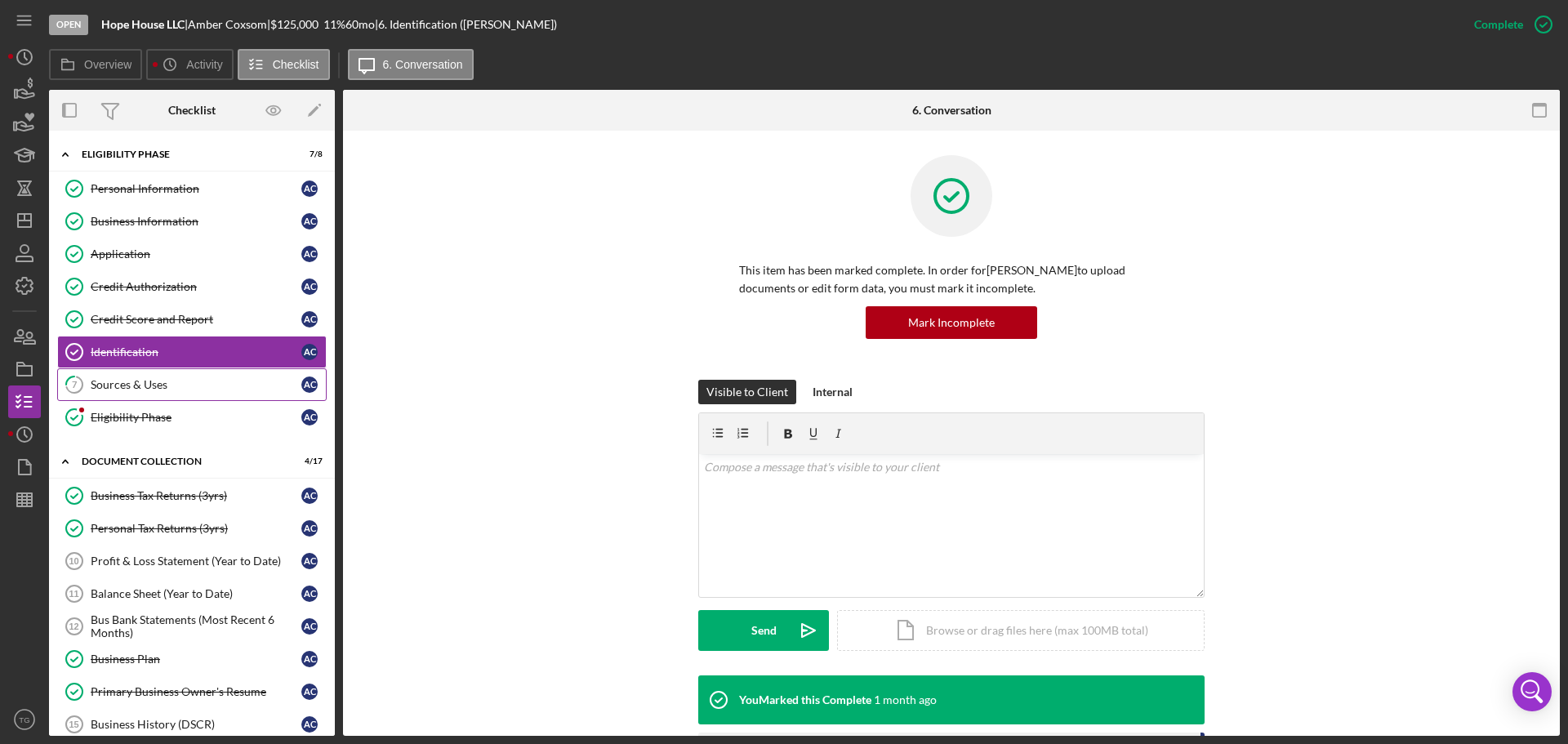
click at [154, 382] on div "Sources & Uses" at bounding box center [195, 385] width 211 height 13
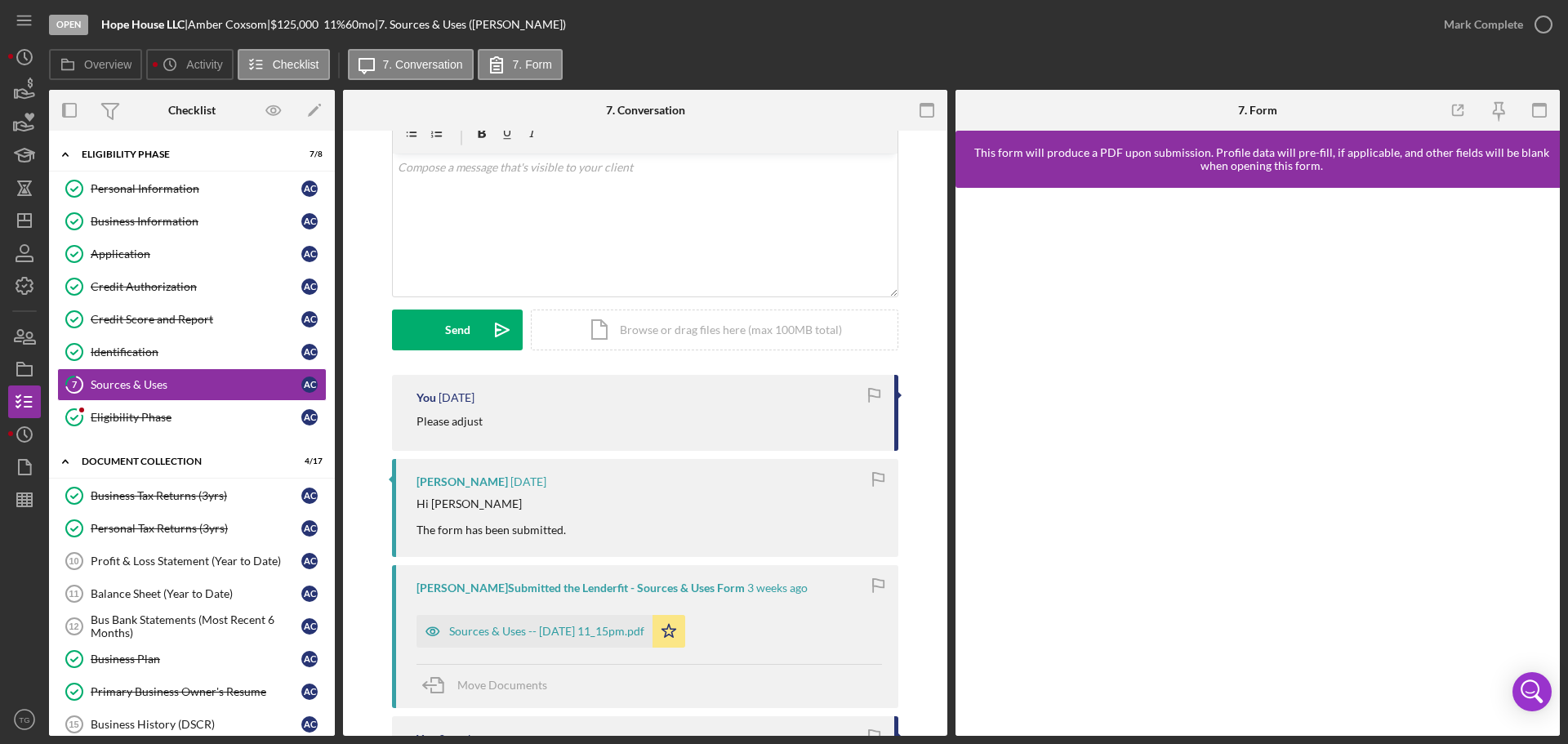
scroll to position [245, 0]
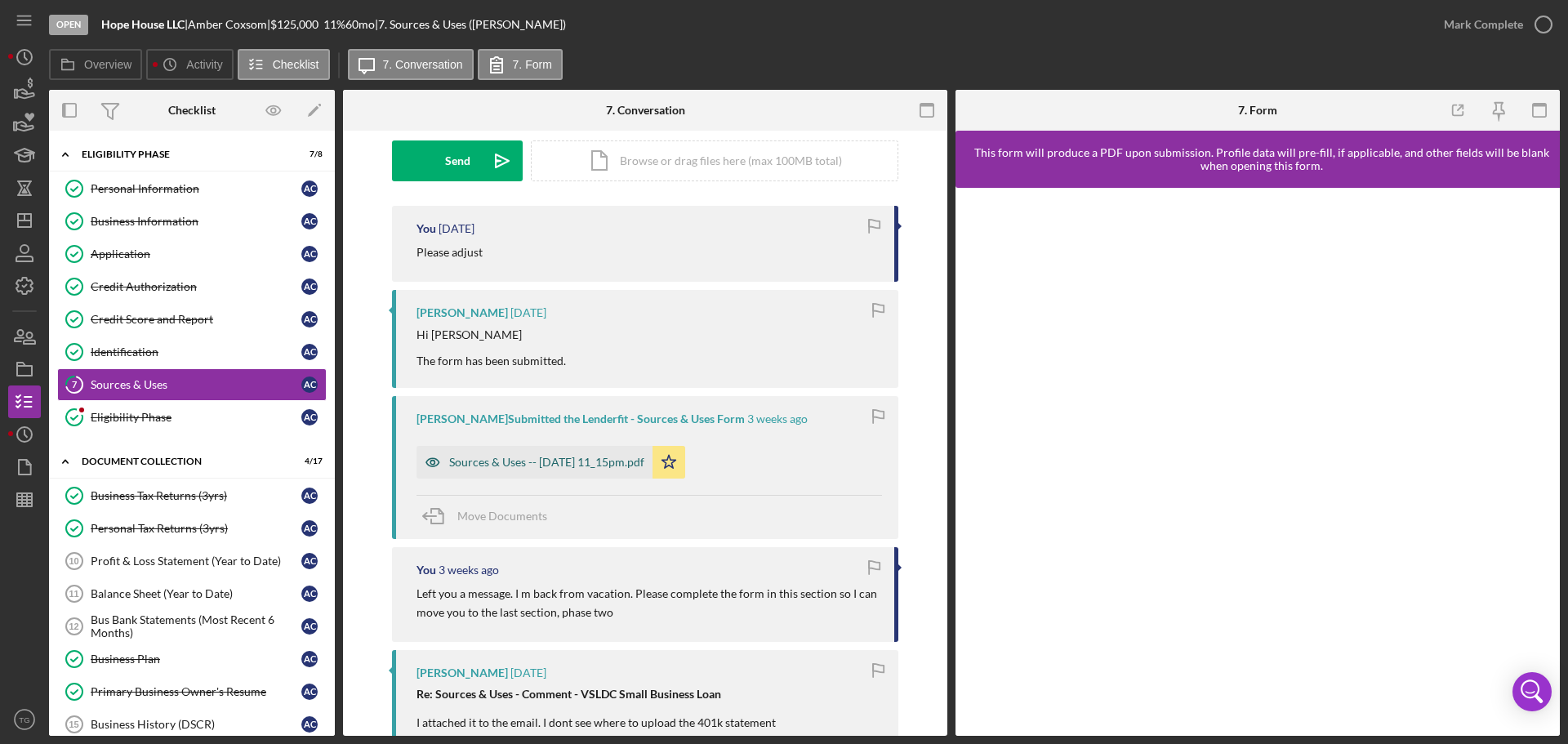
click at [538, 460] on div "Sources & Uses -- [DATE] 11_15pm.pdf" at bounding box center [546, 462] width 195 height 13
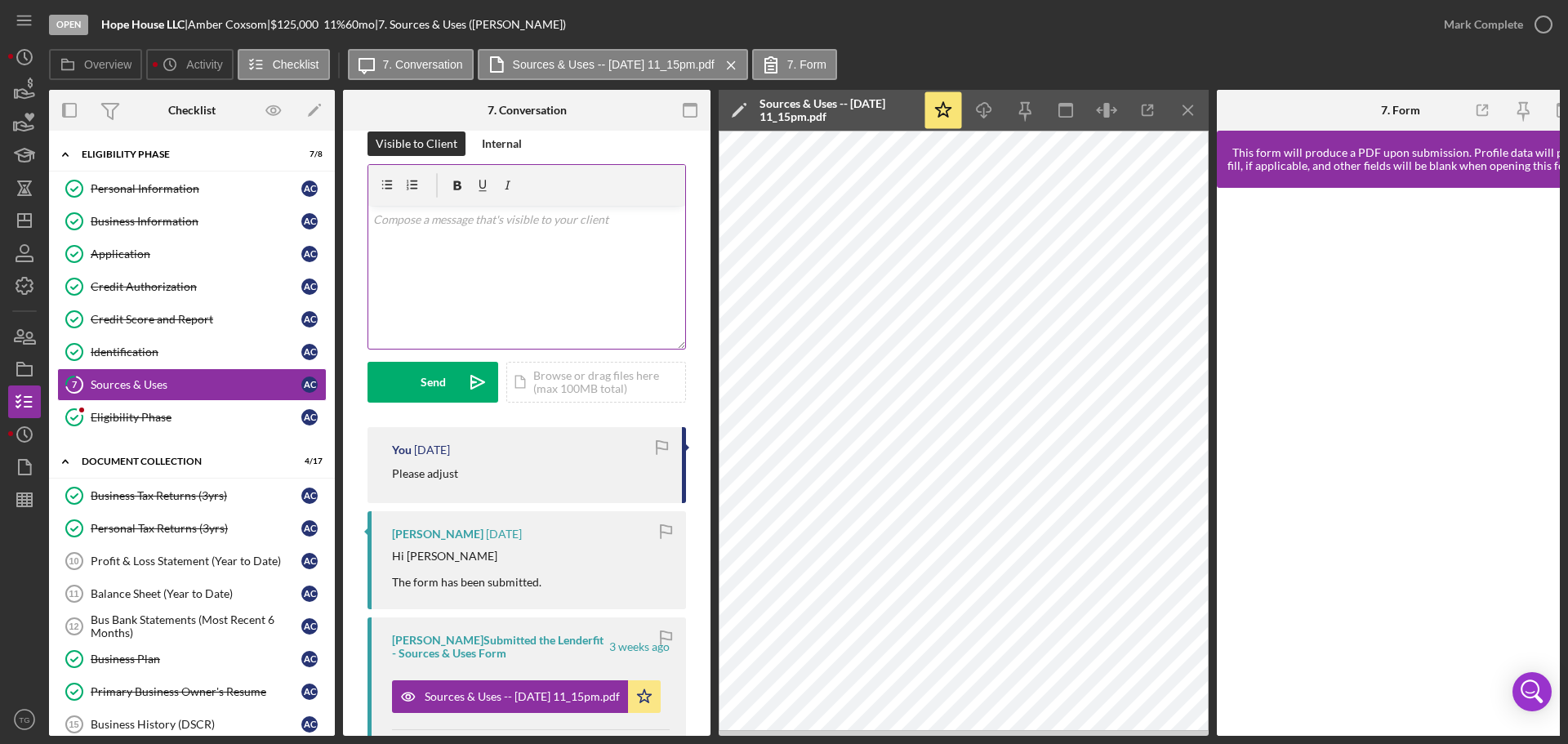
scroll to position [0, 0]
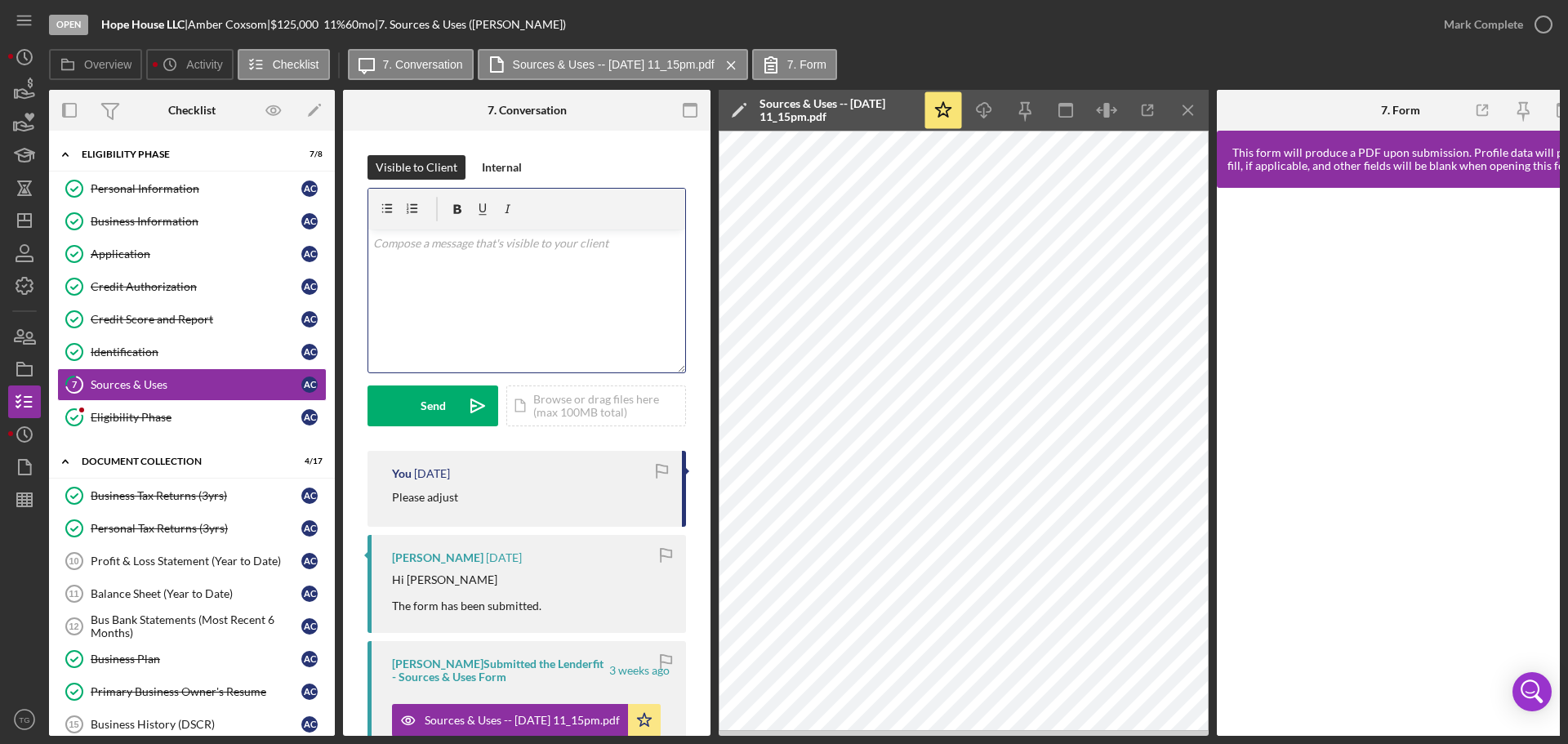
click at [477, 243] on p at bounding box center [527, 242] width 308 height 18
click at [445, 403] on div "Send" at bounding box center [433, 406] width 25 height 41
